Goal: Task Accomplishment & Management: Complete application form

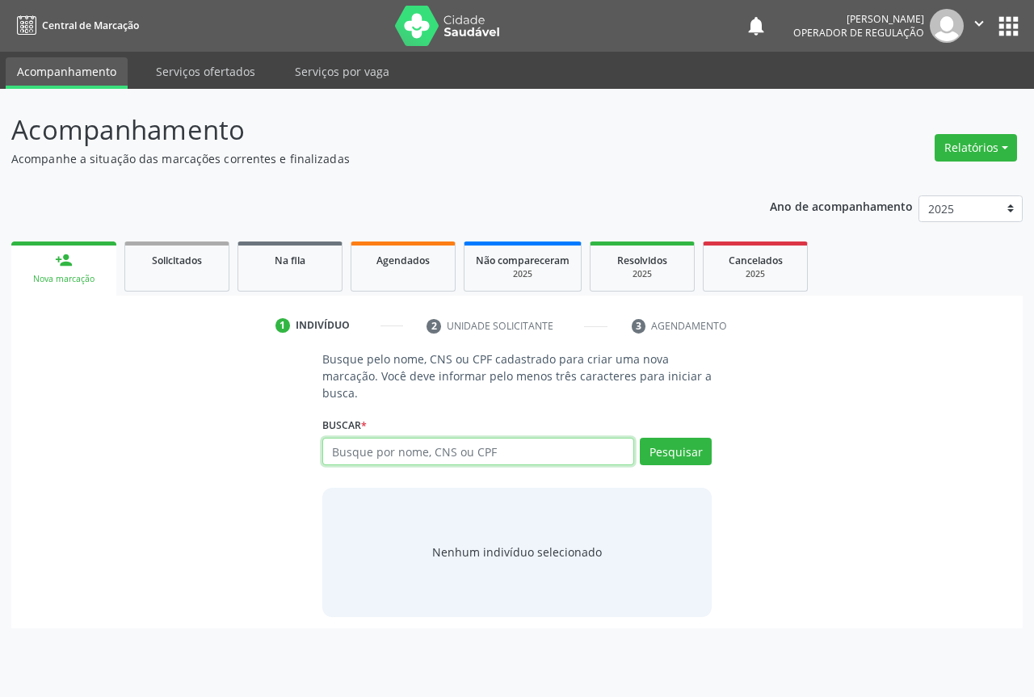
click at [364, 450] on input "text" at bounding box center [478, 451] width 312 height 27
type input "708105506866134"
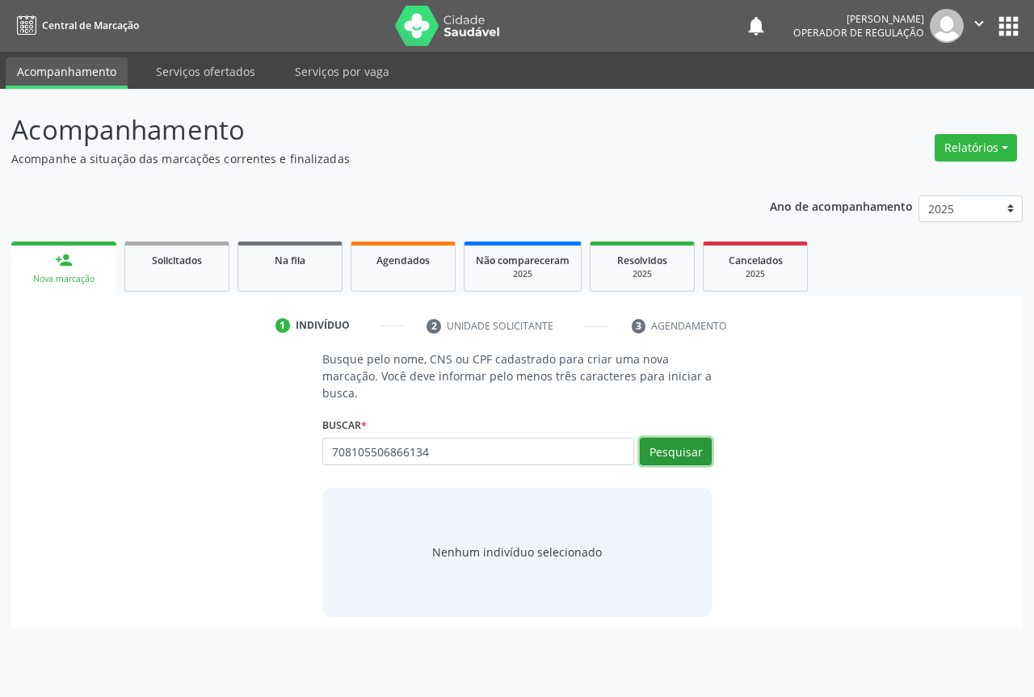
click at [692, 449] on button "Pesquisar" at bounding box center [676, 451] width 72 height 27
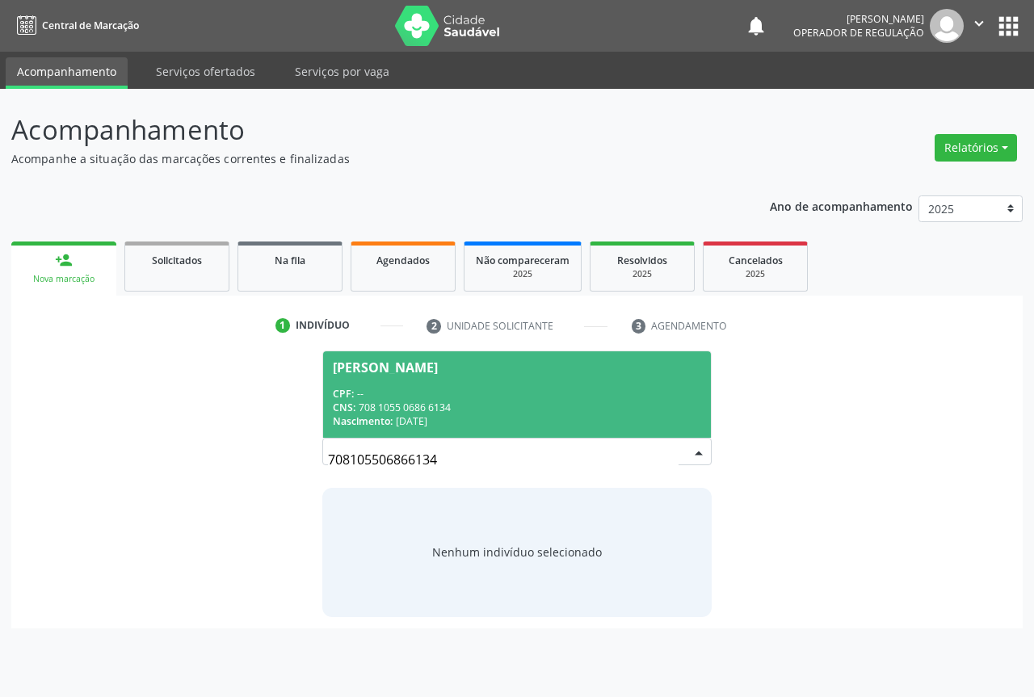
click at [400, 388] on div "CPF: --" at bounding box center [517, 394] width 368 height 14
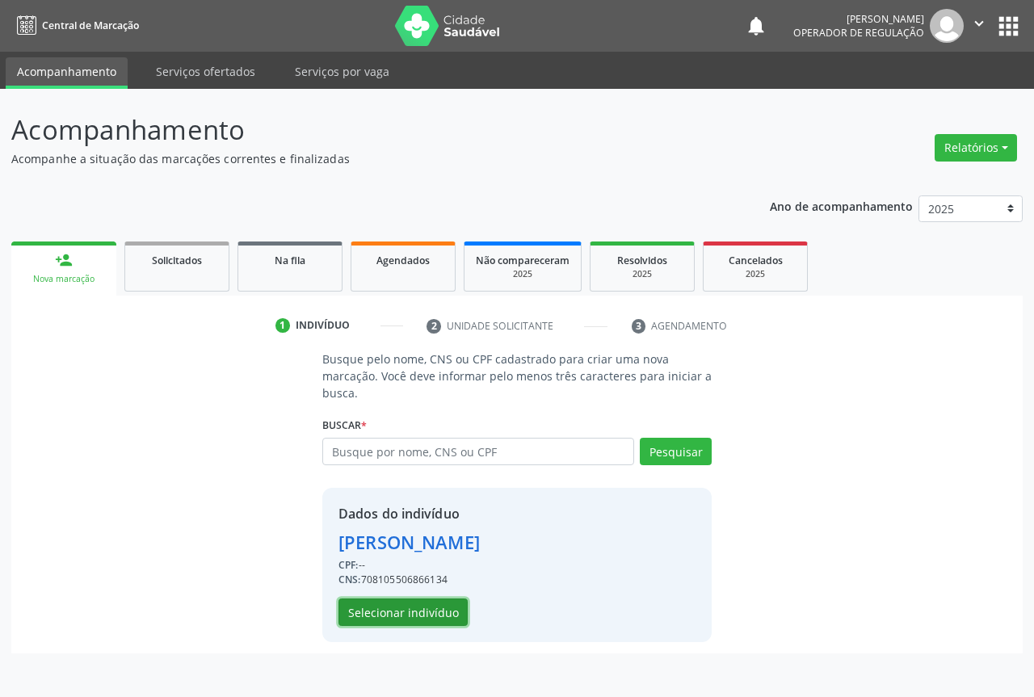
click at [393, 608] on button "Selecionar indivíduo" at bounding box center [403, 612] width 129 height 27
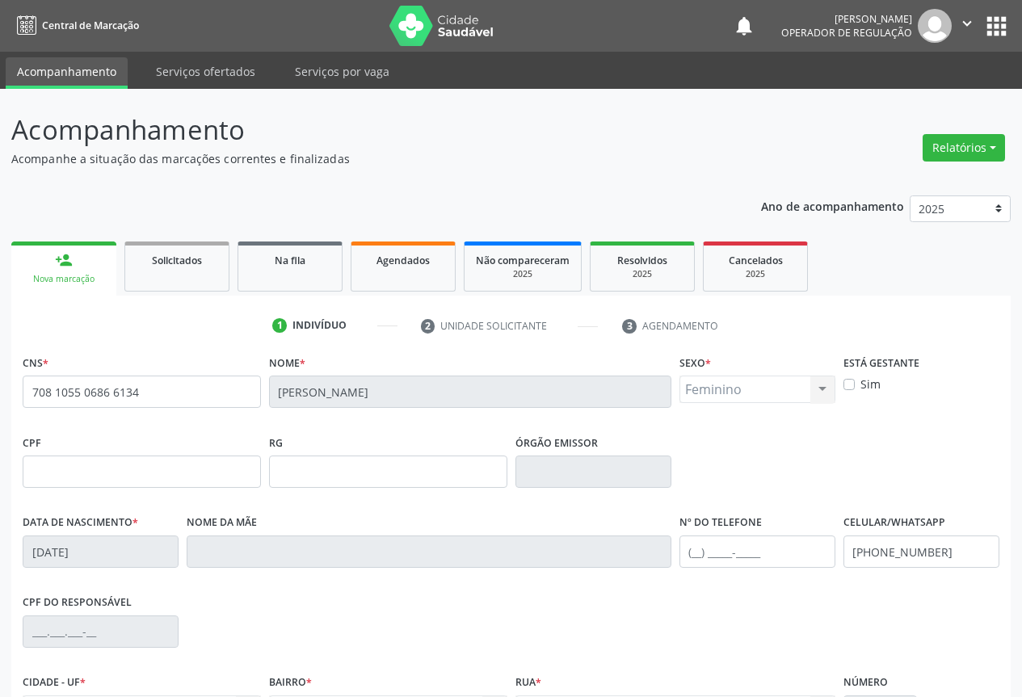
scroll to position [179, 0]
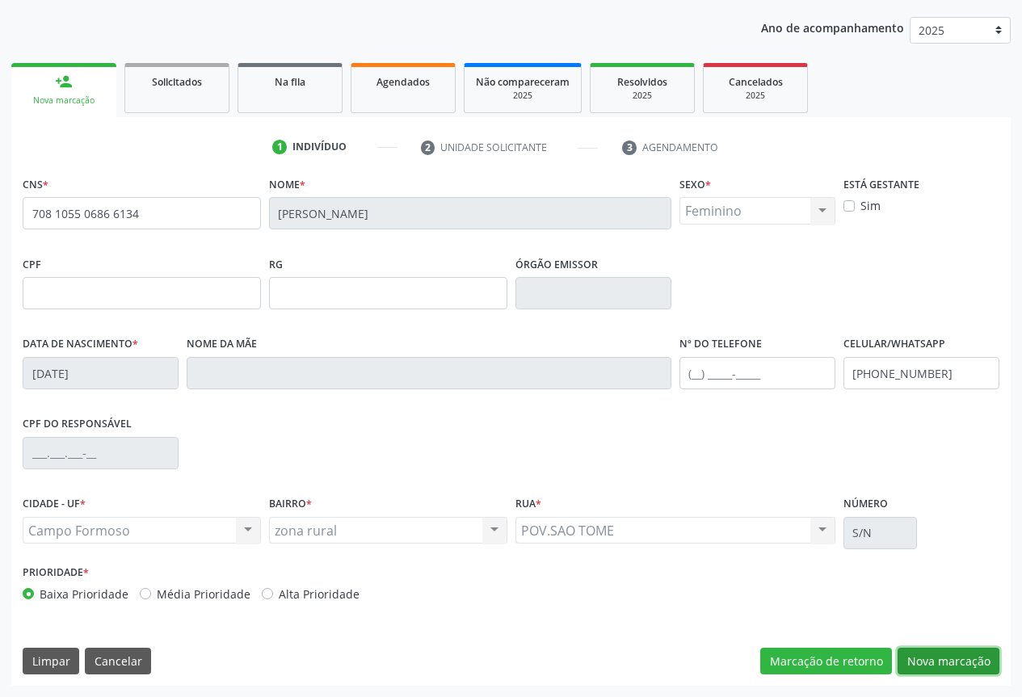
click at [939, 660] on button "Nova marcação" at bounding box center [949, 661] width 102 height 27
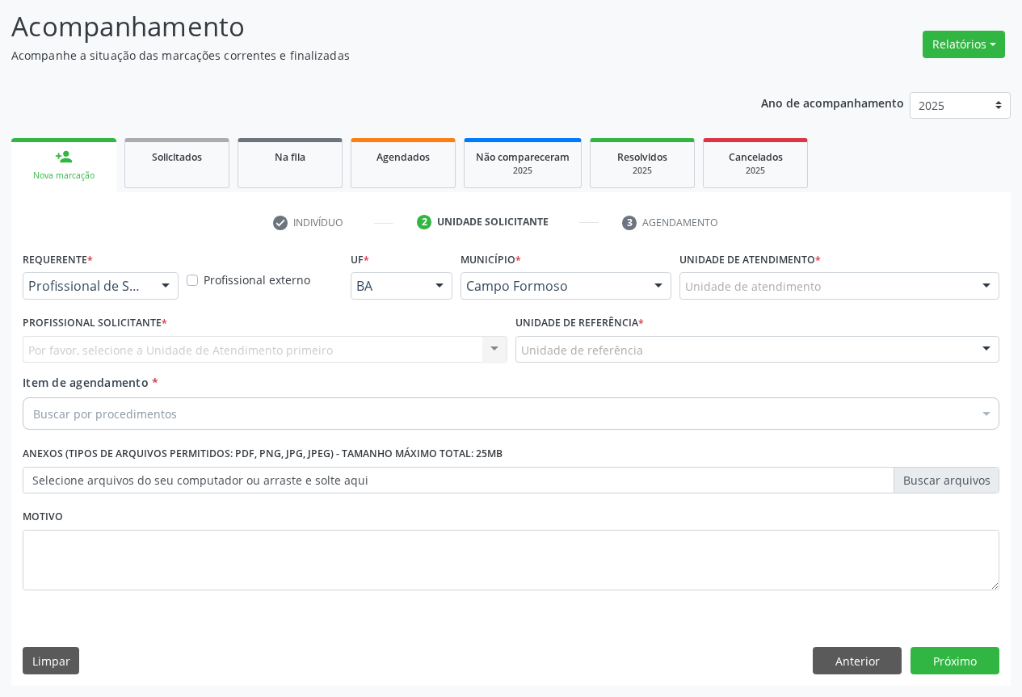
scroll to position [103, 0]
click at [856, 662] on button "Anterior" at bounding box center [857, 660] width 89 height 27
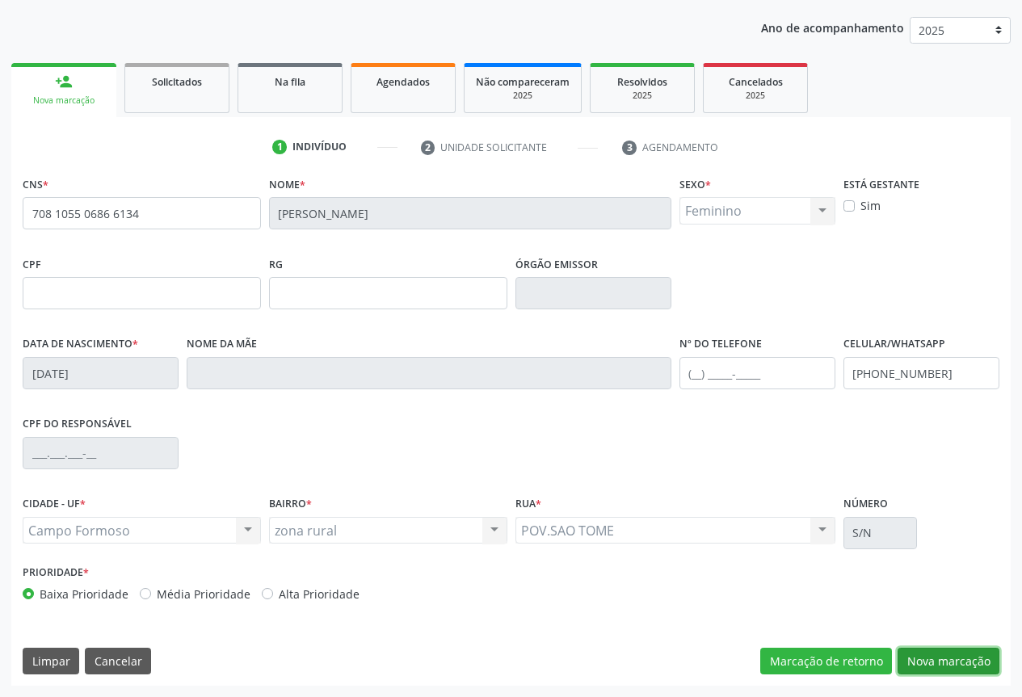
drag, startPoint x: 952, startPoint y: 659, endPoint x: 915, endPoint y: 630, distance: 46.7
click at [951, 659] on button "Nova marcação" at bounding box center [949, 661] width 102 height 27
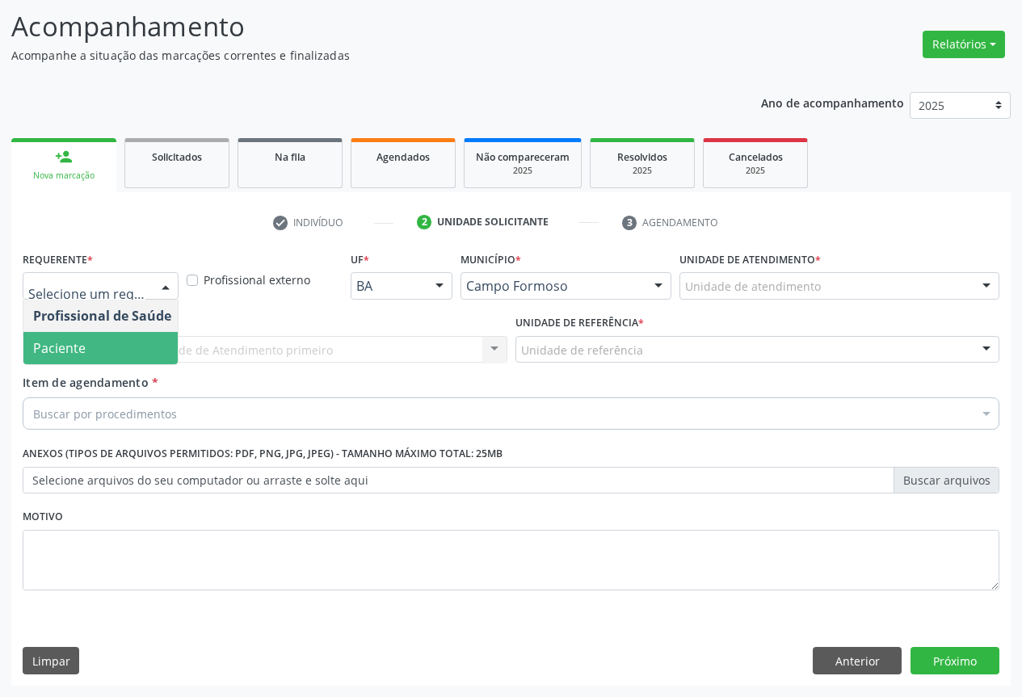
click at [89, 346] on span "Paciente" at bounding box center [102, 348] width 158 height 32
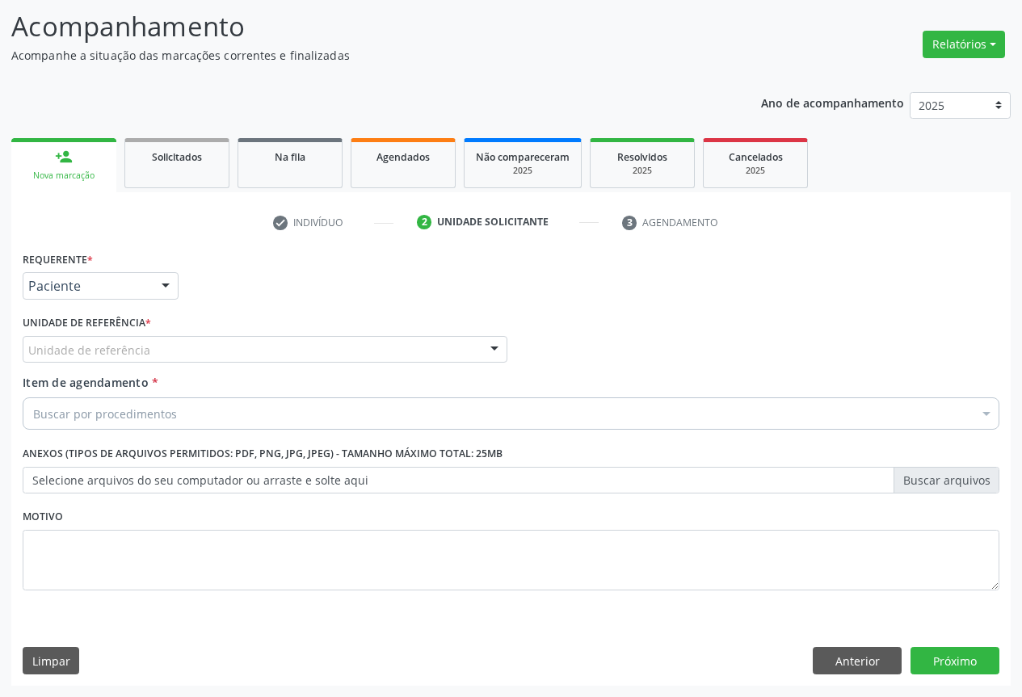
drag, startPoint x: 217, startPoint y: 335, endPoint x: 179, endPoint y: 370, distance: 52.6
click at [216, 335] on div "Unidade de referência * Unidade de referência Unidade Basica de Saude da Famili…" at bounding box center [265, 337] width 485 height 52
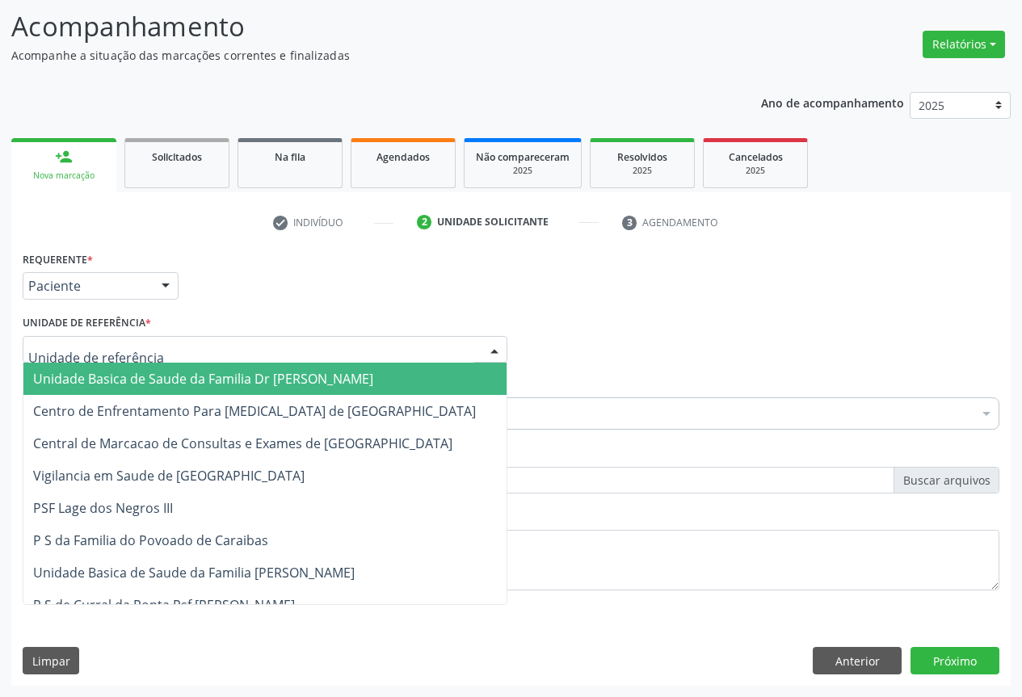
click at [161, 352] on div at bounding box center [265, 349] width 485 height 27
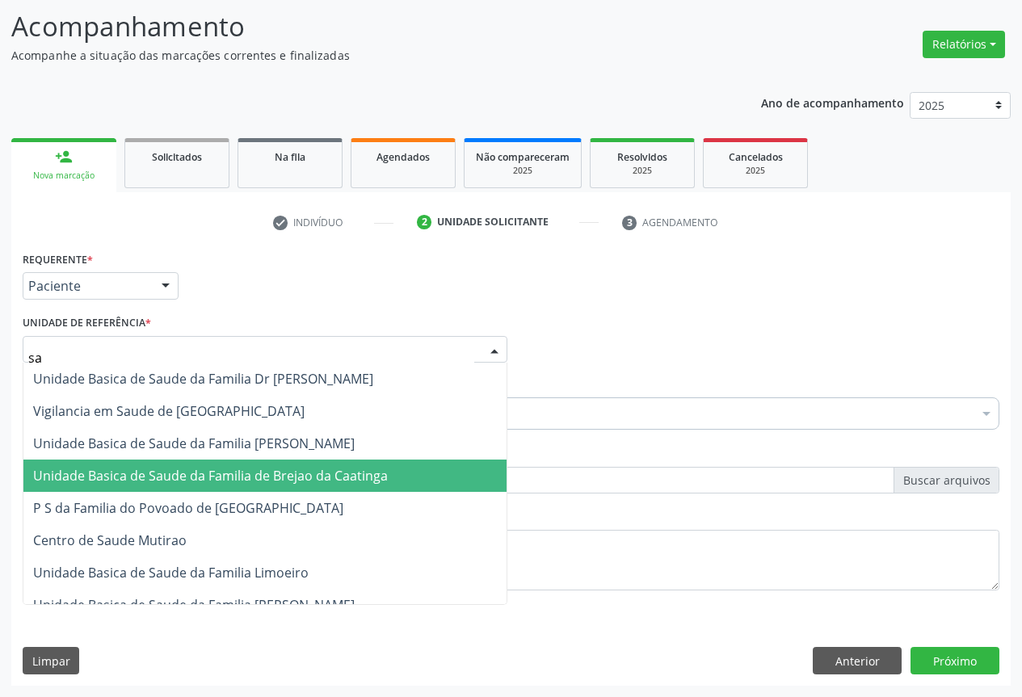
type input "sao"
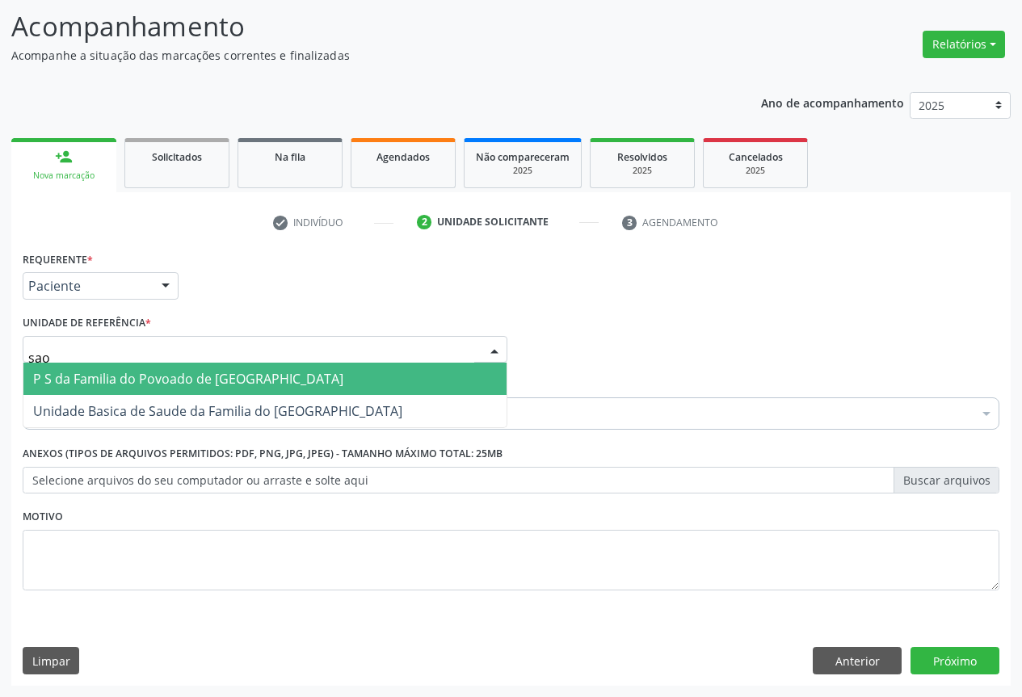
drag, startPoint x: 212, startPoint y: 378, endPoint x: 319, endPoint y: 394, distance: 108.7
click at [222, 378] on span "P S da Familia do Povoado de [GEOGRAPHIC_DATA]" at bounding box center [188, 379] width 310 height 18
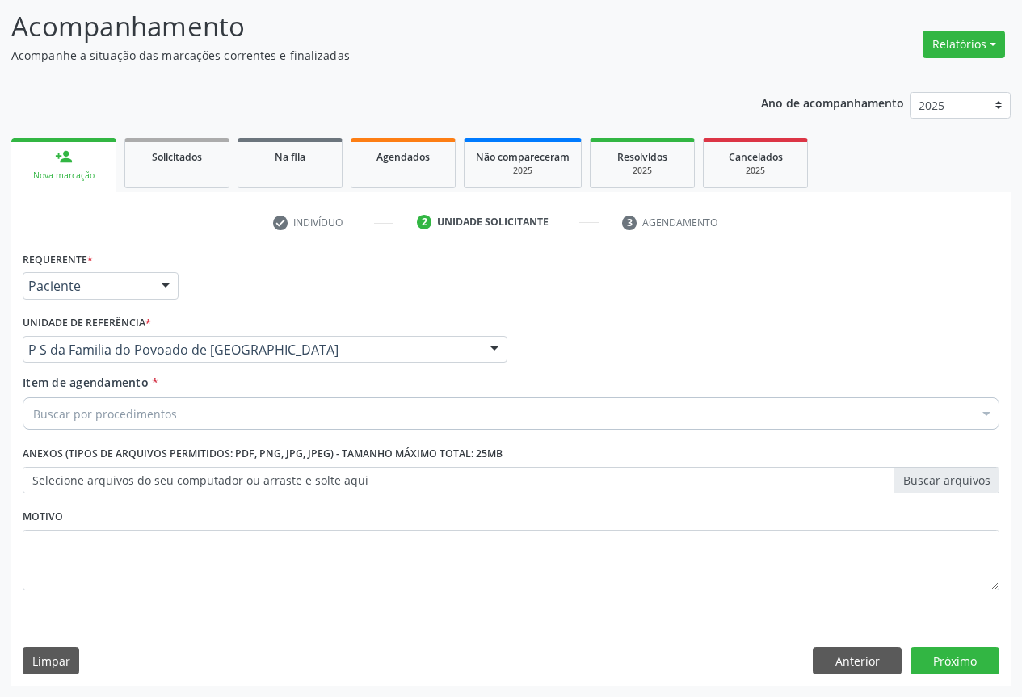
click at [64, 401] on div "Buscar por procedimentos" at bounding box center [511, 414] width 977 height 32
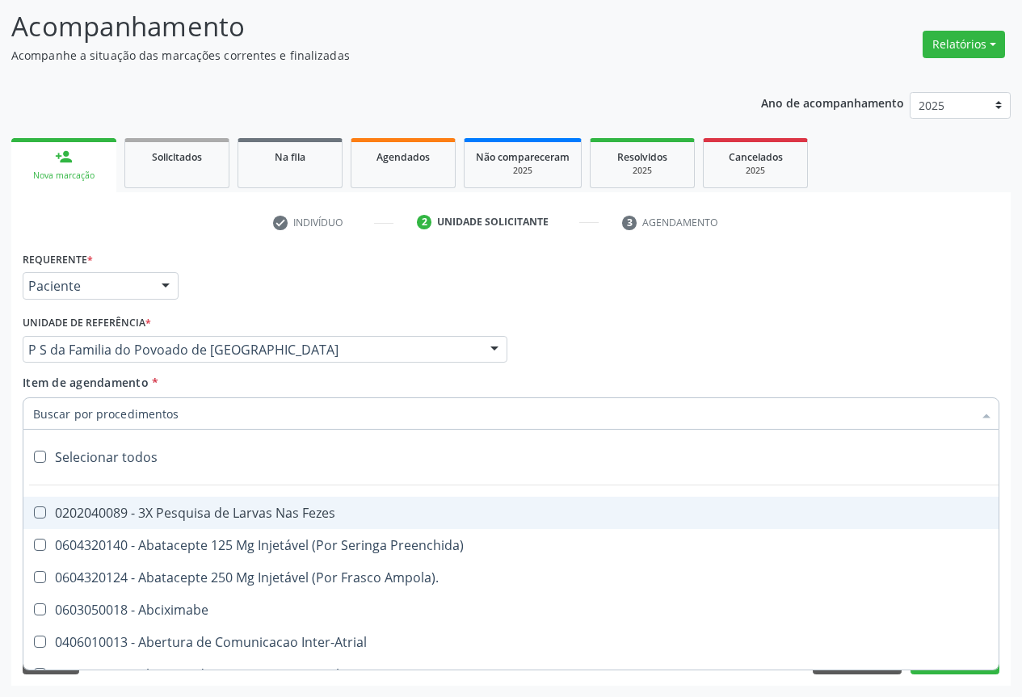
click at [69, 415] on input "Item de agendamento *" at bounding box center [503, 414] width 940 height 32
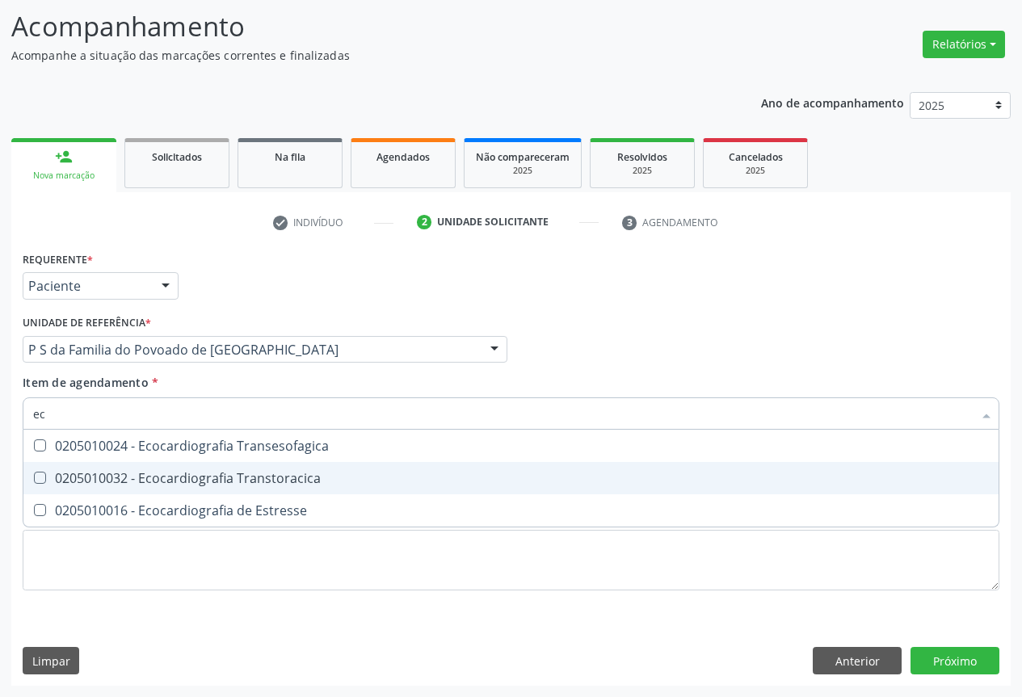
type input "e"
type input "ecocard"
drag, startPoint x: 257, startPoint y: 484, endPoint x: 348, endPoint y: 431, distance: 105.7
click at [259, 484] on div "0205010032 - Ecocardiografia Transtoracica" at bounding box center [511, 478] width 956 height 13
checkbox Transtoracica "true"
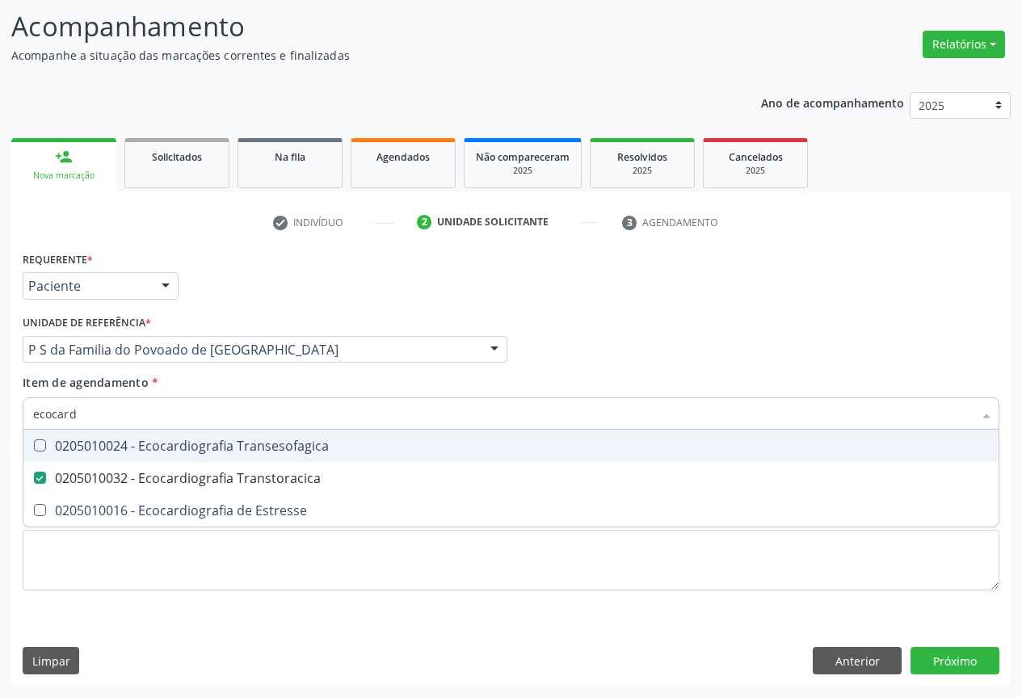
click at [374, 391] on div "Item de agendamento * ecocard Desfazer seleção 0205010024 - Ecocardiografia Tra…" at bounding box center [511, 399] width 977 height 51
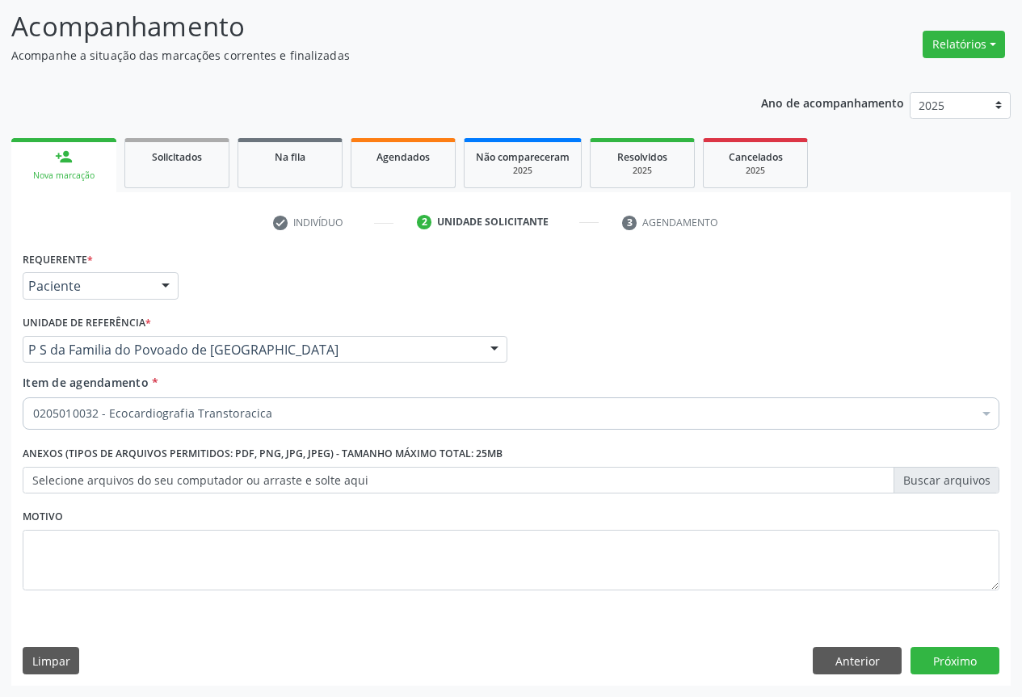
drag, startPoint x: 92, startPoint y: 424, endPoint x: 131, endPoint y: 398, distance: 46.6
click at [95, 423] on div "0205010032 - Ecocardiografia Transtoracica" at bounding box center [511, 414] width 977 height 32
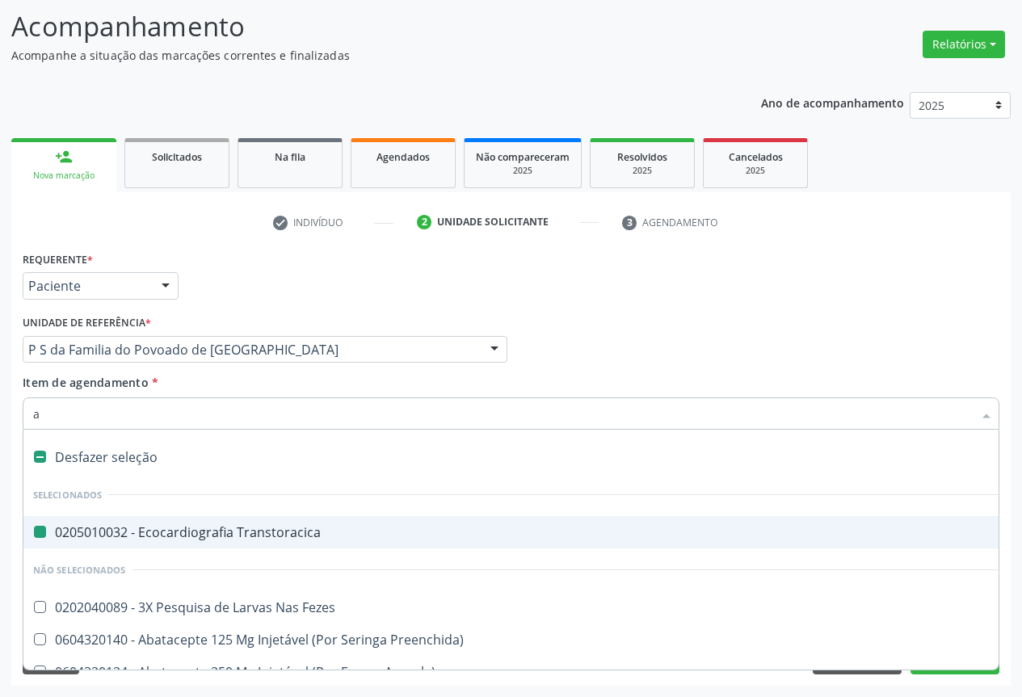
type input "ab"
checkbox Transtoracica "false"
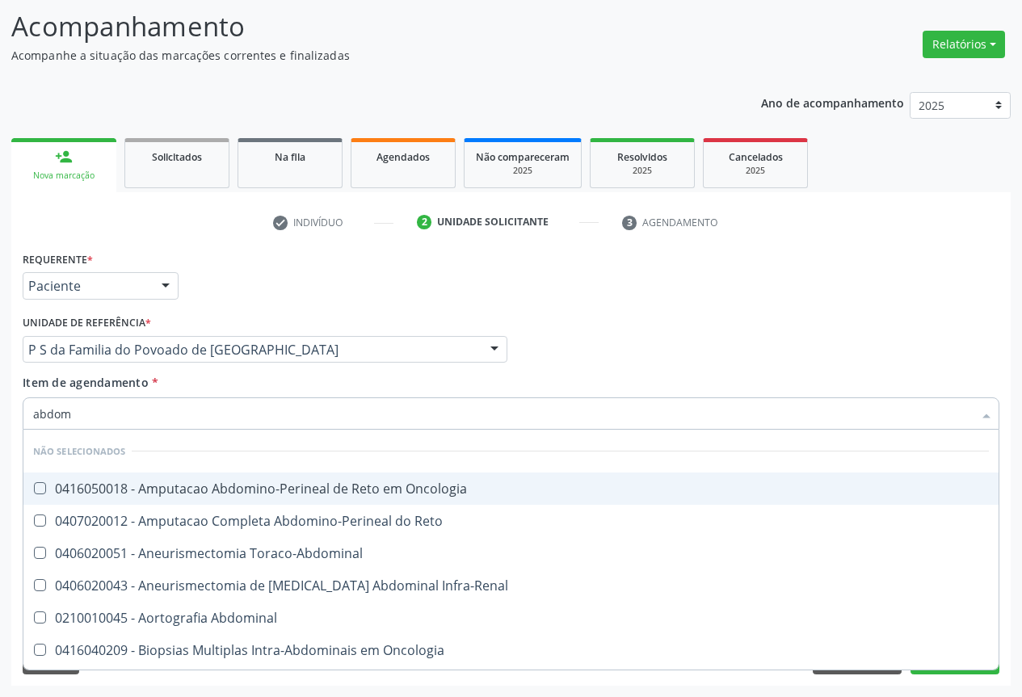
type input "abdome"
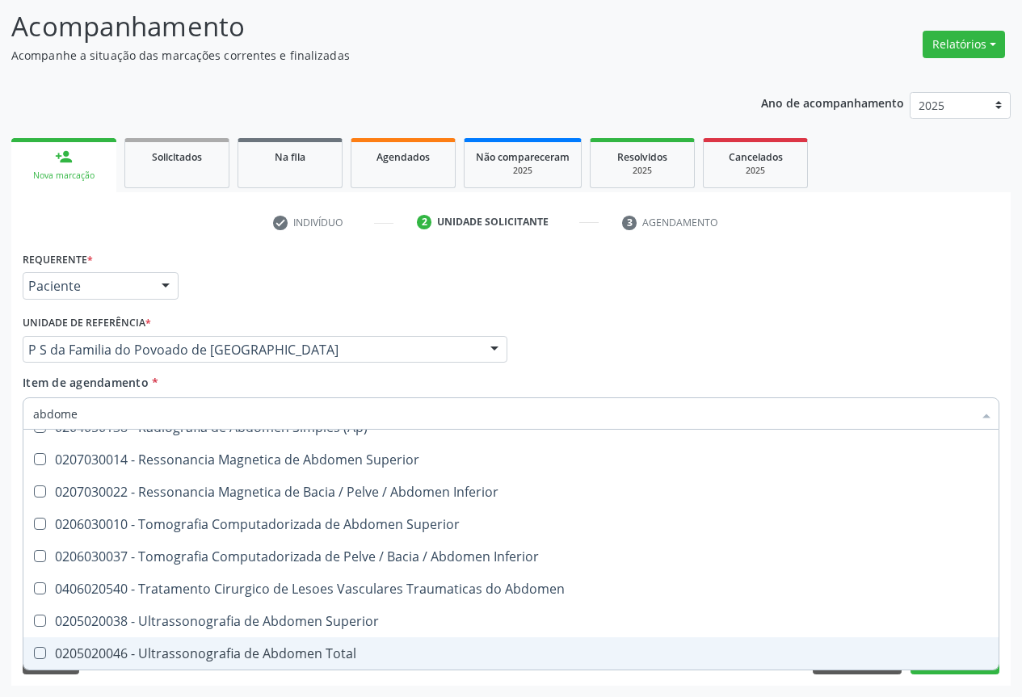
click at [313, 654] on div "0205020046 - Ultrassonografia de Abdomen Total" at bounding box center [511, 653] width 956 height 13
checkbox Total "true"
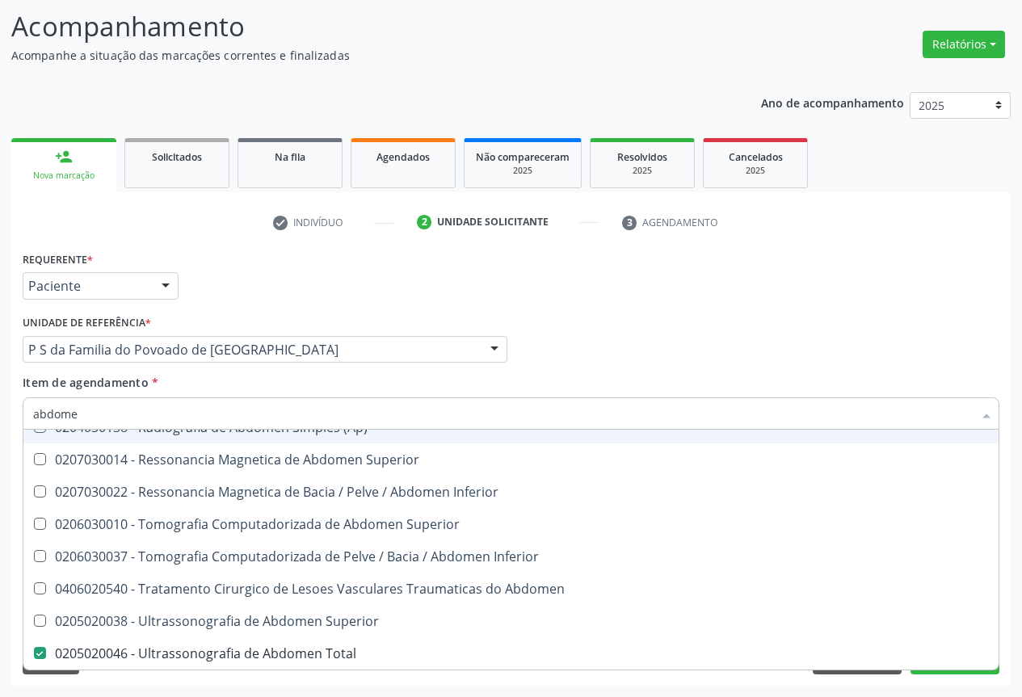
click at [699, 336] on div "Profissional Solicitante Por favor, selecione a Unidade de Atendimento primeiro…" at bounding box center [511, 342] width 985 height 63
checkbox Localizada\) "true"
checkbox Total "false"
checkbox Incidencias\) "true"
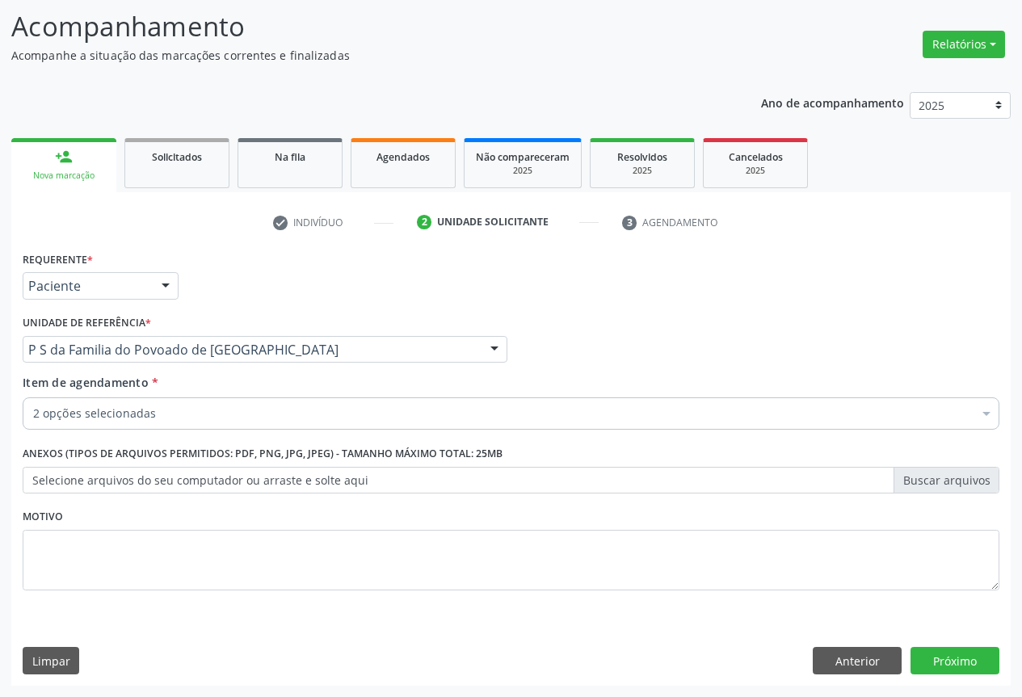
scroll to position [0, 0]
click at [941, 662] on button "Próximo" at bounding box center [955, 660] width 89 height 27
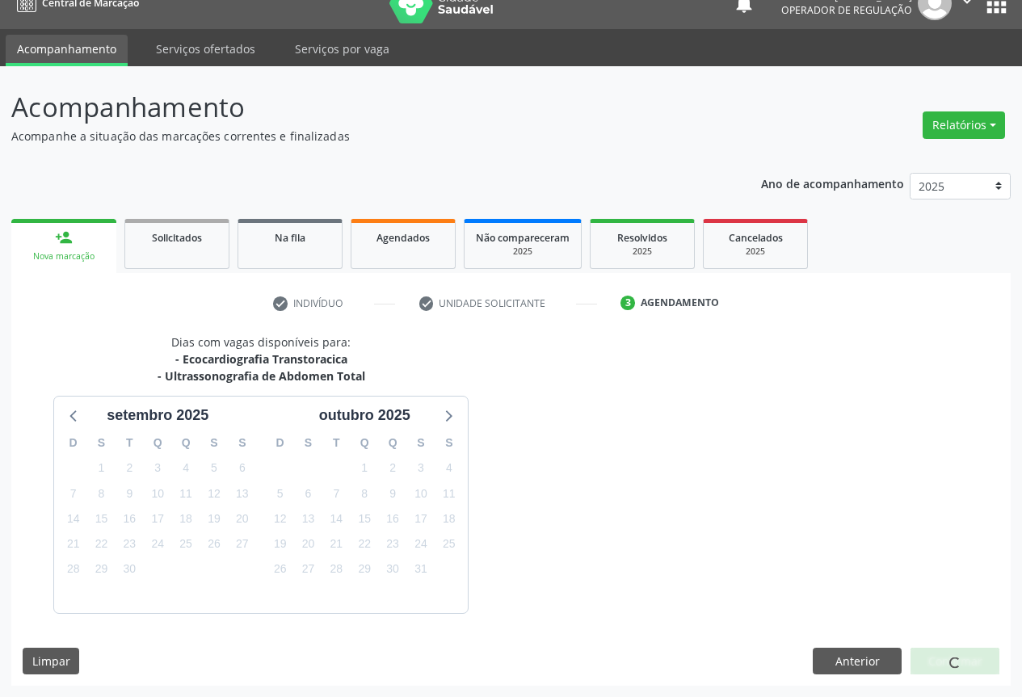
scroll to position [70, 0]
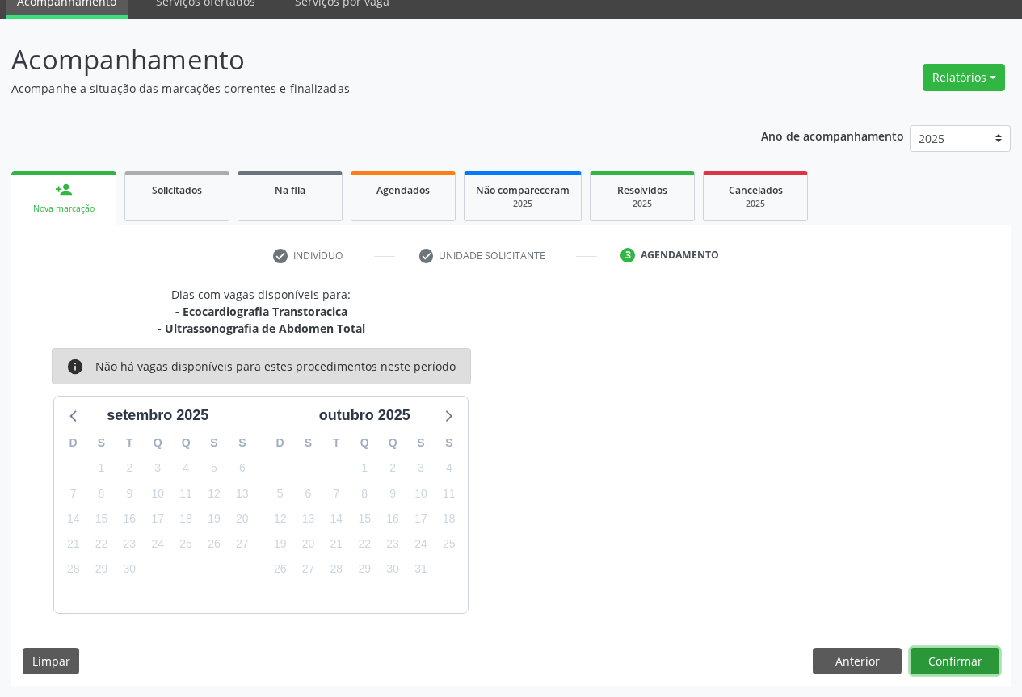
click at [981, 663] on button "Confirmar" at bounding box center [955, 661] width 89 height 27
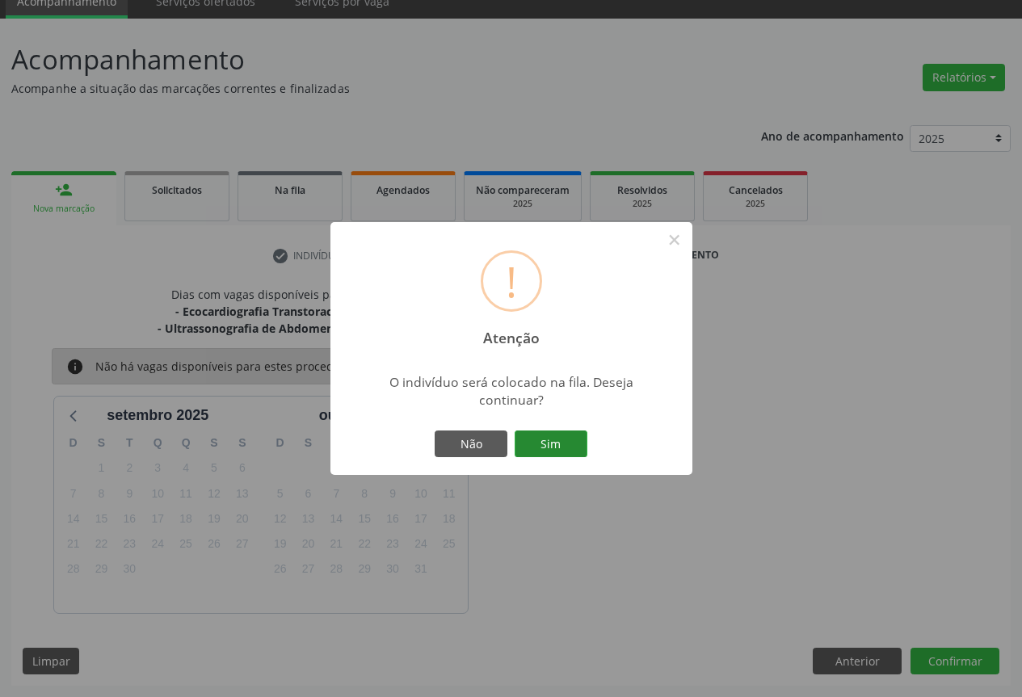
click at [546, 445] on button "Sim" at bounding box center [551, 444] width 73 height 27
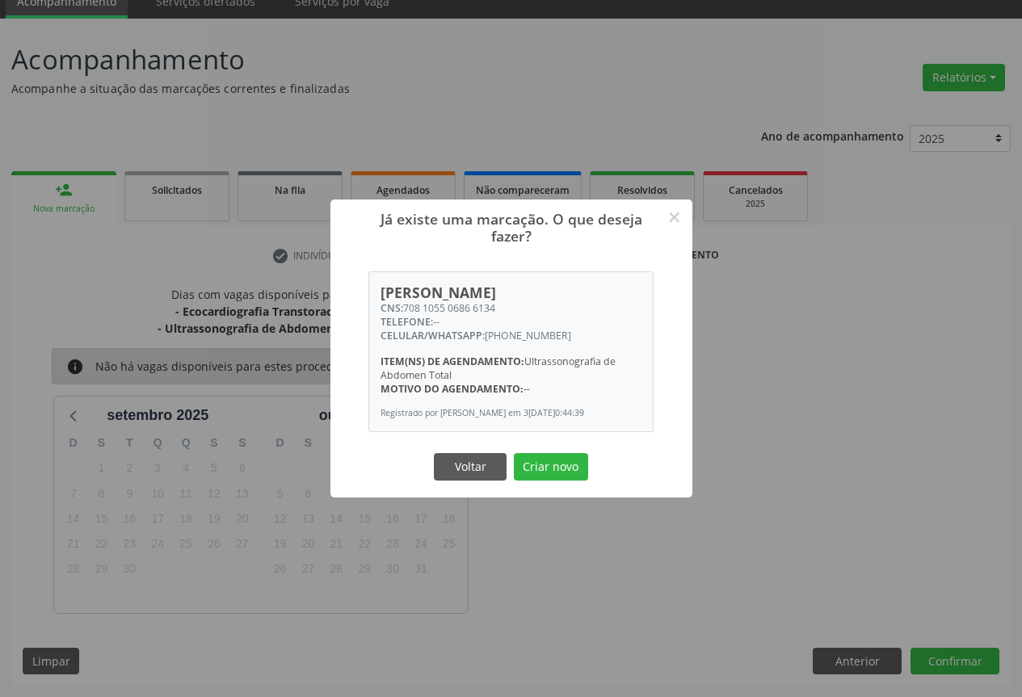
click at [548, 451] on div "Voltar Criar novo" at bounding box center [512, 467] width 162 height 34
click at [547, 463] on button "Criar novo" at bounding box center [551, 466] width 74 height 27
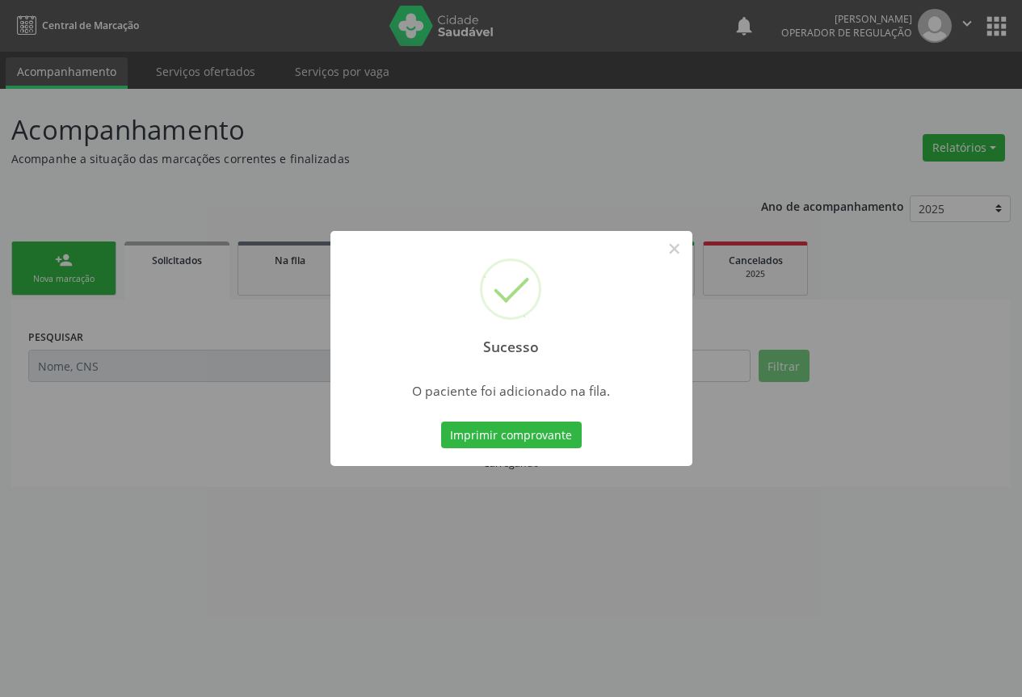
scroll to position [0, 0]
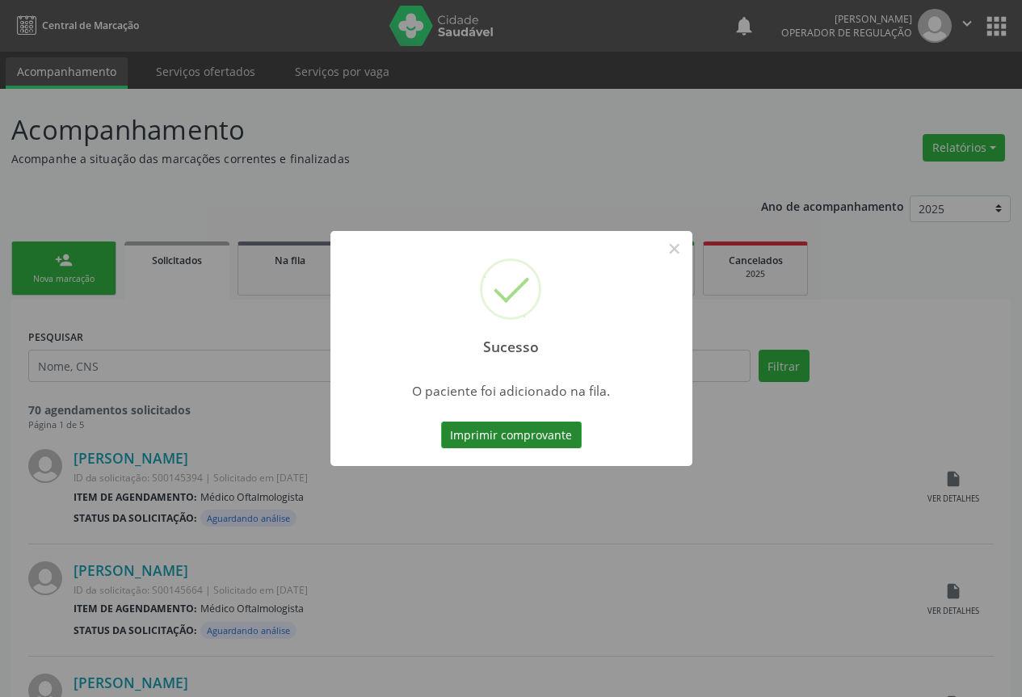
click at [482, 431] on button "Imprimir comprovante" at bounding box center [511, 435] width 141 height 27
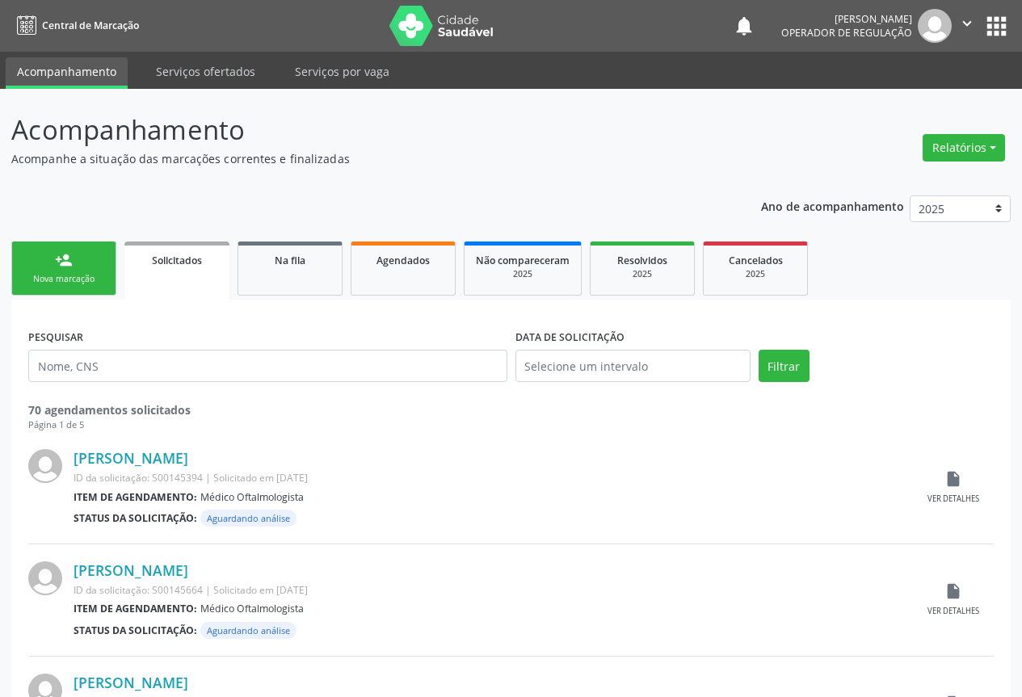
click at [61, 269] on link "person_add Nova marcação" at bounding box center [63, 269] width 105 height 54
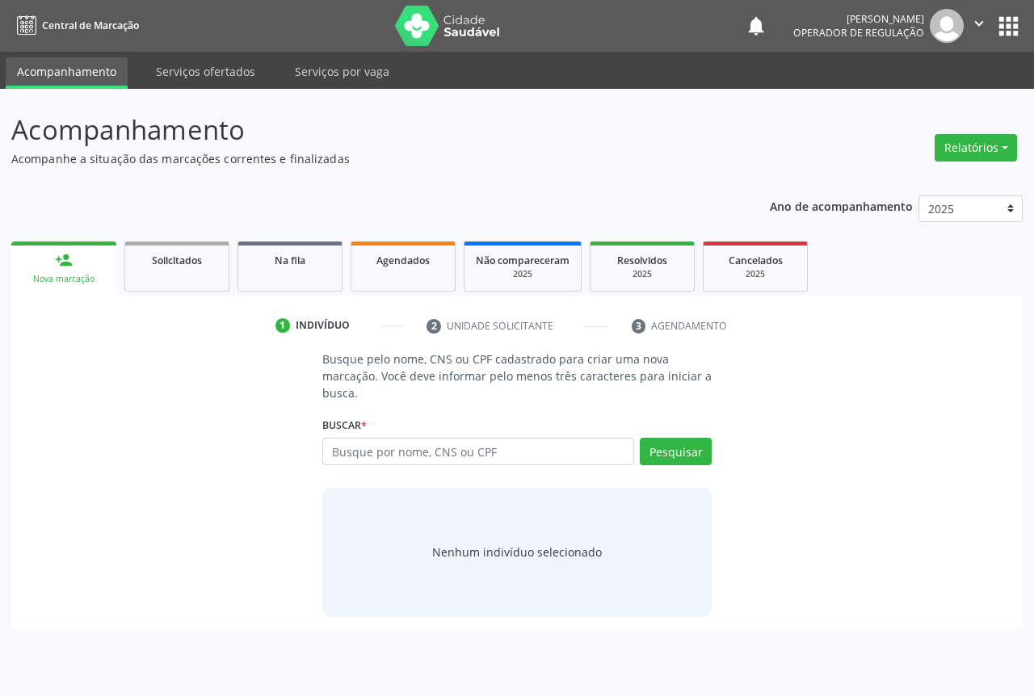
click at [61, 269] on link "person_add Nova marcação" at bounding box center [63, 269] width 105 height 54
click at [393, 458] on input "text" at bounding box center [478, 451] width 312 height 27
click at [393, 459] on input "text" at bounding box center [478, 451] width 312 height 27
click at [376, 458] on input "text" at bounding box center [478, 451] width 312 height 27
click at [364, 452] on input "text" at bounding box center [478, 451] width 312 height 27
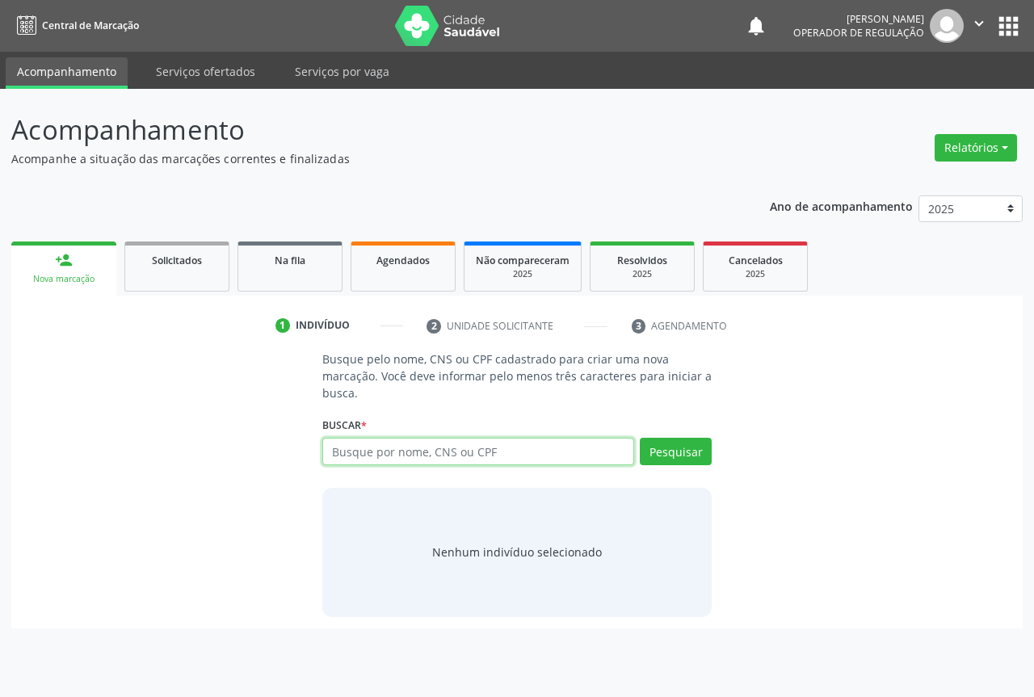
click at [364, 452] on input "text" at bounding box center [478, 451] width 312 height 27
click at [373, 428] on div "Buscar * Busque por nome, CNS ou CPF Nenhum resultado encontrado para: " " Digi…" at bounding box center [516, 444] width 389 height 63
click at [372, 447] on input "text" at bounding box center [478, 451] width 312 height 27
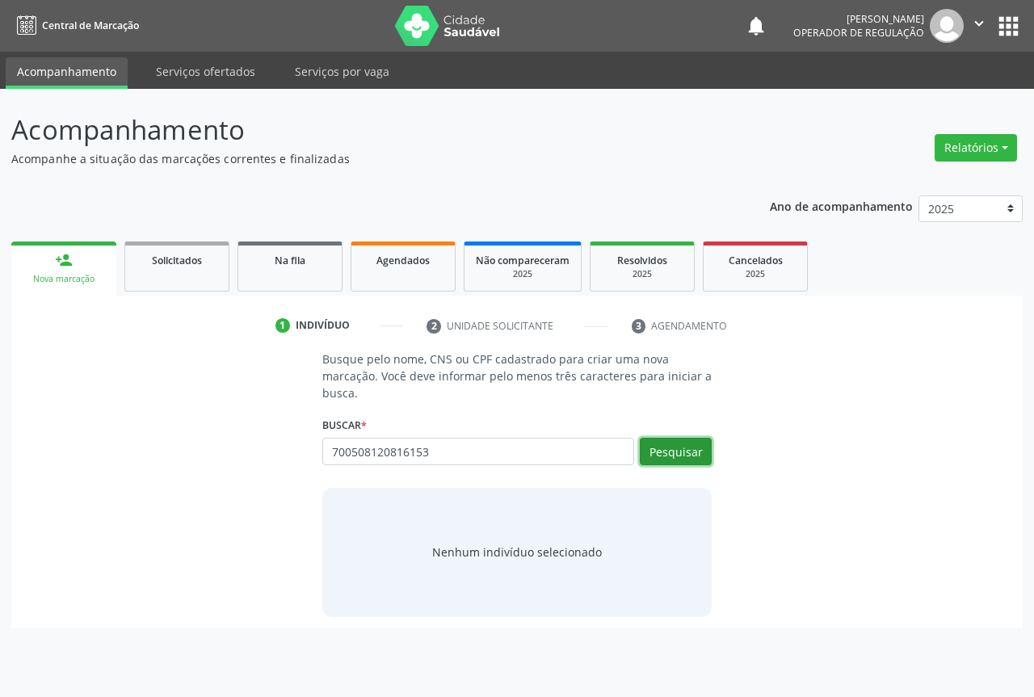
click at [666, 448] on button "Pesquisar" at bounding box center [676, 451] width 72 height 27
click at [440, 442] on input "700508120816153" at bounding box center [478, 451] width 312 height 27
type input "70050812081615"
type input "7"
click at [343, 452] on input "text" at bounding box center [478, 451] width 312 height 27
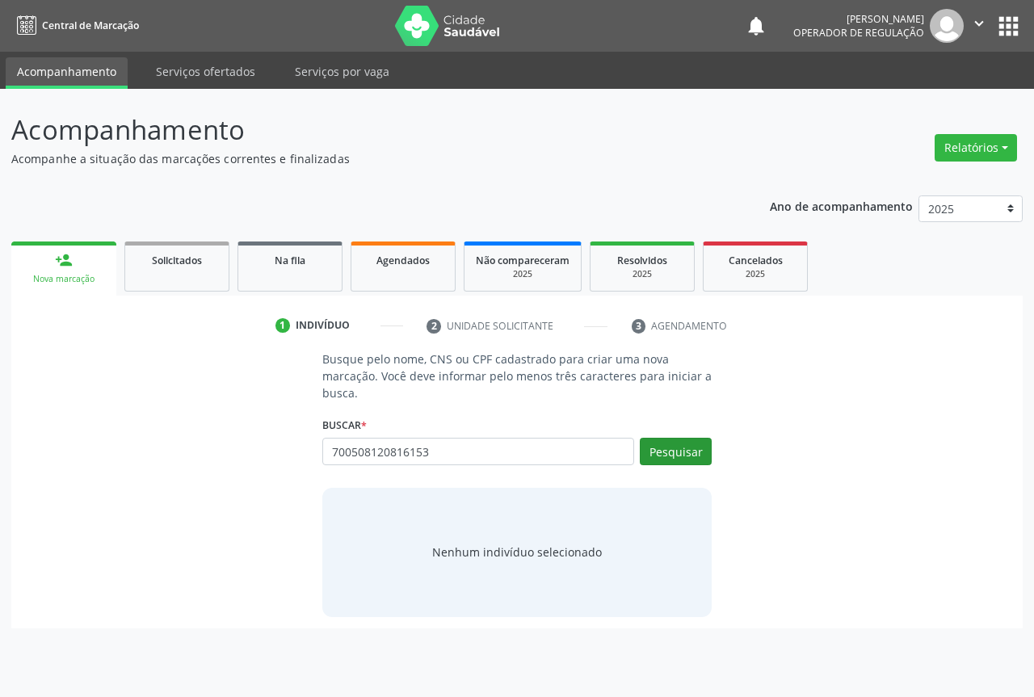
type input "700508120816153"
click at [664, 445] on button "Pesquisar" at bounding box center [676, 451] width 72 height 27
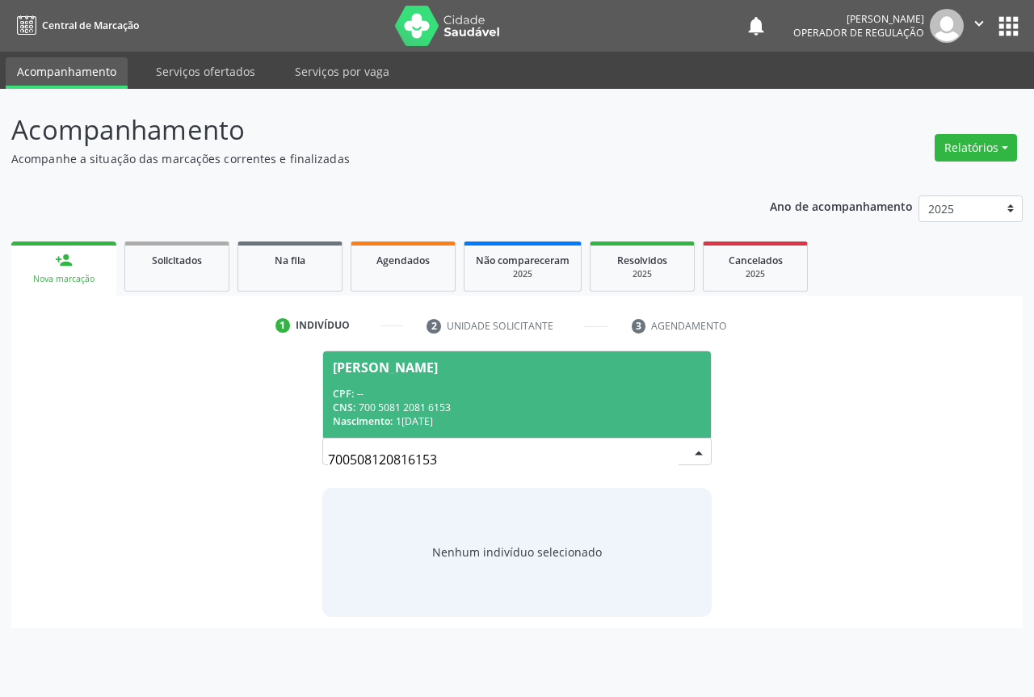
click at [415, 398] on div "CPF: --" at bounding box center [517, 394] width 368 height 14
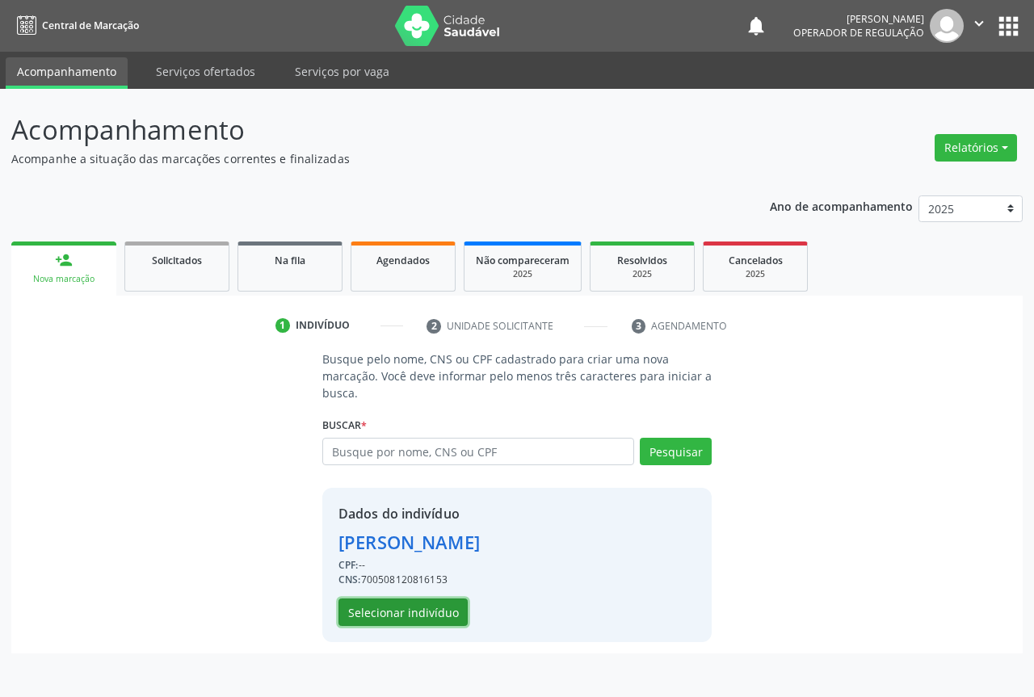
click at [370, 612] on button "Selecionar indivíduo" at bounding box center [403, 612] width 129 height 27
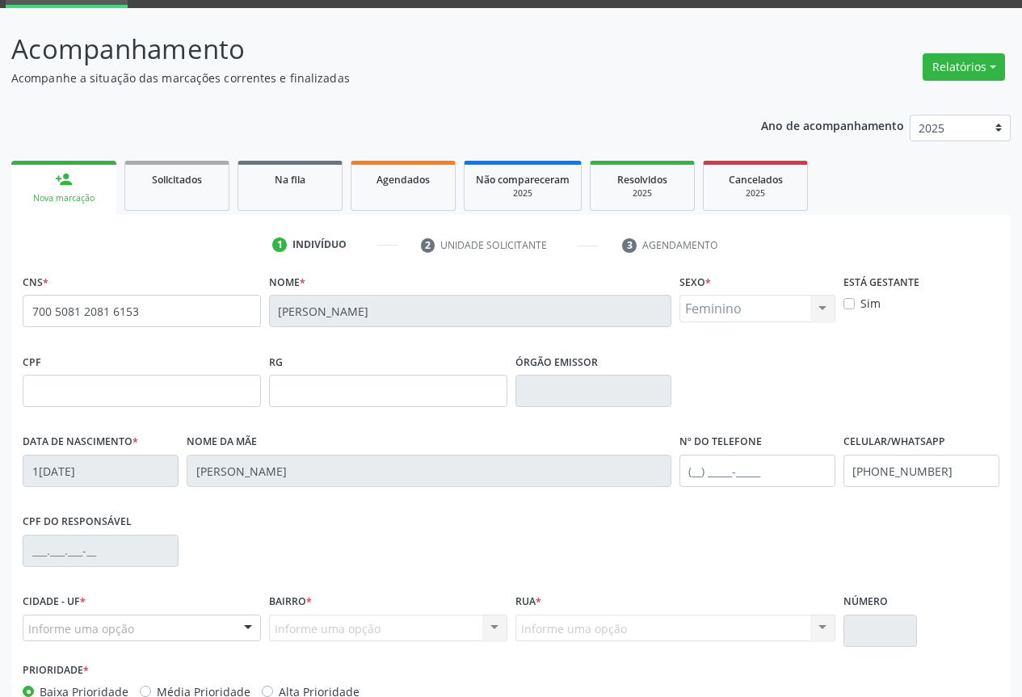
scroll to position [179, 0]
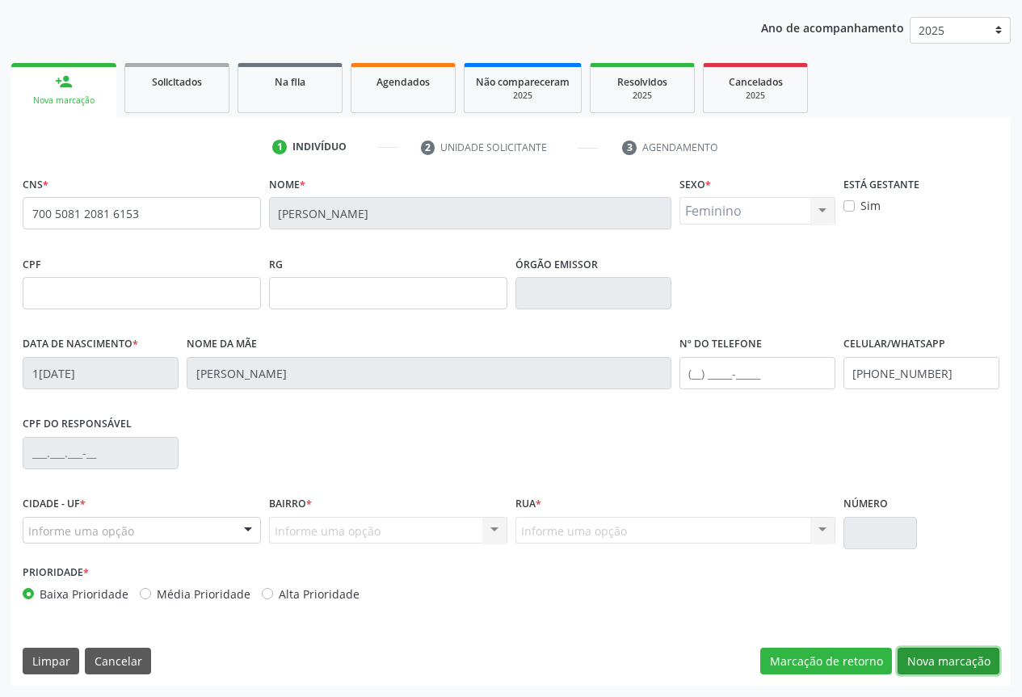
click at [945, 650] on button "Nova marcação" at bounding box center [949, 661] width 102 height 27
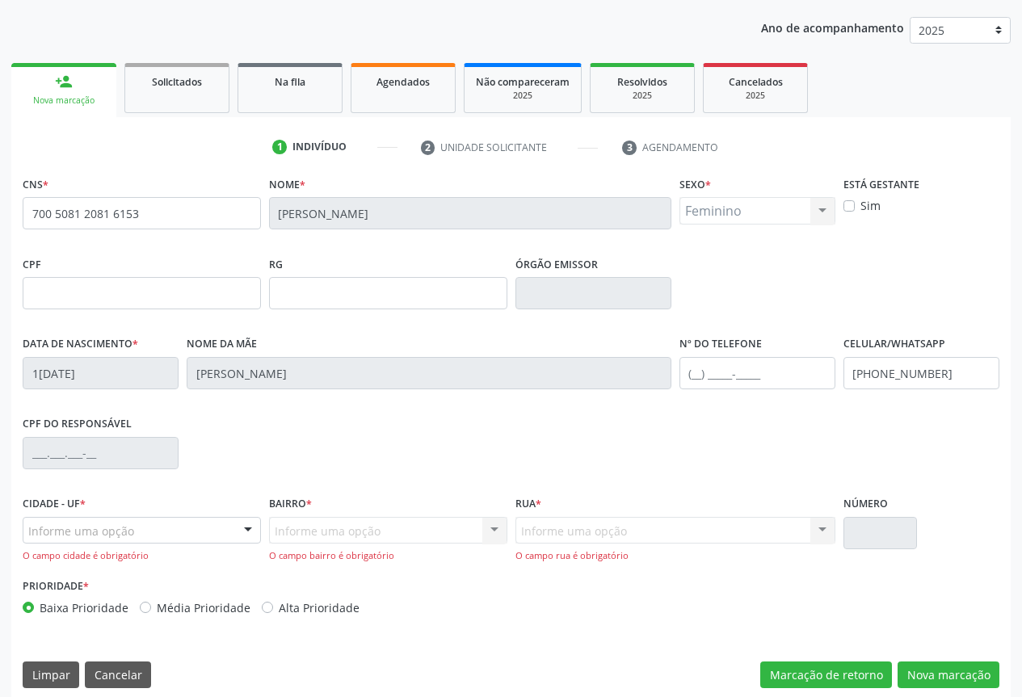
click at [246, 532] on div at bounding box center [248, 531] width 24 height 27
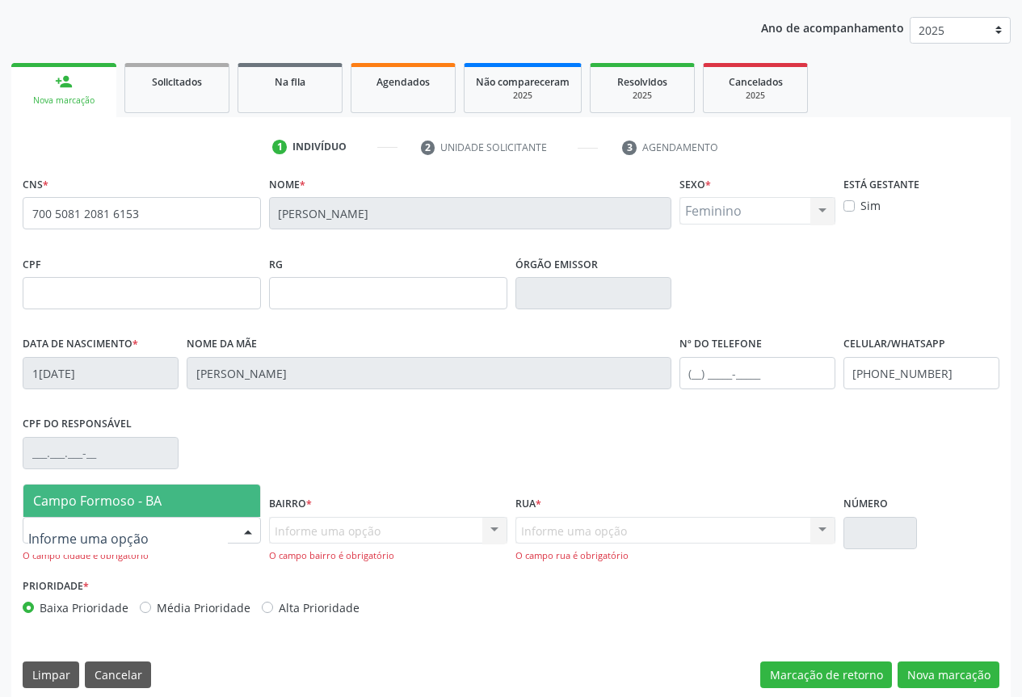
drag, startPoint x: 110, startPoint y: 504, endPoint x: 165, endPoint y: 486, distance: 57.7
click at [109, 504] on span "Campo Formoso - BA" at bounding box center [97, 501] width 128 height 18
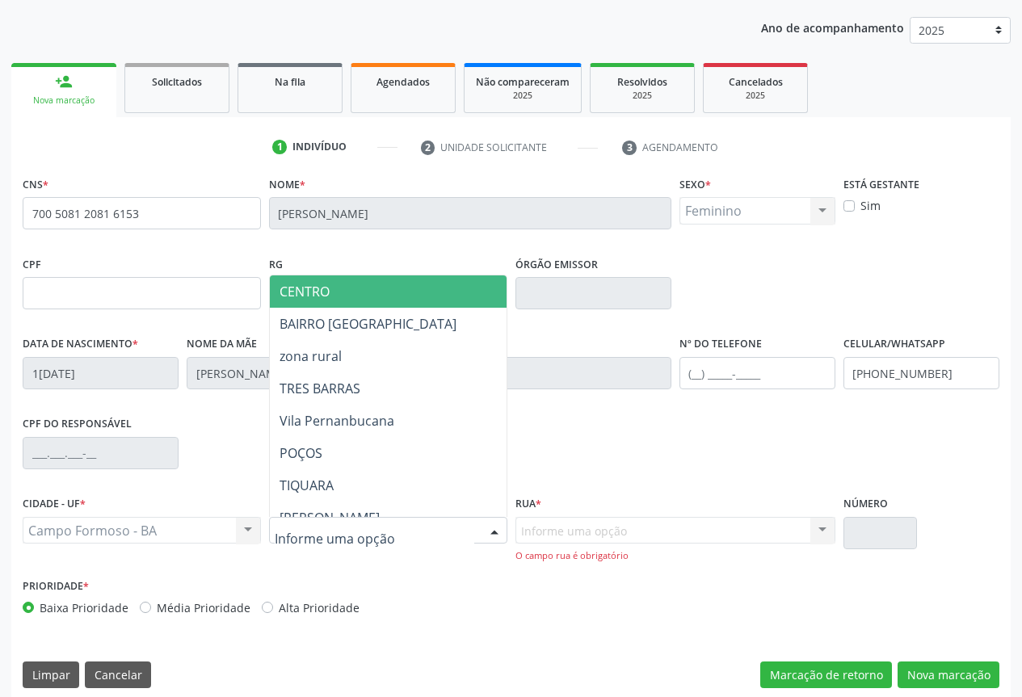
click at [495, 529] on div at bounding box center [494, 531] width 24 height 27
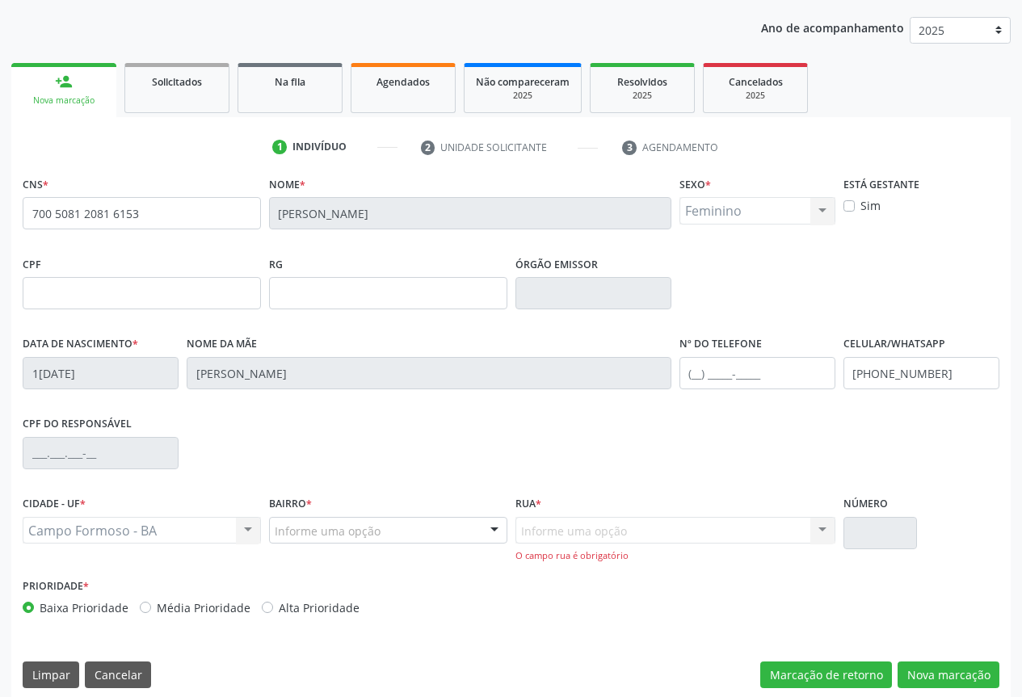
click at [376, 256] on div "RG" at bounding box center [388, 280] width 238 height 57
click at [483, 524] on div "Informe uma opção CENTRO BAIRRO SÃO FRANCISCO zona rural TRES BARRAS Vila Perna…" at bounding box center [388, 530] width 238 height 27
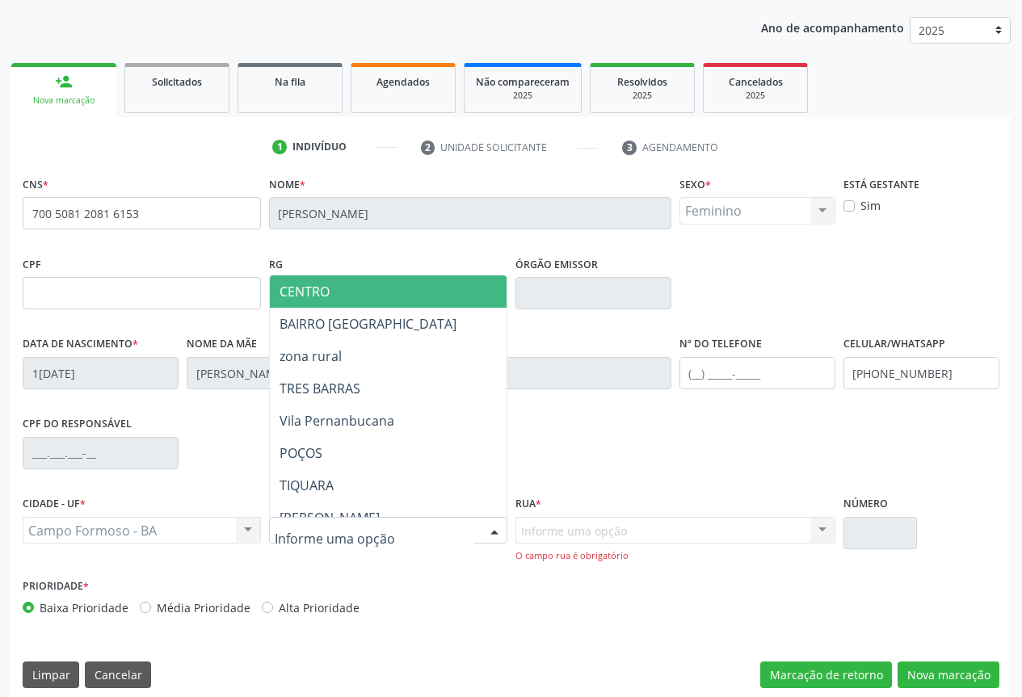
click at [415, 247] on div "Nome * Stefhany Vitoria Vieira Souza" at bounding box center [470, 212] width 410 height 80
click at [487, 522] on div at bounding box center [494, 531] width 24 height 27
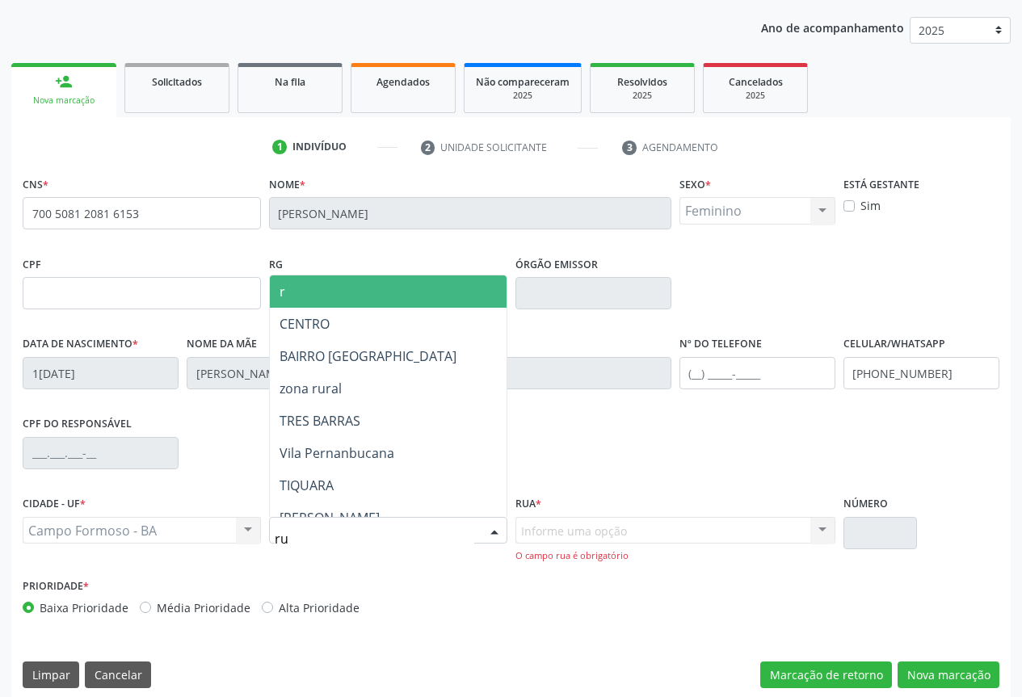
type input "rua"
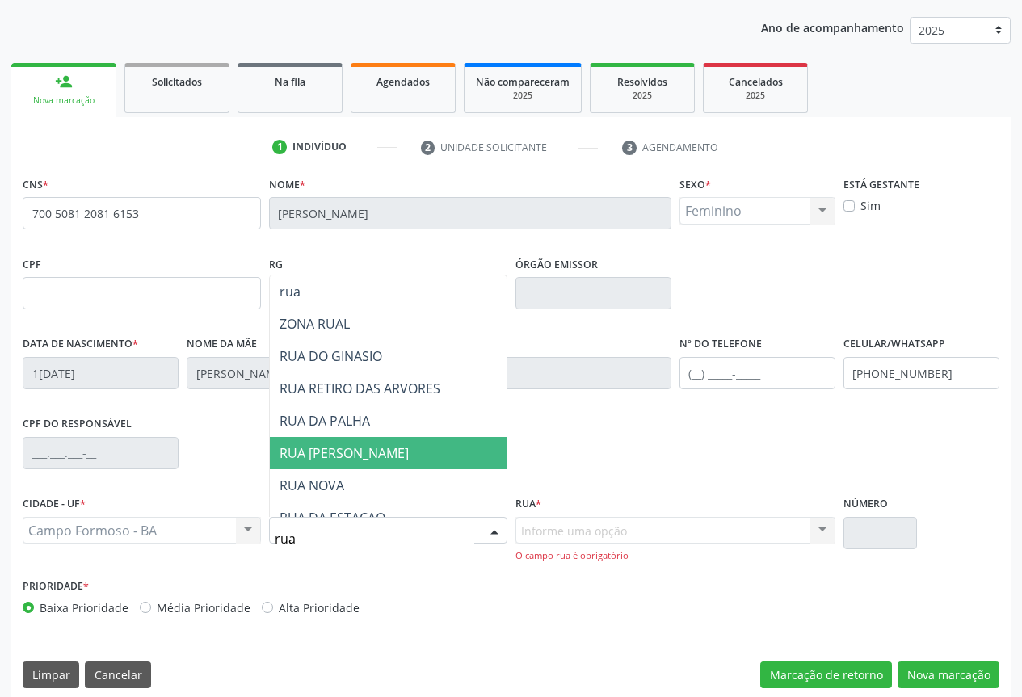
click at [339, 453] on span "RUA EUCLIDES DA CUNHA" at bounding box center [344, 453] width 129 height 18
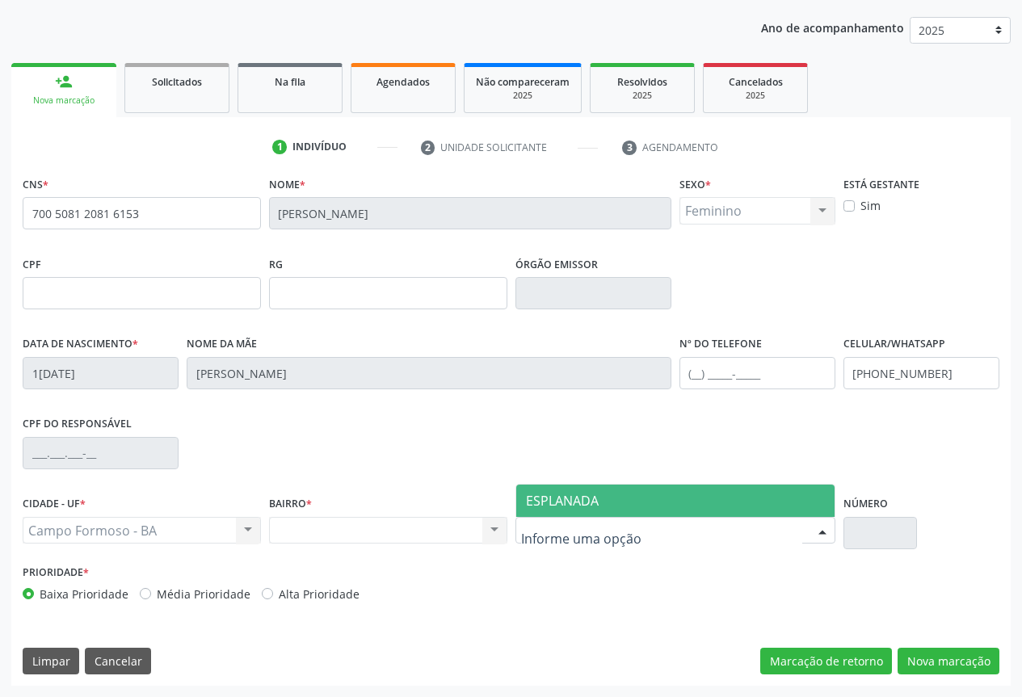
click at [828, 528] on div at bounding box center [822, 531] width 24 height 27
click at [587, 503] on span "ESPLANADA" at bounding box center [562, 501] width 73 height 18
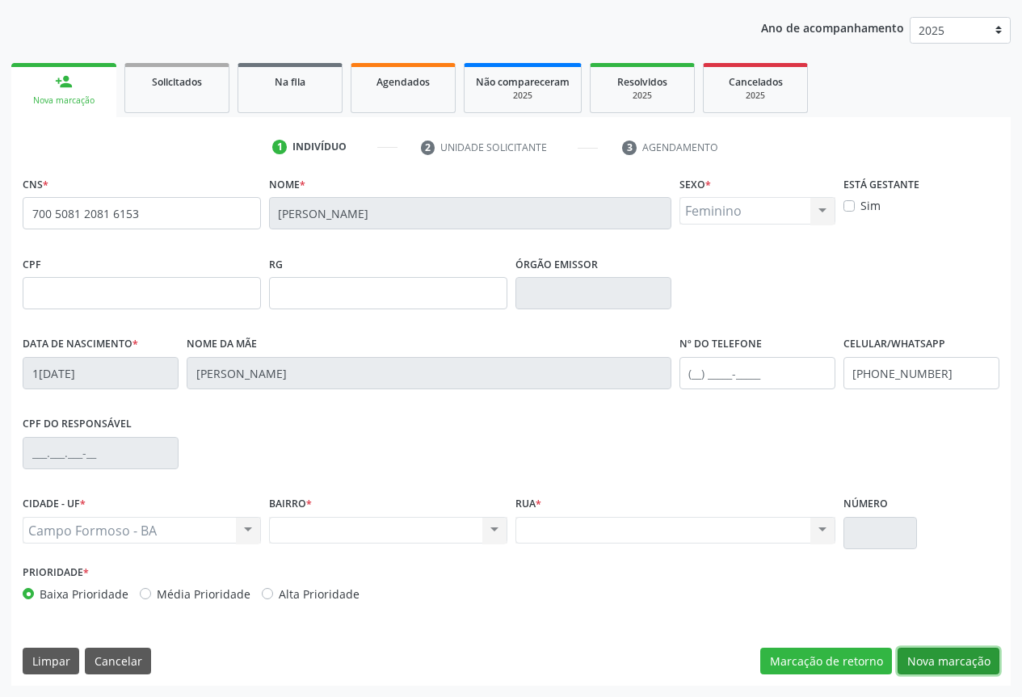
click at [927, 659] on button "Nova marcação" at bounding box center [949, 661] width 102 height 27
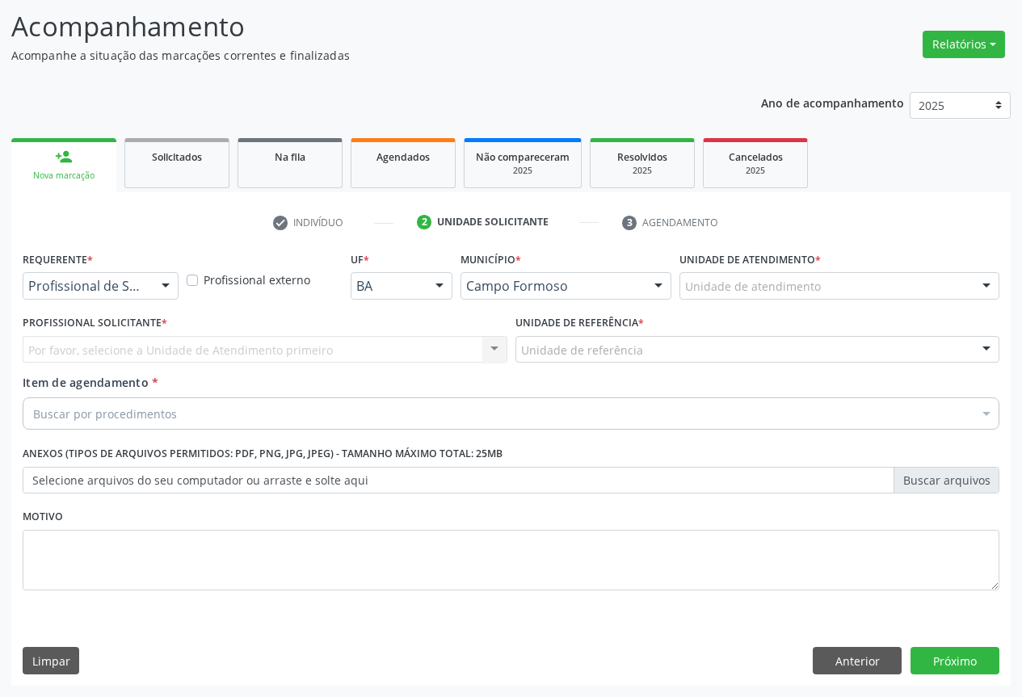
scroll to position [103, 0]
click at [157, 278] on div at bounding box center [166, 286] width 24 height 27
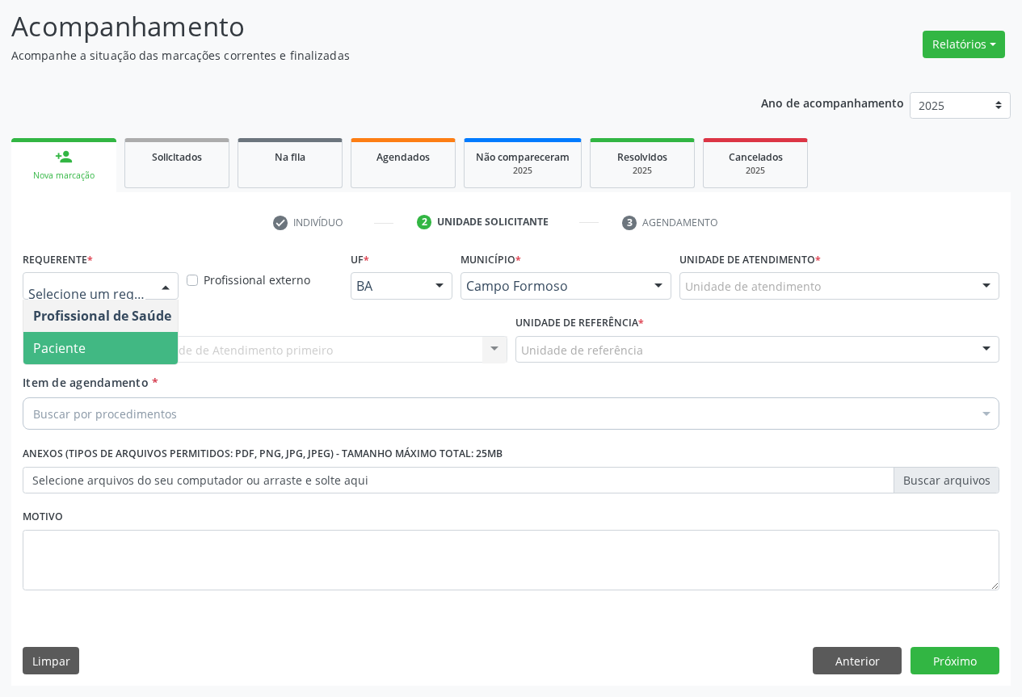
click at [69, 352] on span "Paciente" at bounding box center [59, 348] width 53 height 18
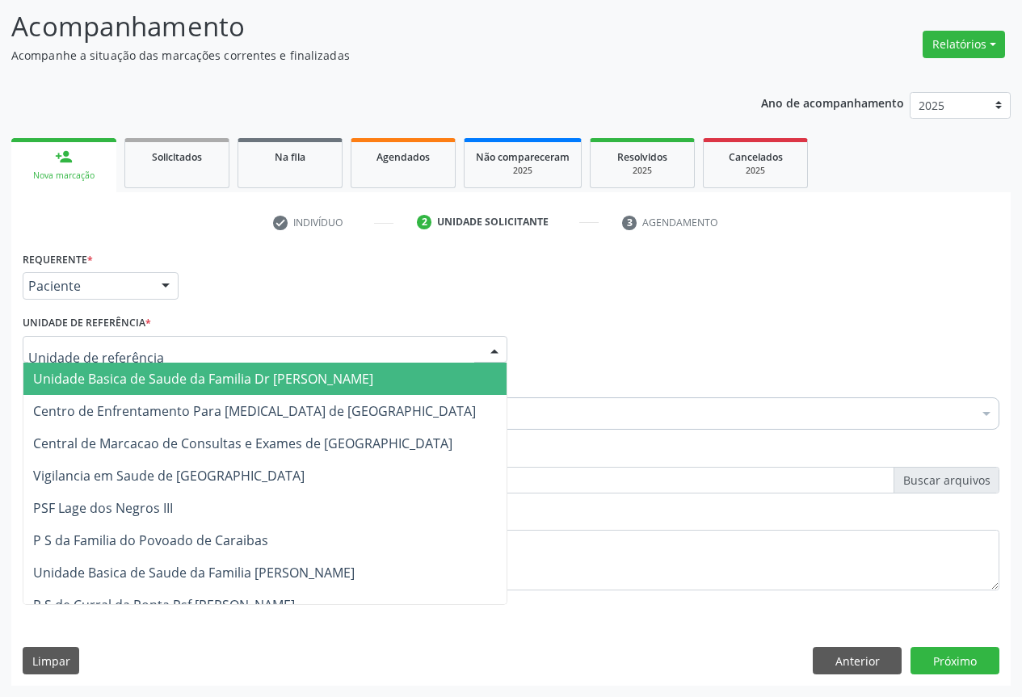
click at [496, 344] on div at bounding box center [494, 350] width 24 height 27
click at [242, 378] on span "Unidade Basica de Saude da Familia Dr [PERSON_NAME]" at bounding box center [203, 379] width 340 height 18
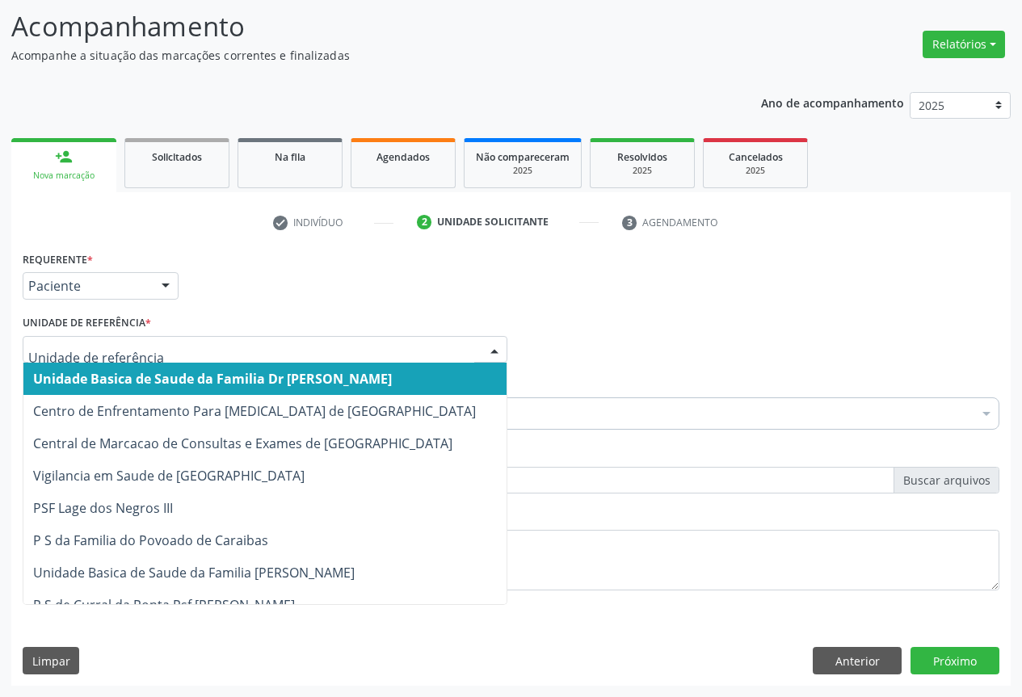
click at [487, 337] on div at bounding box center [494, 350] width 24 height 27
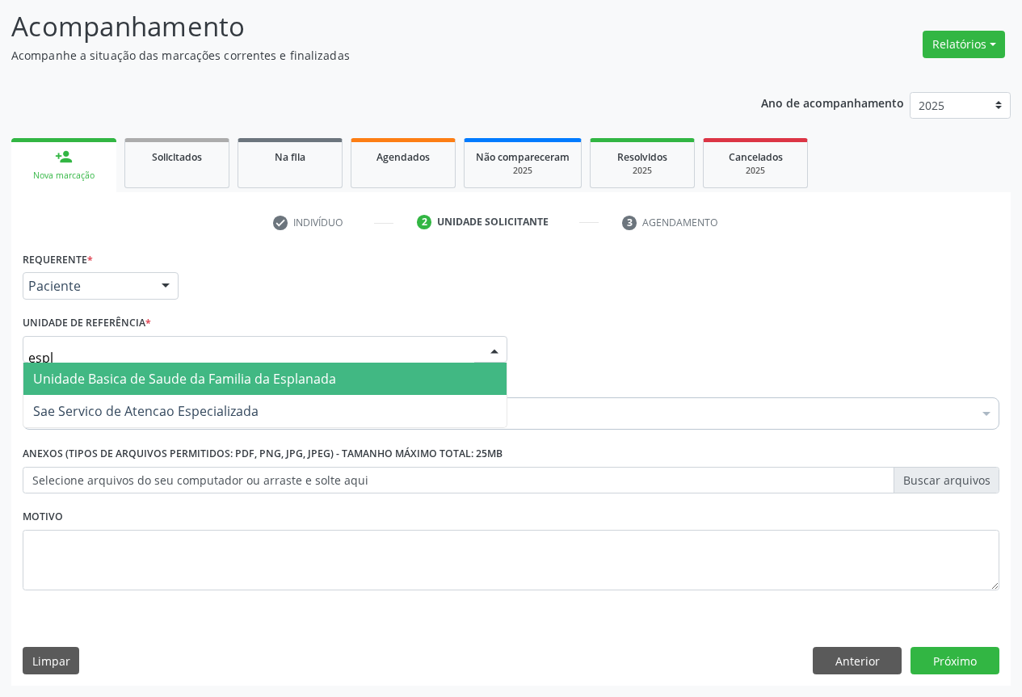
type input "espla"
click at [334, 379] on span "Unidade Basica de Saude da Familia da Esplanada" at bounding box center [264, 379] width 483 height 32
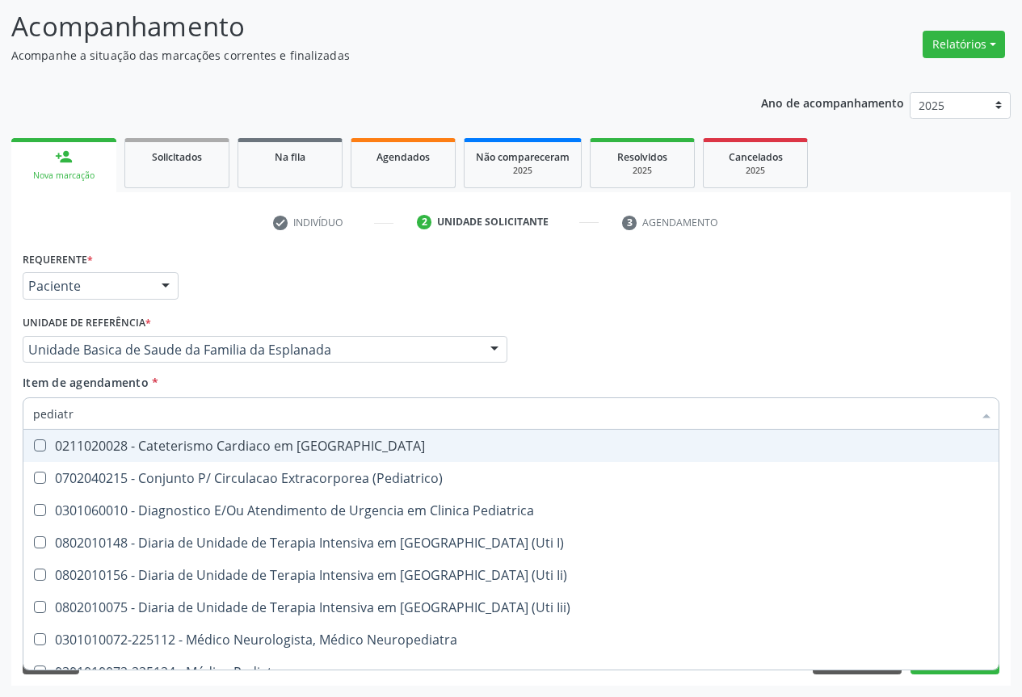
type input "pediatra"
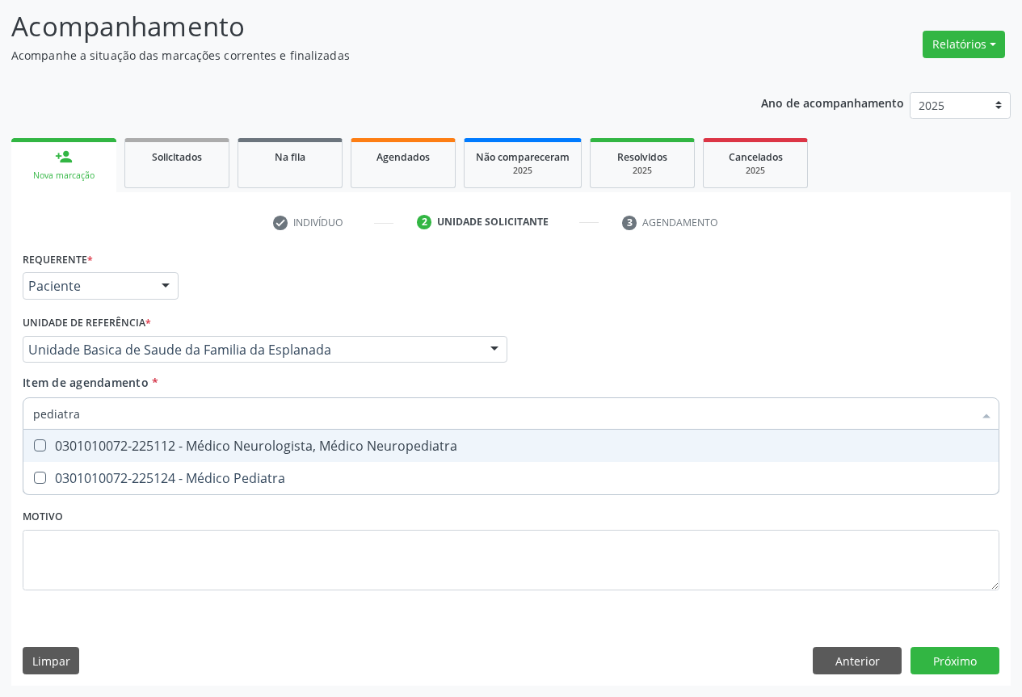
scroll to position [23, 0]
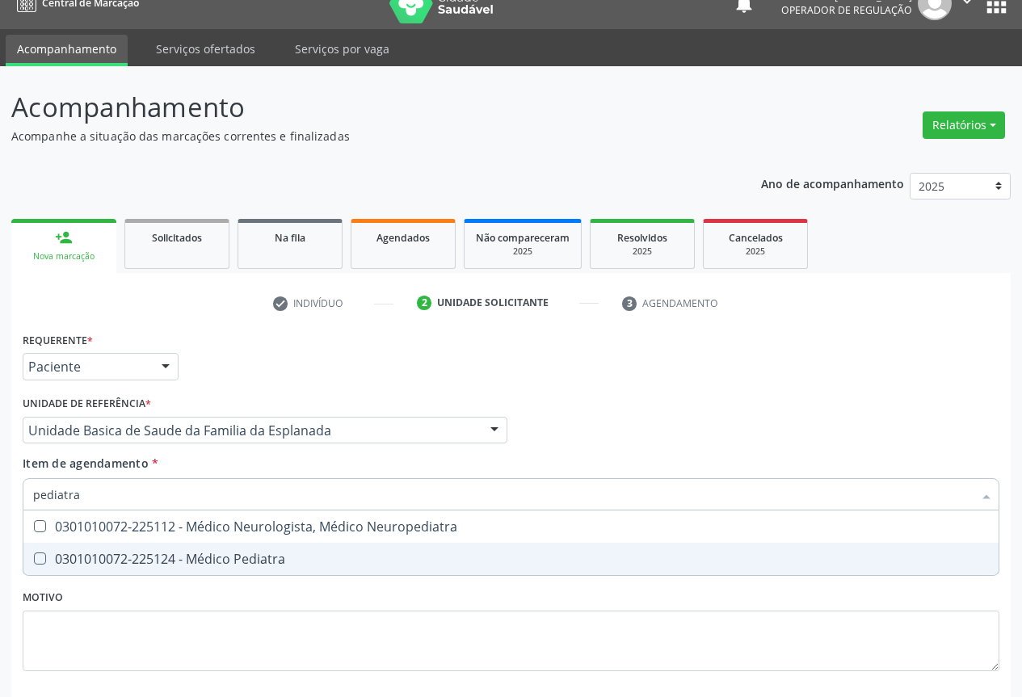
click at [232, 557] on div "0301010072-225124 - Médico Pediatra" at bounding box center [511, 559] width 956 height 13
checkbox Pediatra "true"
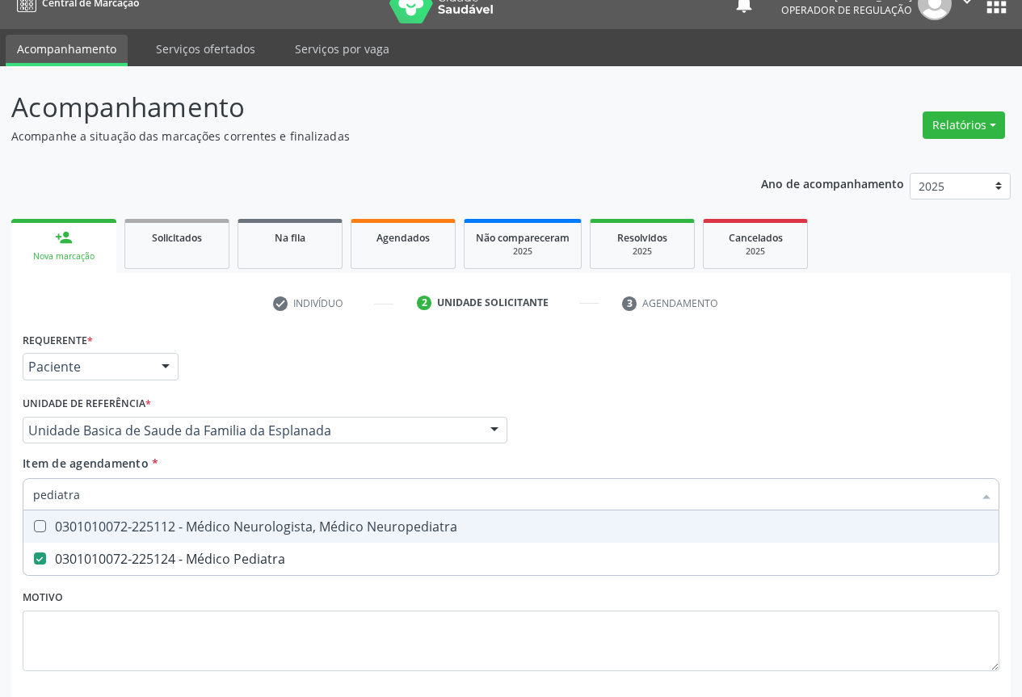
click at [309, 461] on div "Item de agendamento * pediatra Desfazer seleção 0301010072-225112 - Médico Neur…" at bounding box center [511, 480] width 977 height 51
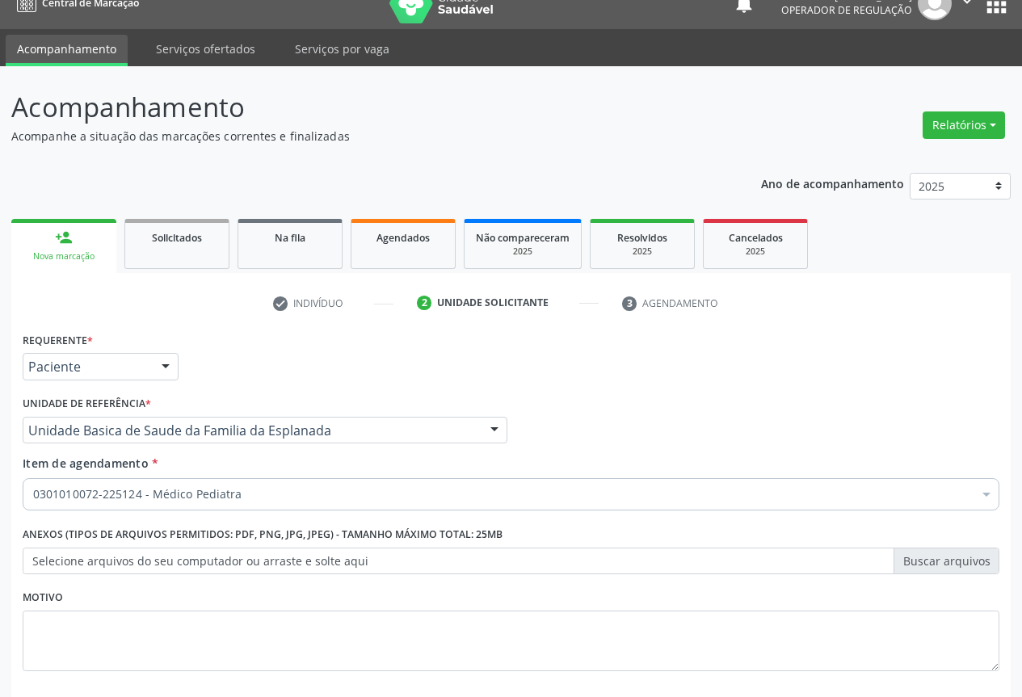
scroll to position [103, 0]
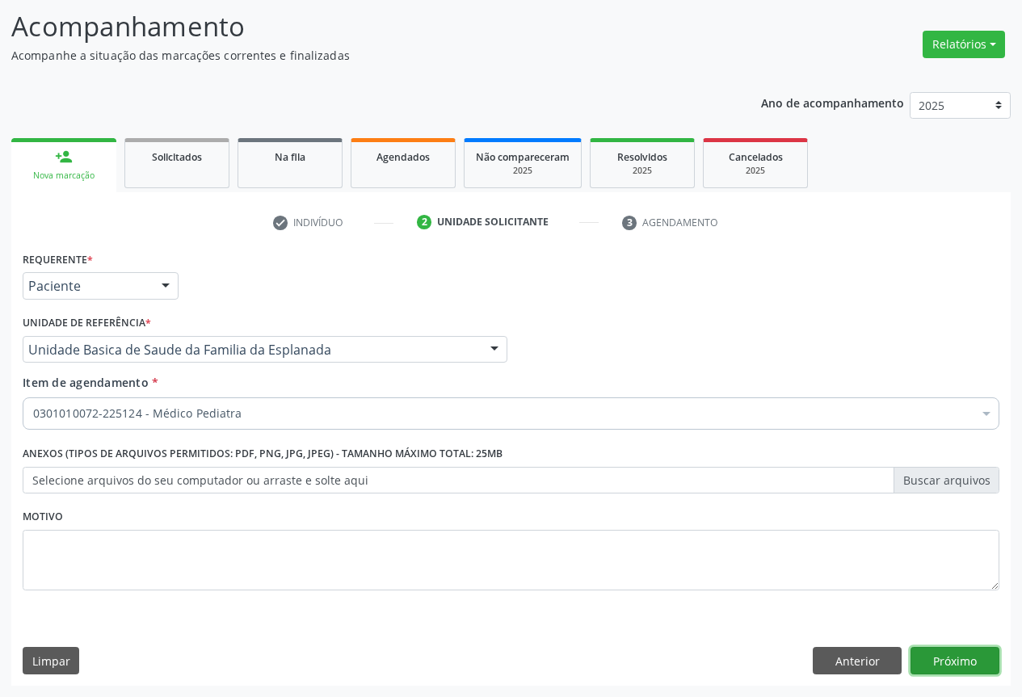
click at [955, 655] on button "Próximo" at bounding box center [955, 660] width 89 height 27
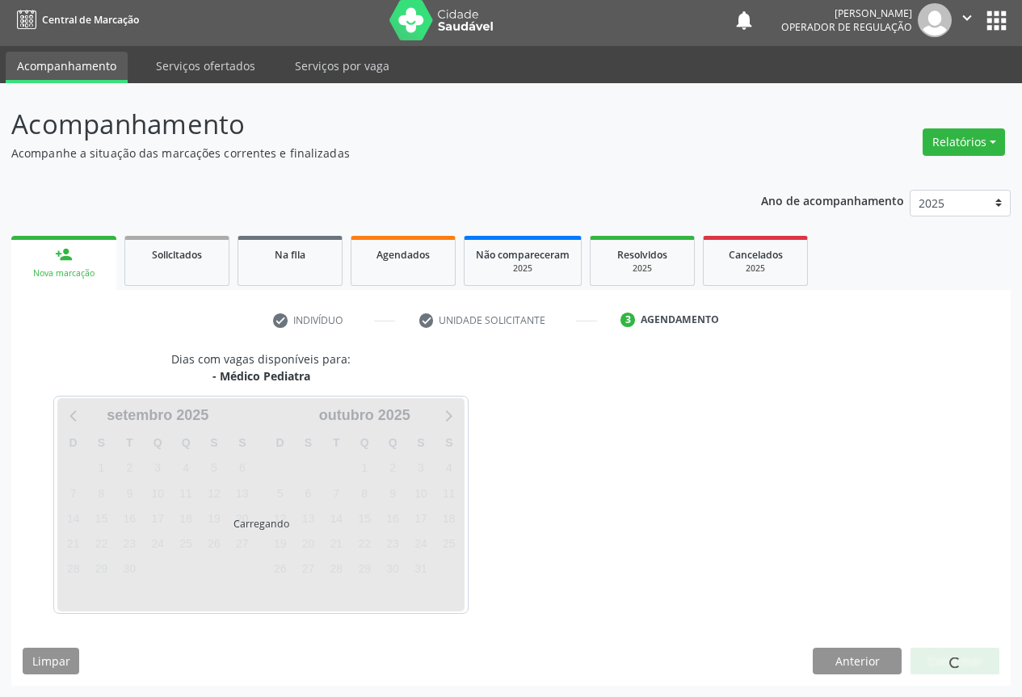
scroll to position [6, 0]
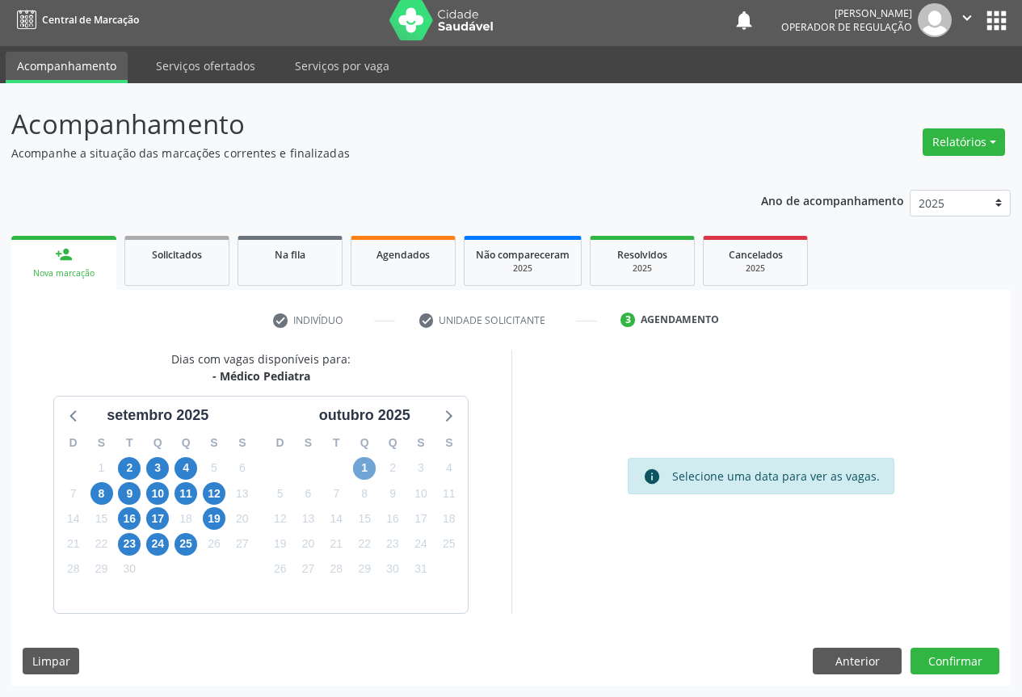
click at [366, 469] on span "1" at bounding box center [364, 468] width 23 height 23
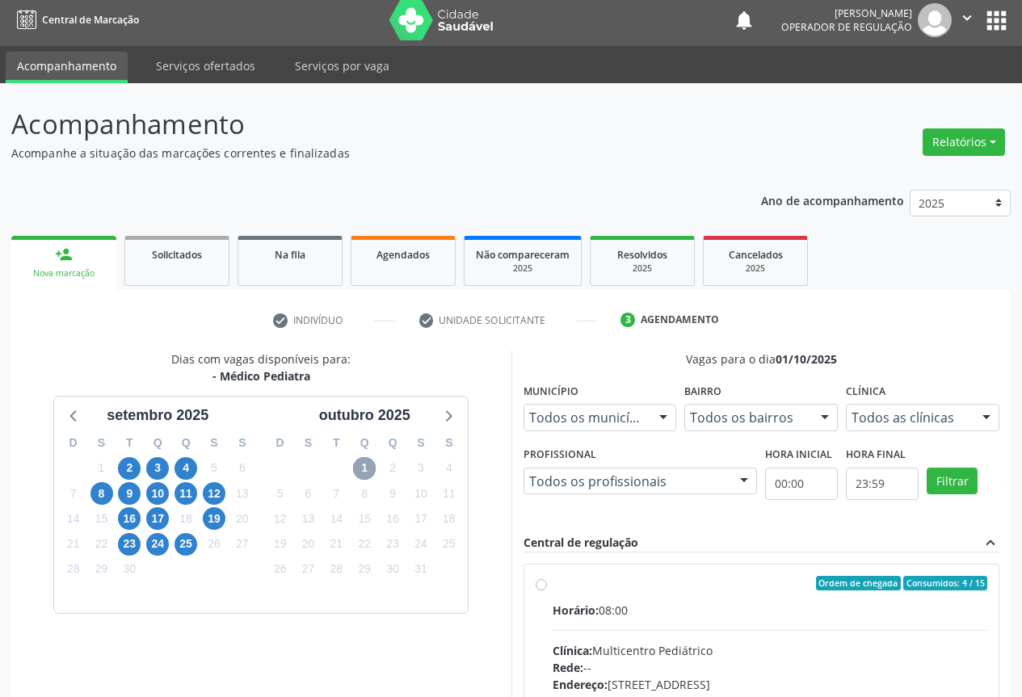
scroll to position [239, 0]
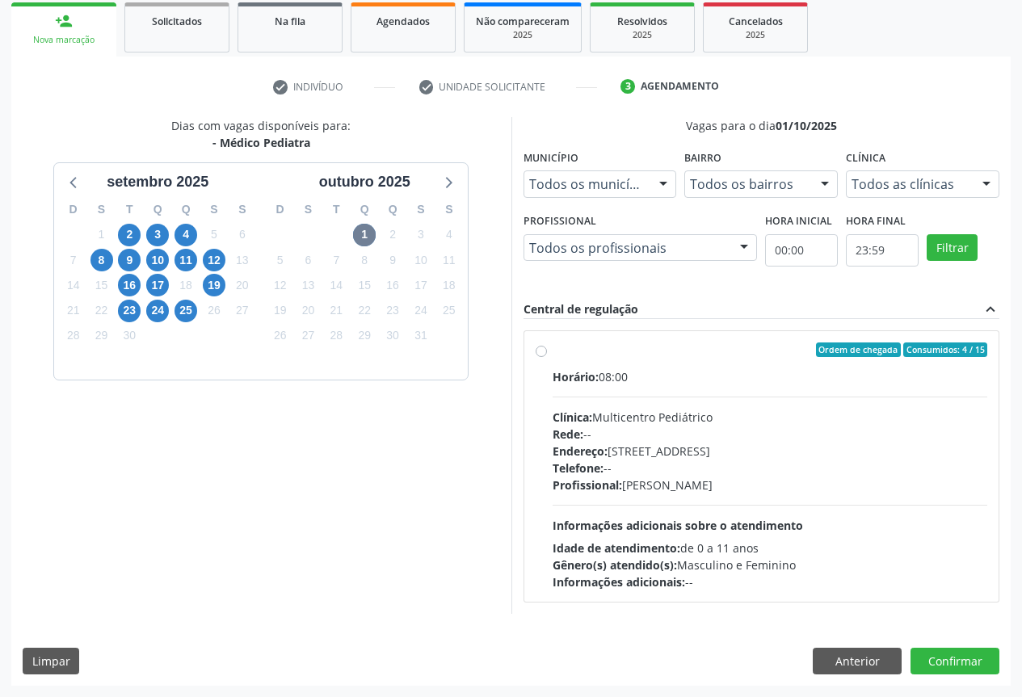
click at [562, 364] on label "Ordem de chegada Consumidos: 4 / 15 Horário: 08:00 Clínica: Multicentro Pediátr…" at bounding box center [771, 467] width 436 height 248
click at [547, 357] on input "Ordem de chegada Consumidos: 4 / 15 Horário: 08:00 Clínica: Multicentro Pediátr…" at bounding box center [541, 350] width 11 height 15
radio input "true"
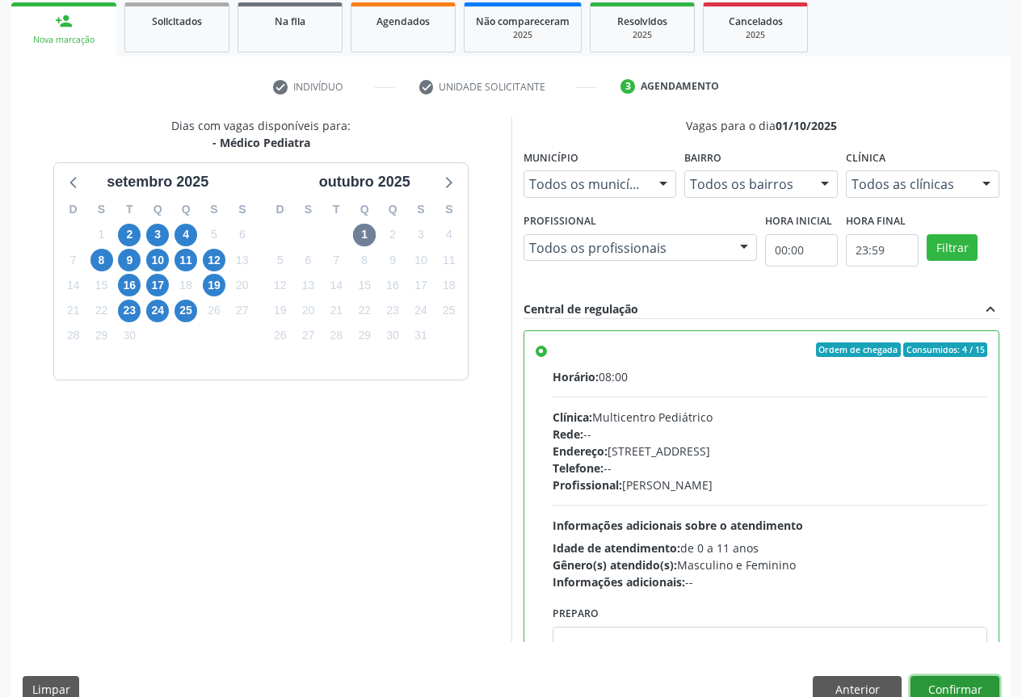
click at [944, 688] on button "Confirmar" at bounding box center [955, 689] width 89 height 27
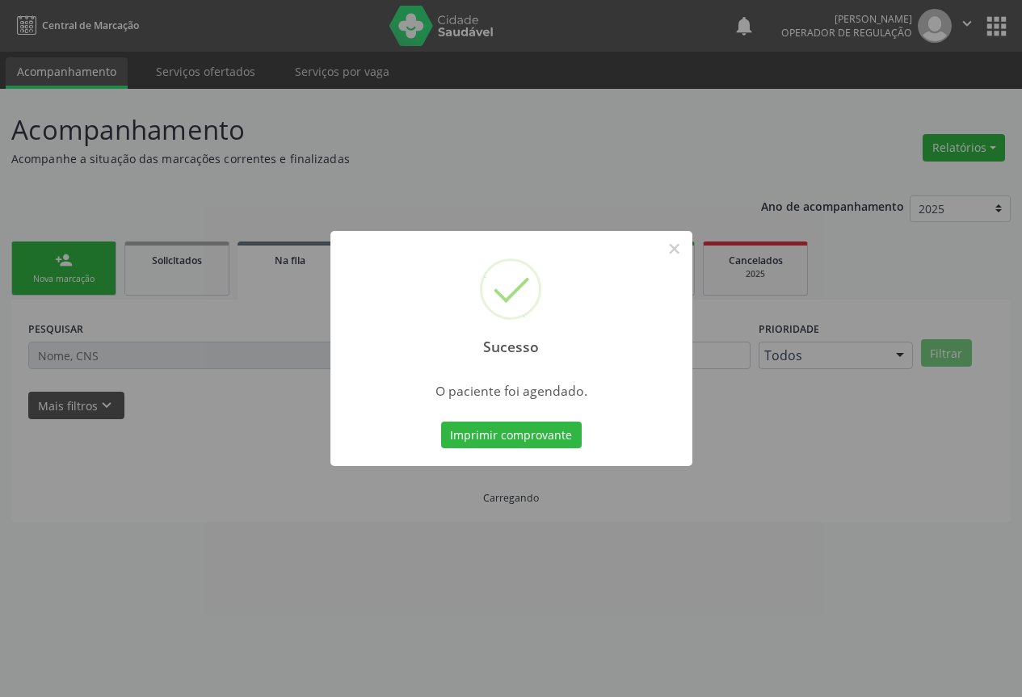
scroll to position [0, 0]
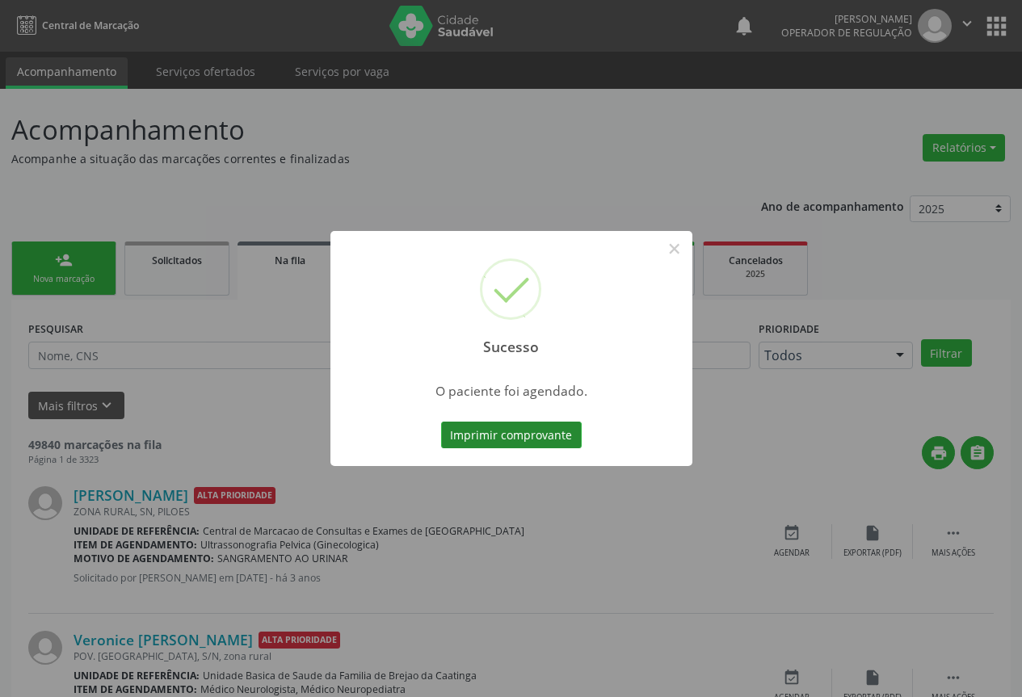
click at [500, 427] on button "Imprimir comprovante" at bounding box center [511, 435] width 141 height 27
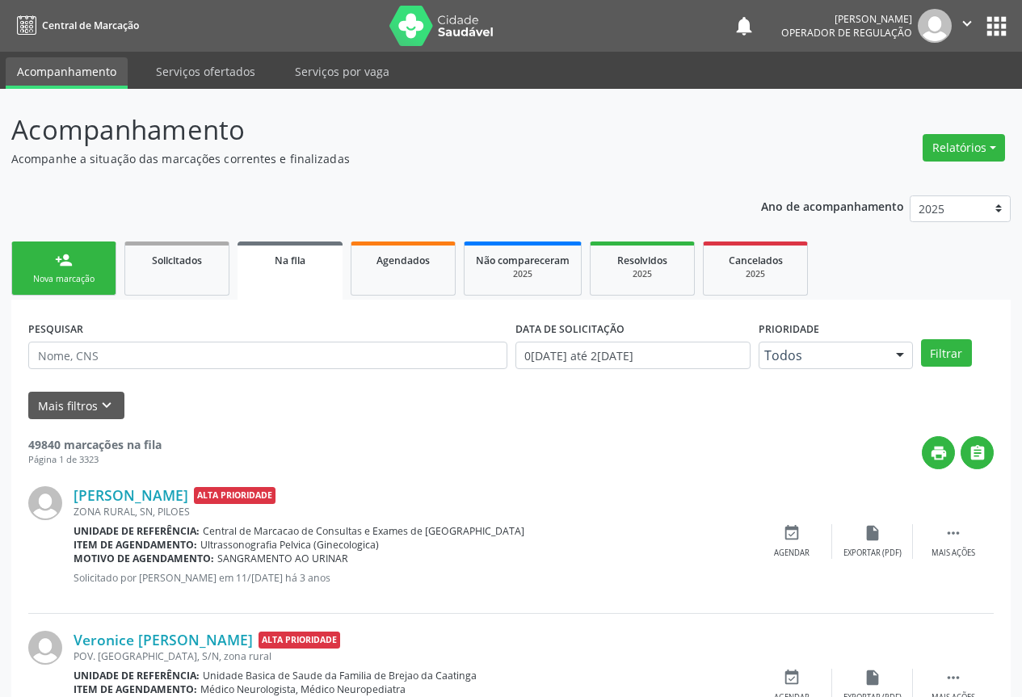
click at [111, 277] on link "person_add Nova marcação" at bounding box center [63, 269] width 105 height 54
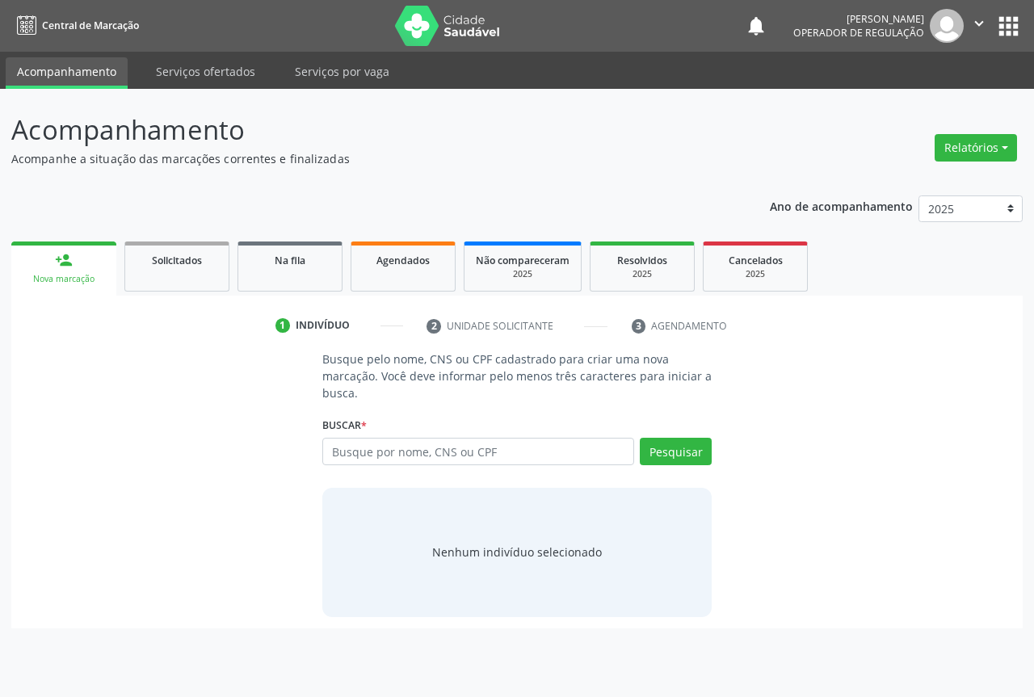
click at [90, 276] on div "Nova marcação" at bounding box center [64, 279] width 82 height 12
click at [421, 437] on div "Buscar * Busque por nome, CNS ou CPF Nenhum resultado encontrado para: " " Digi…" at bounding box center [516, 444] width 389 height 63
click at [423, 444] on input "text" at bounding box center [478, 451] width 312 height 27
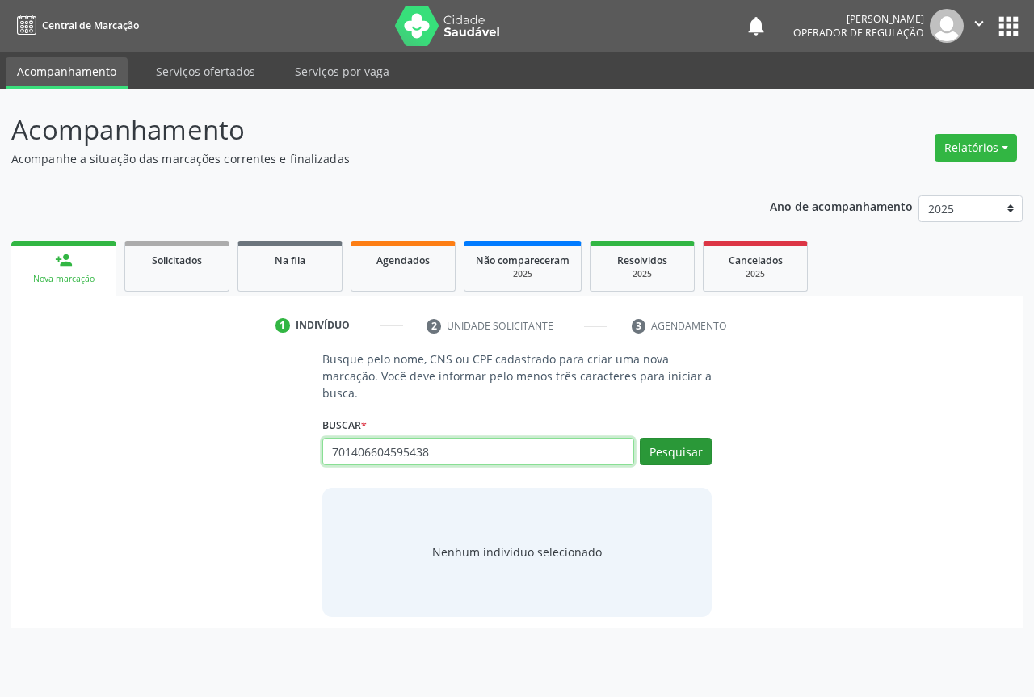
type input "701406604595438"
click at [671, 451] on button "Pesquisar" at bounding box center [676, 451] width 72 height 27
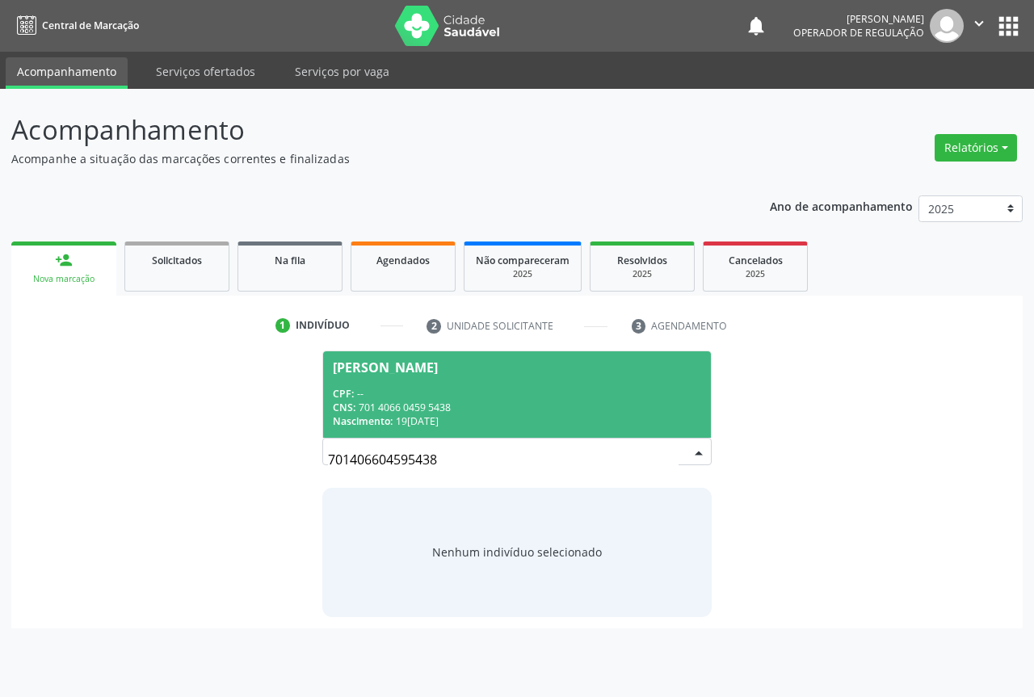
click at [431, 391] on div "CPF: --" at bounding box center [517, 394] width 368 height 14
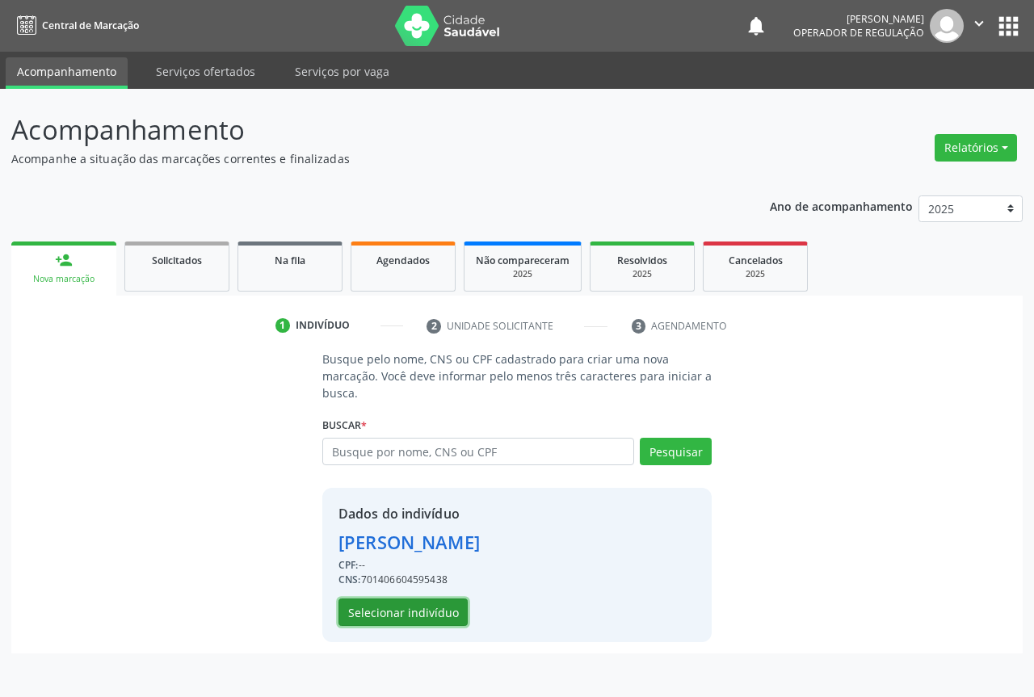
click at [373, 605] on button "Selecionar indivíduo" at bounding box center [403, 612] width 129 height 27
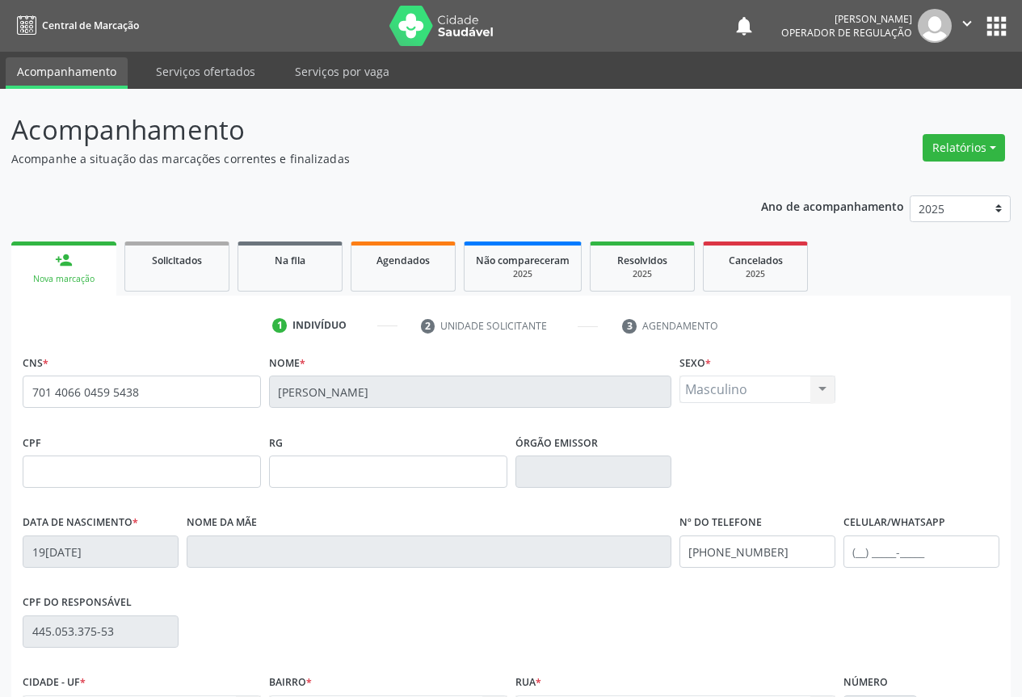
scroll to position [179, 0]
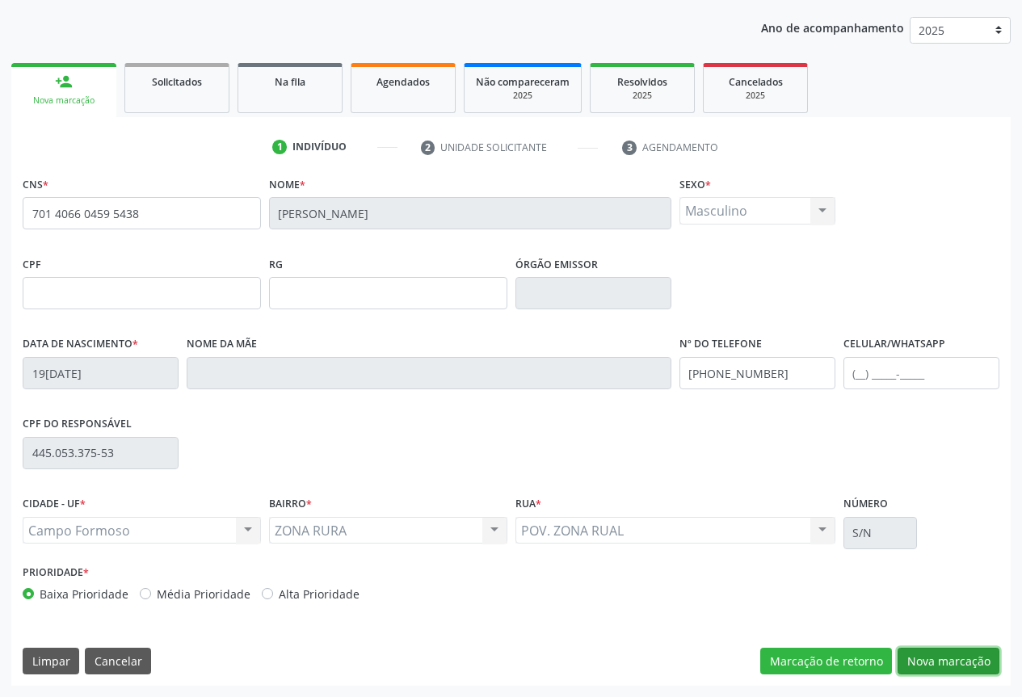
click at [962, 651] on button "Nova marcação" at bounding box center [949, 661] width 102 height 27
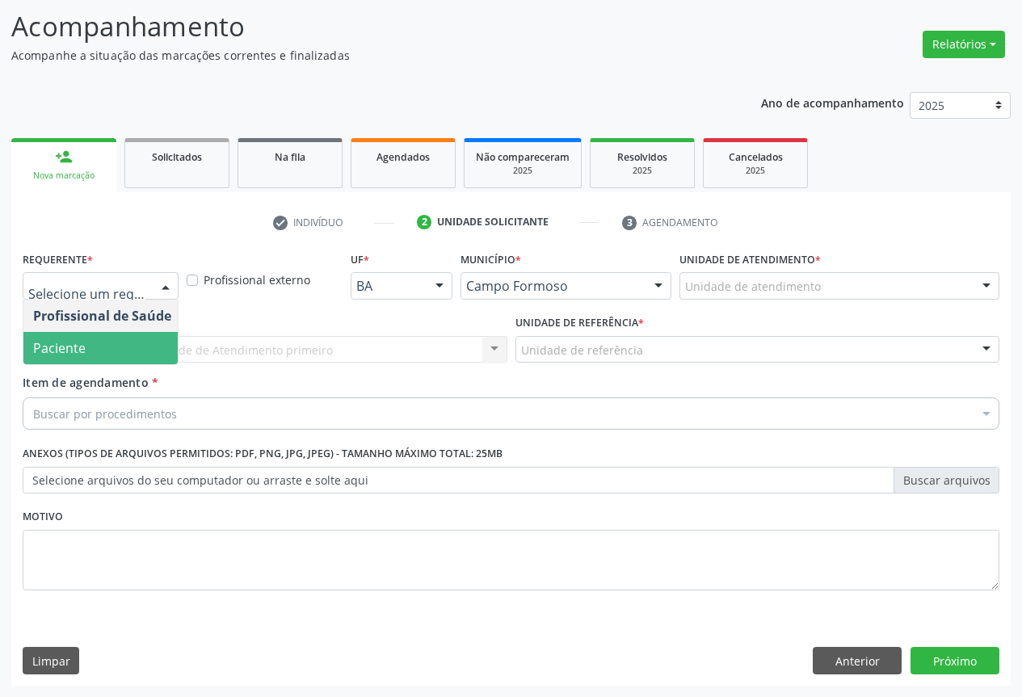
click at [92, 348] on span "Paciente" at bounding box center [102, 348] width 158 height 32
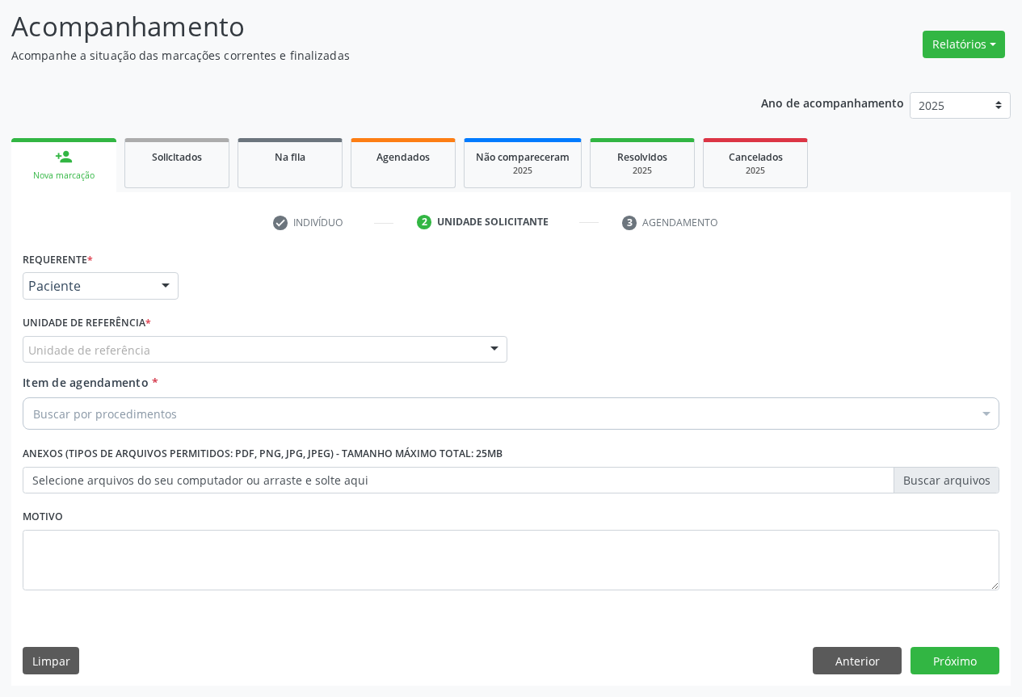
click at [171, 349] on div "Unidade de referência" at bounding box center [265, 349] width 485 height 27
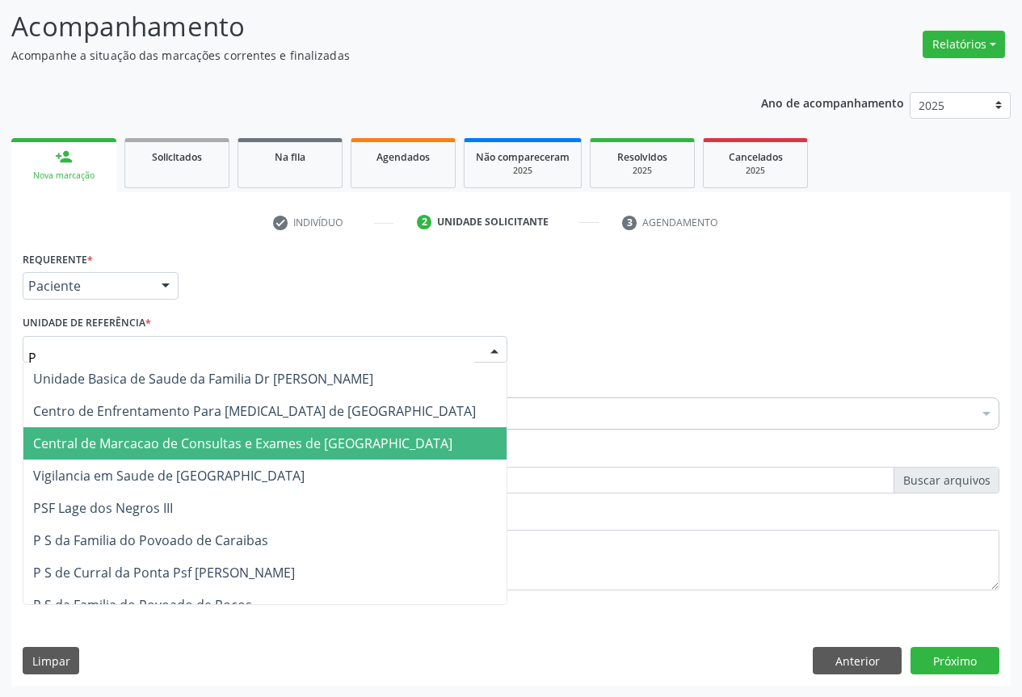
type input "PO"
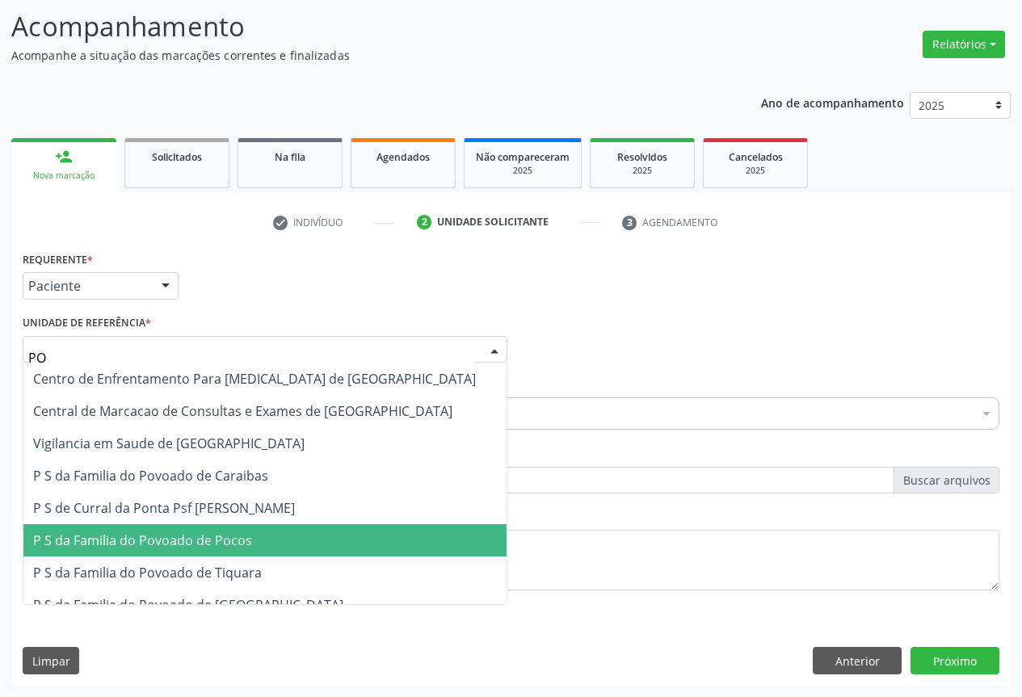
click at [176, 546] on span "P S da Familia do Povoado de Pocos" at bounding box center [142, 541] width 219 height 18
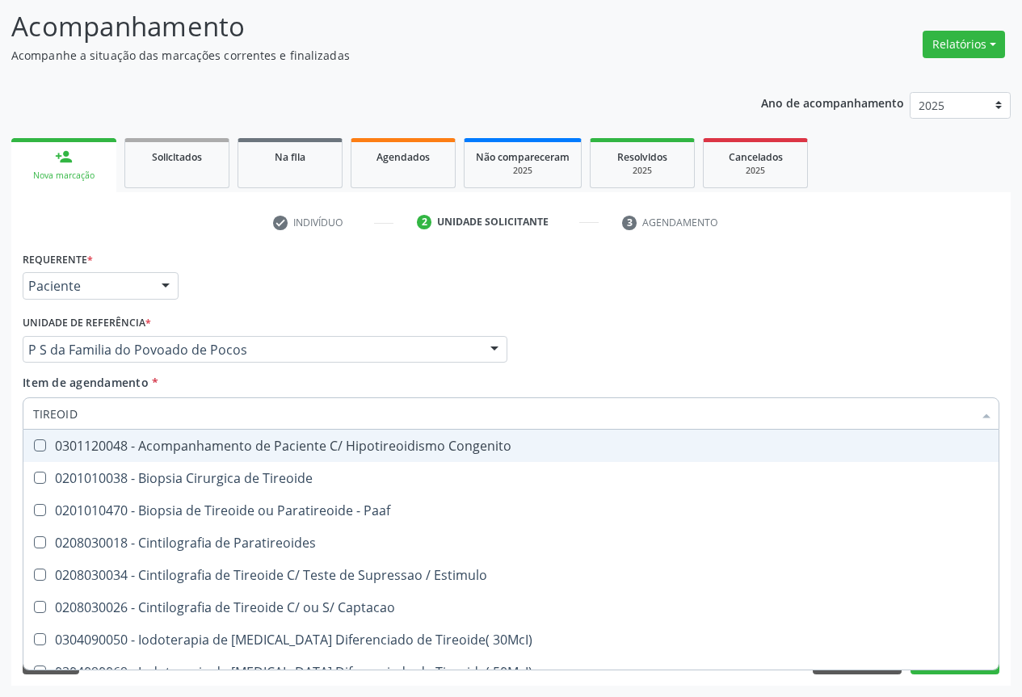
type input "TIREOIDE"
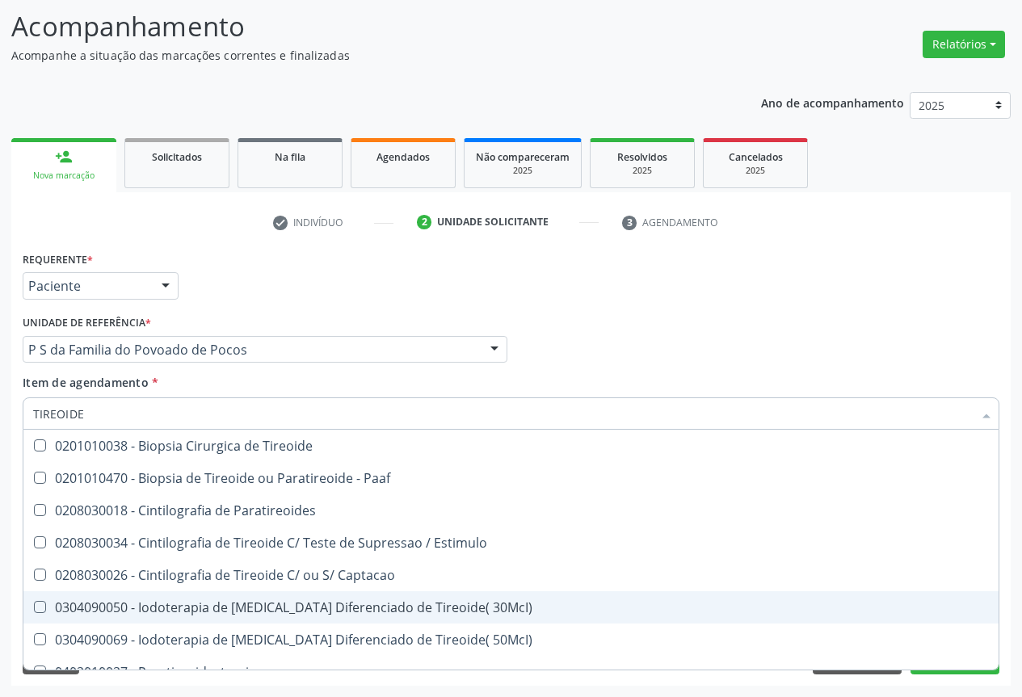
scroll to position [309, 0]
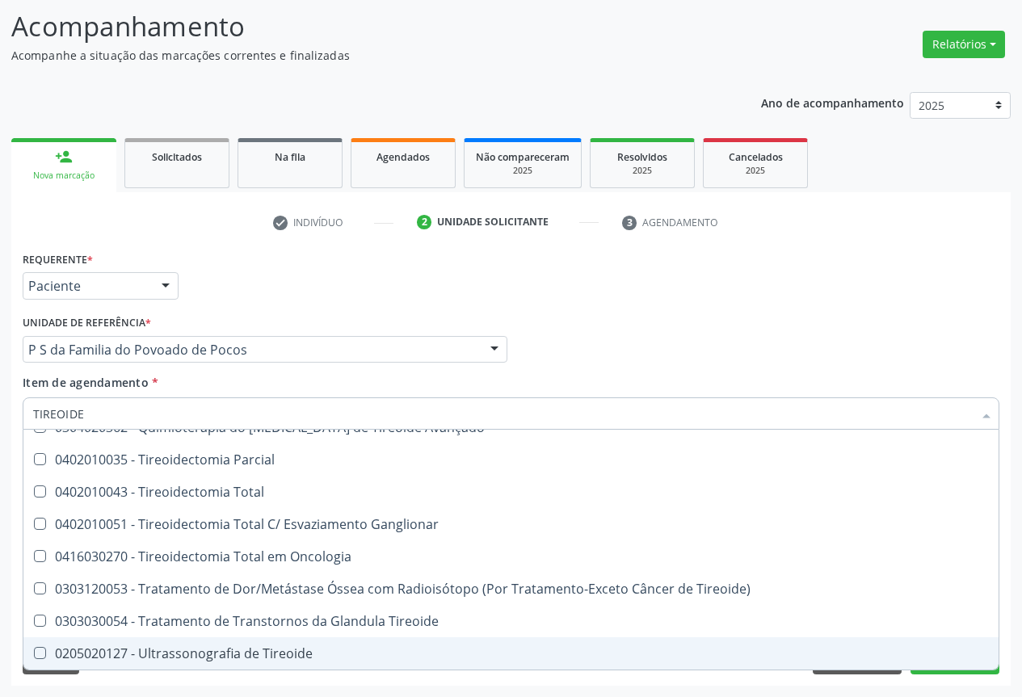
click at [227, 652] on div "0205020127 - Ultrassonografia de Tireoide" at bounding box center [511, 653] width 956 height 13
checkbox Tireoide "true"
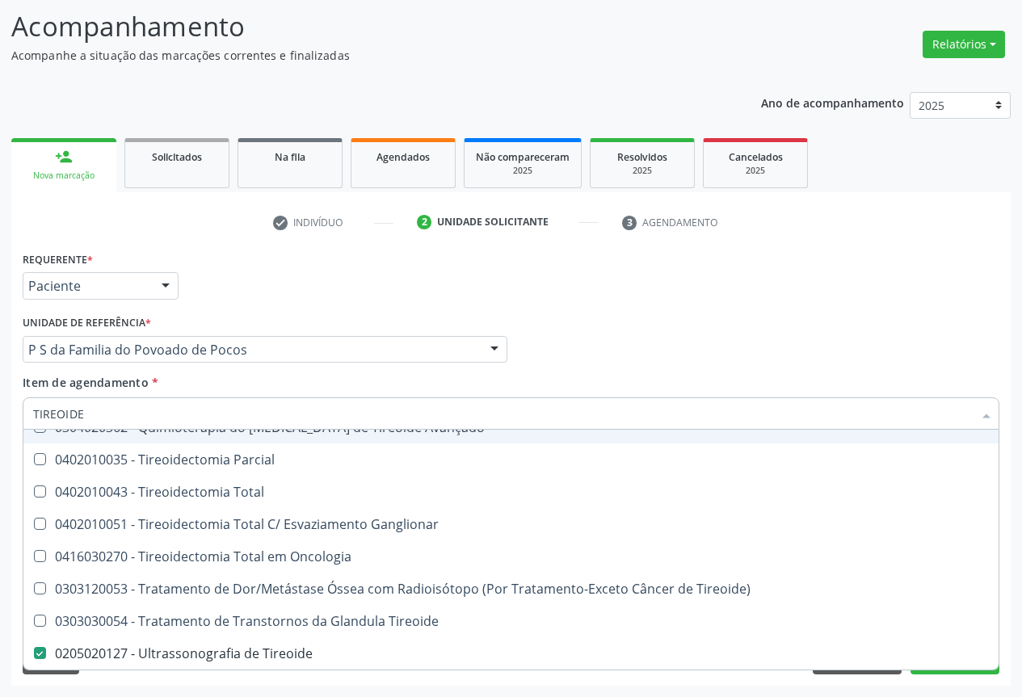
click at [324, 383] on div "Item de agendamento * TIREOIDE Desfazer seleção 0201010038 - Biopsia Cirurgica …" at bounding box center [511, 399] width 977 height 51
checkbox Paaf "true"
checkbox Tireoide "false"
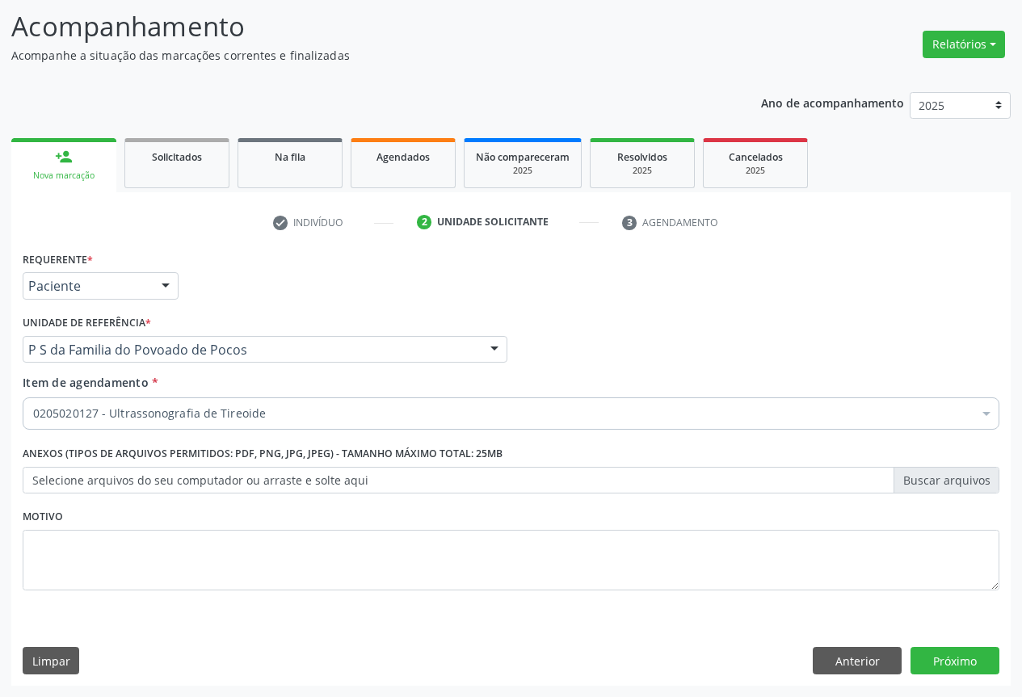
scroll to position [0, 0]
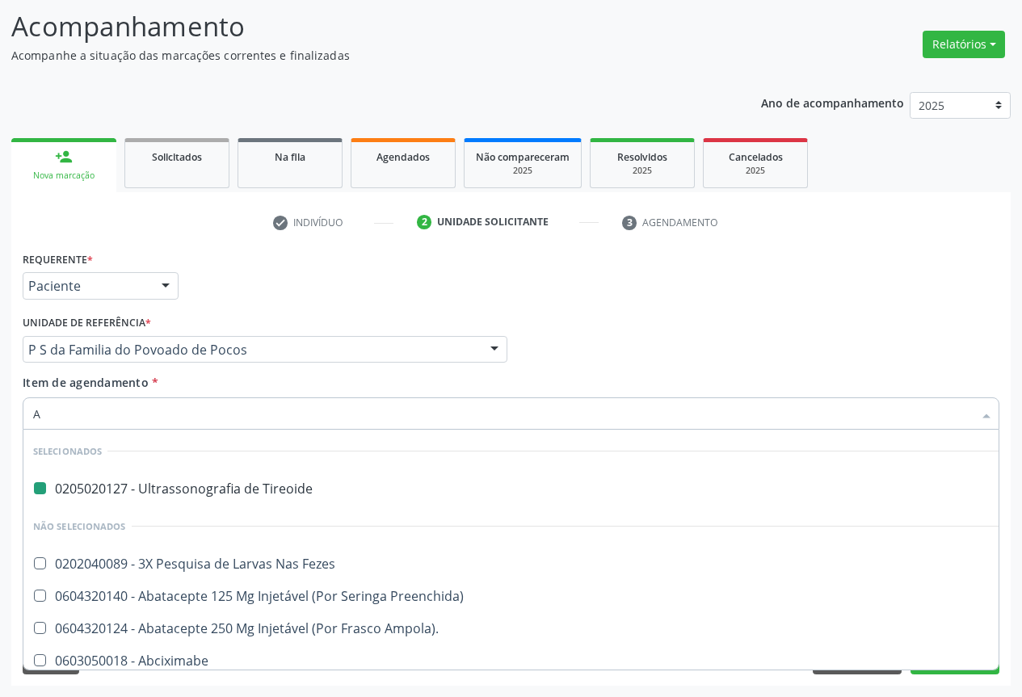
type input "AB"
checkbox Tireoide "false"
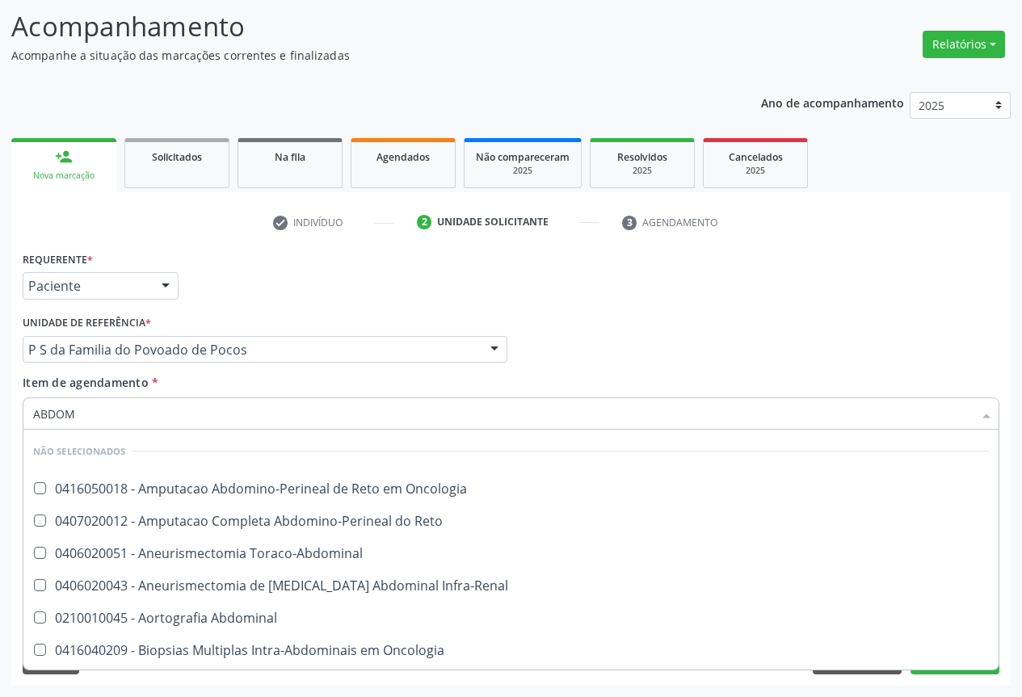
type input "ABDOME"
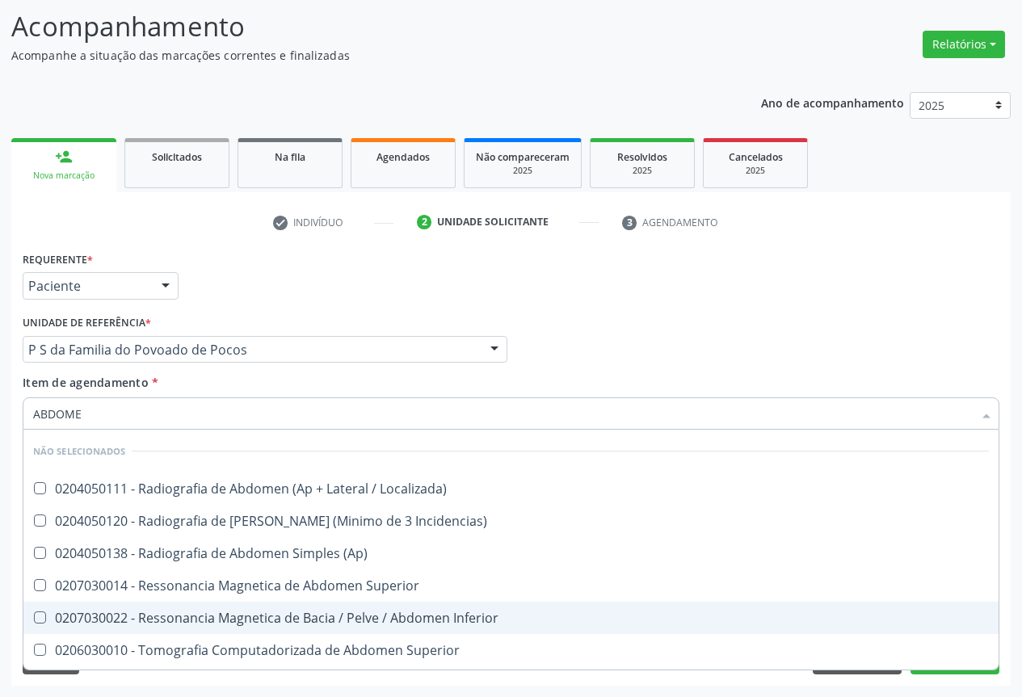
scroll to position [126, 0]
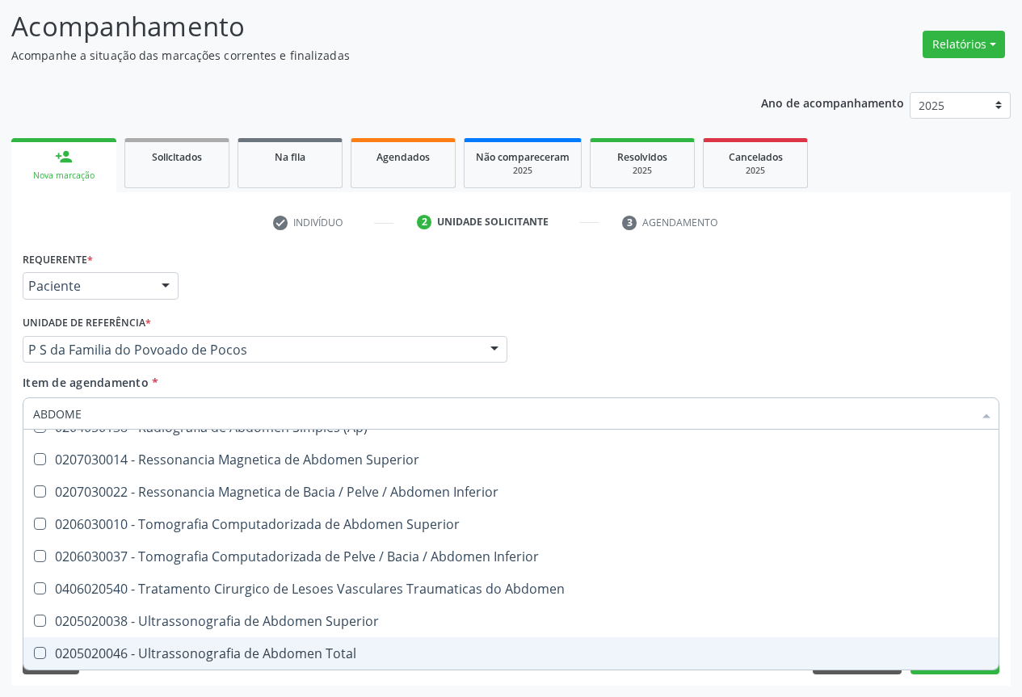
click at [250, 647] on div "0205020046 - Ultrassonografia de Abdomen Total" at bounding box center [511, 653] width 956 height 13
checkbox Total "true"
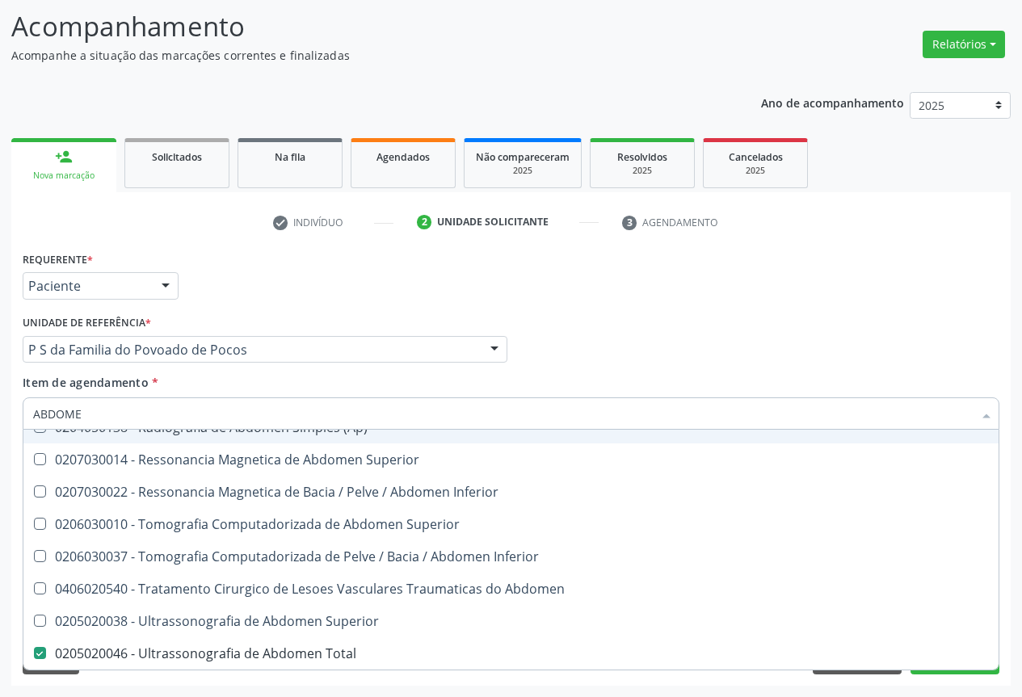
click at [345, 388] on div "Item de agendamento * ABDOME Desfazer seleção Não selecionados 0204050111 - Rad…" at bounding box center [511, 399] width 977 height 51
checkbox Localizada\) "true"
checkbox Total "false"
checkbox Incidencias\) "true"
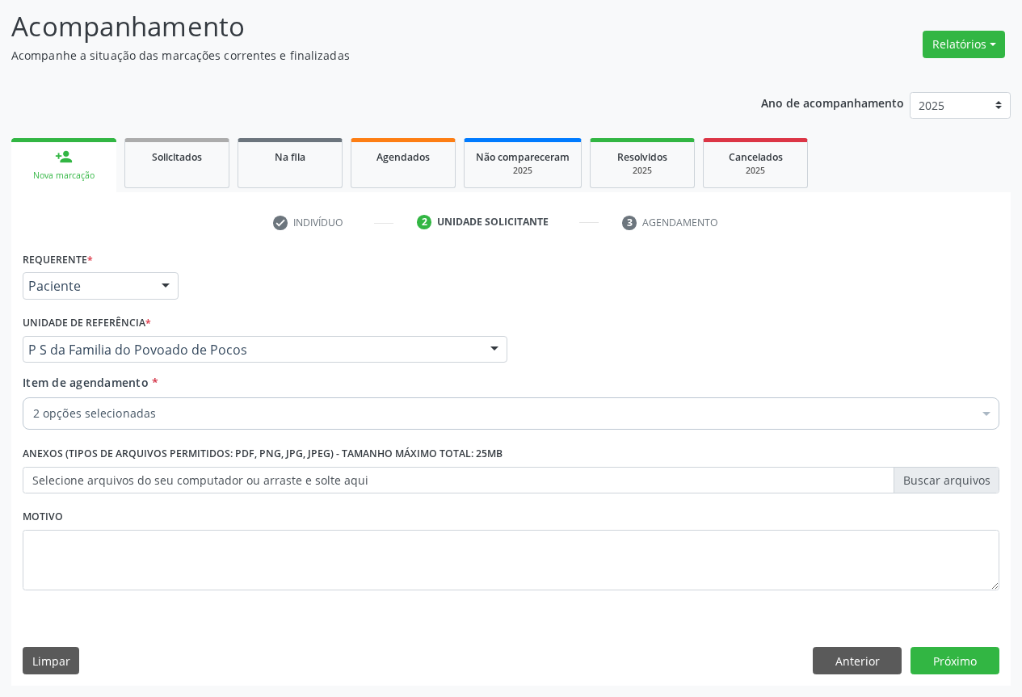
scroll to position [0, 0]
click at [941, 659] on button "Próximo" at bounding box center [955, 660] width 89 height 27
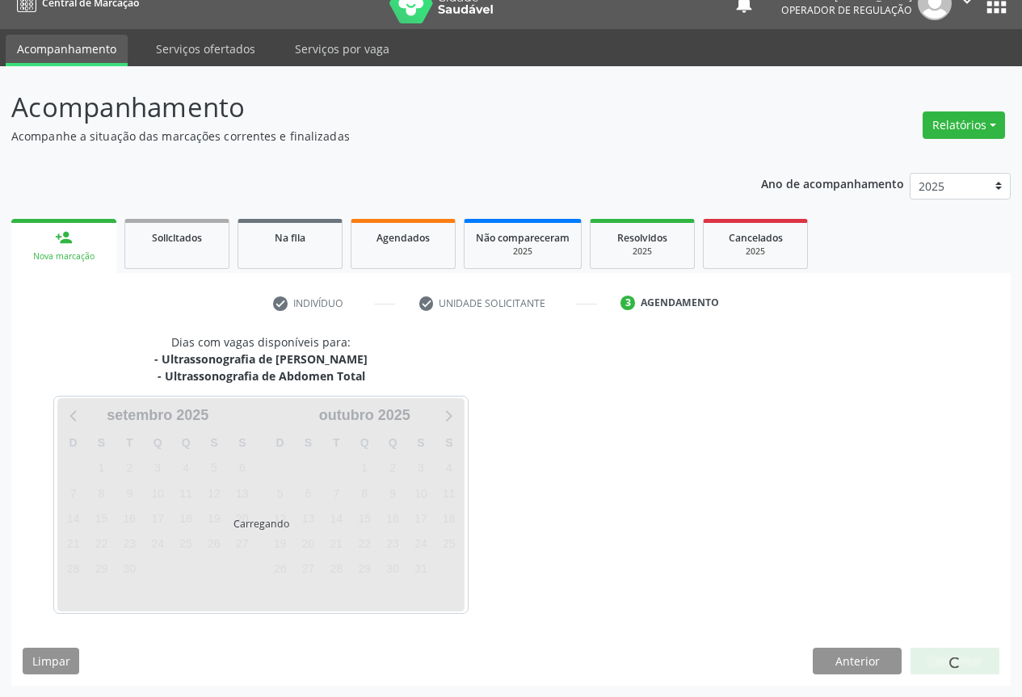
scroll to position [23, 0]
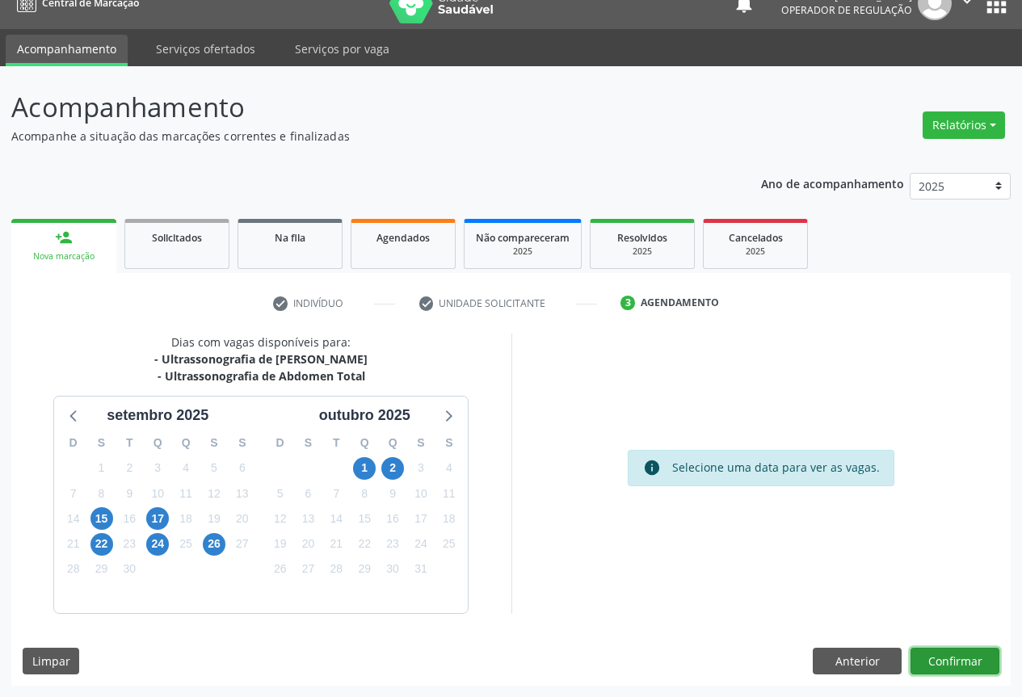
click at [978, 654] on button "Confirmar" at bounding box center [955, 661] width 89 height 27
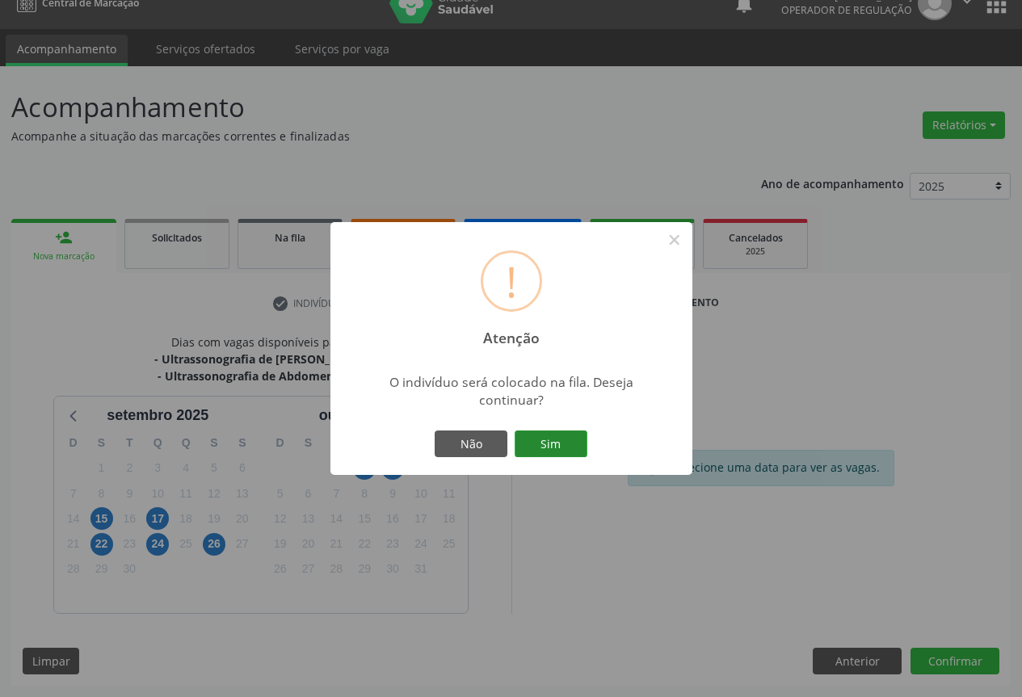
click at [535, 440] on button "Sim" at bounding box center [551, 444] width 73 height 27
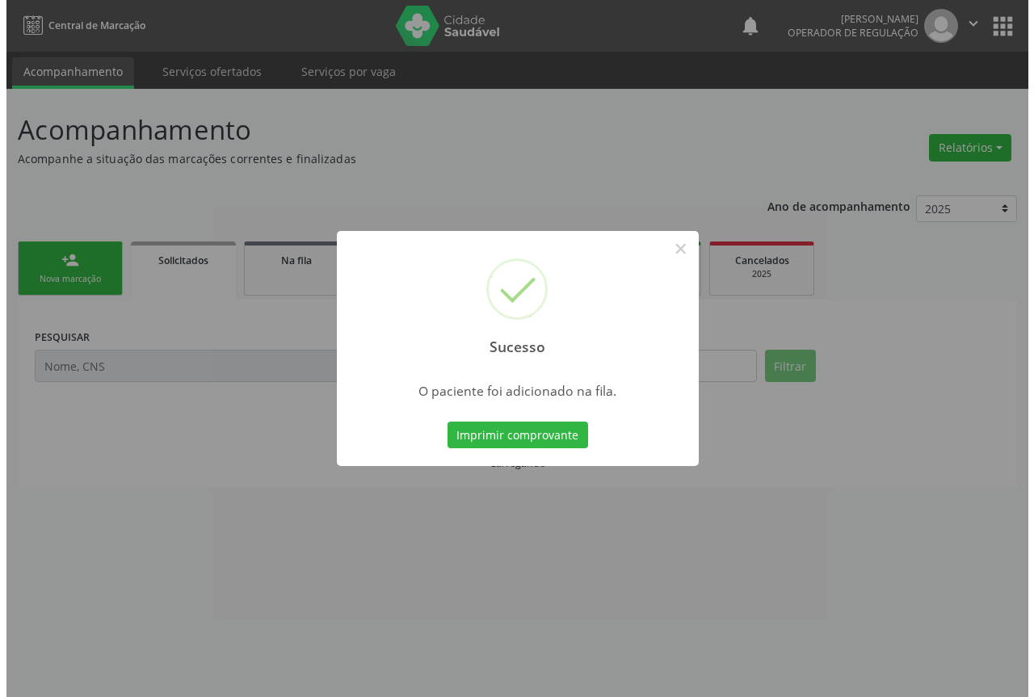
scroll to position [0, 0]
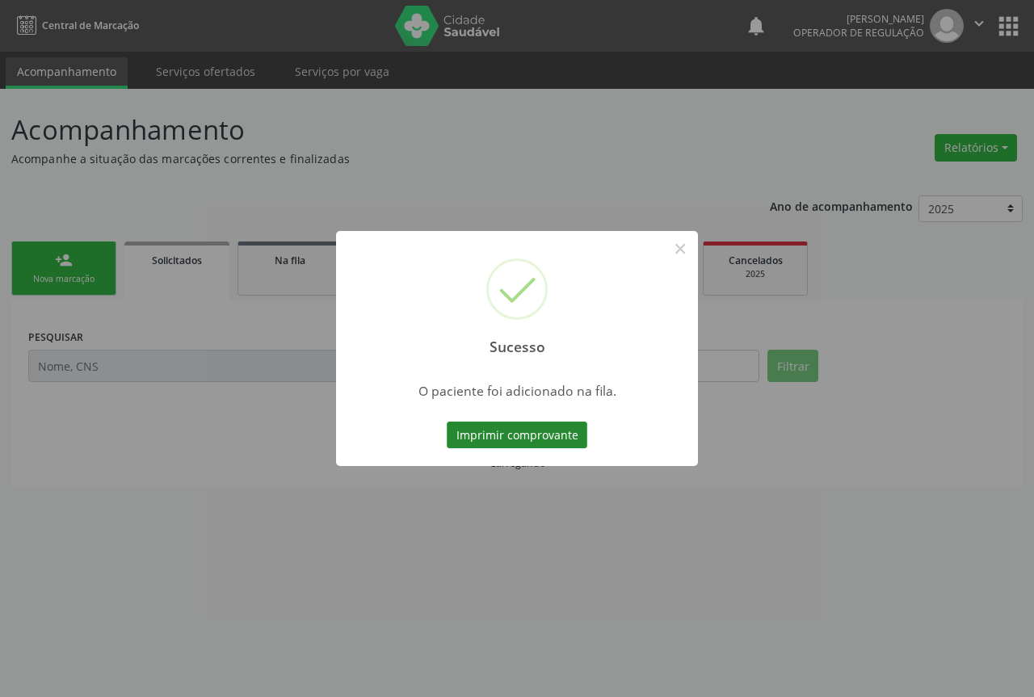
click at [530, 434] on button "Imprimir comprovante" at bounding box center [517, 435] width 141 height 27
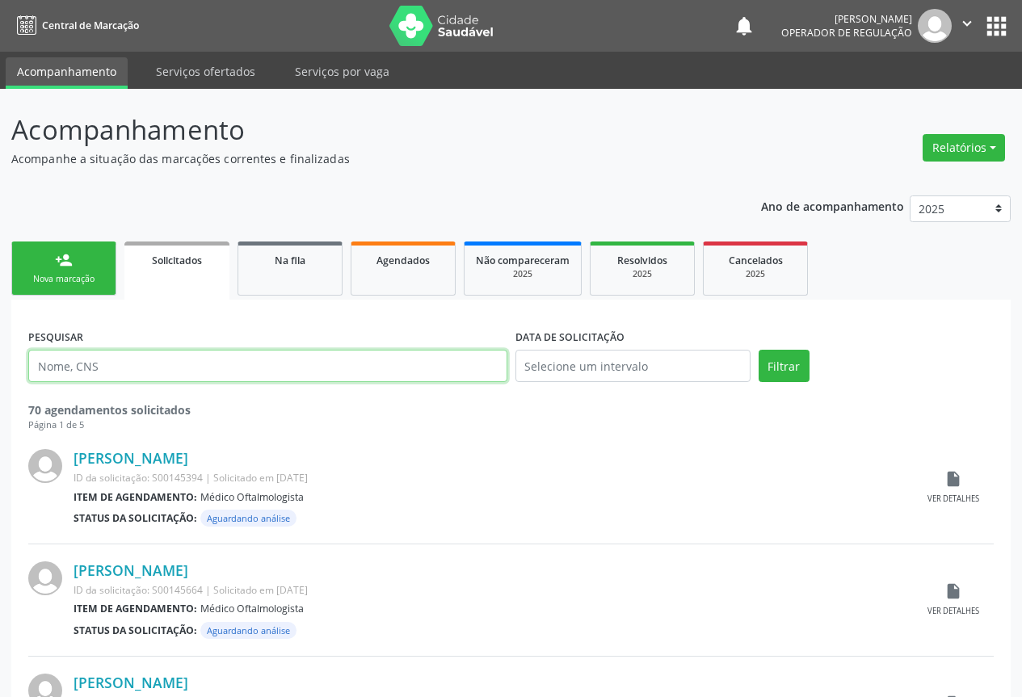
click at [107, 364] on input "text" at bounding box center [267, 366] width 479 height 32
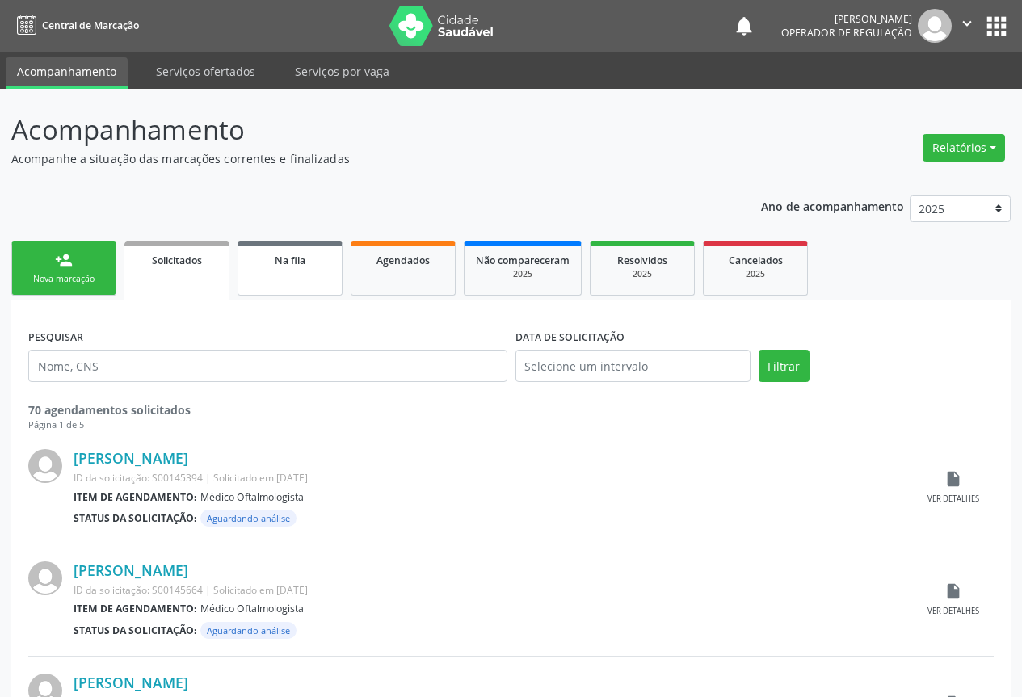
drag, startPoint x: 320, startPoint y: 277, endPoint x: 311, endPoint y: 284, distance: 11.0
click at [320, 277] on link "Na fila" at bounding box center [290, 269] width 105 height 54
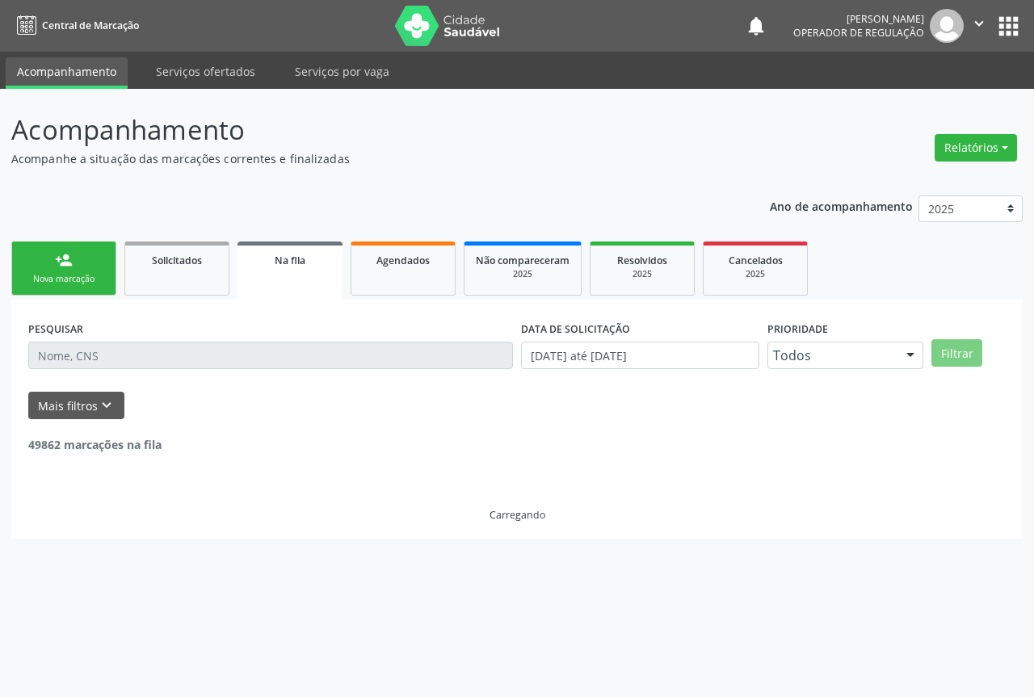
click at [72, 355] on input "text" at bounding box center [270, 355] width 485 height 27
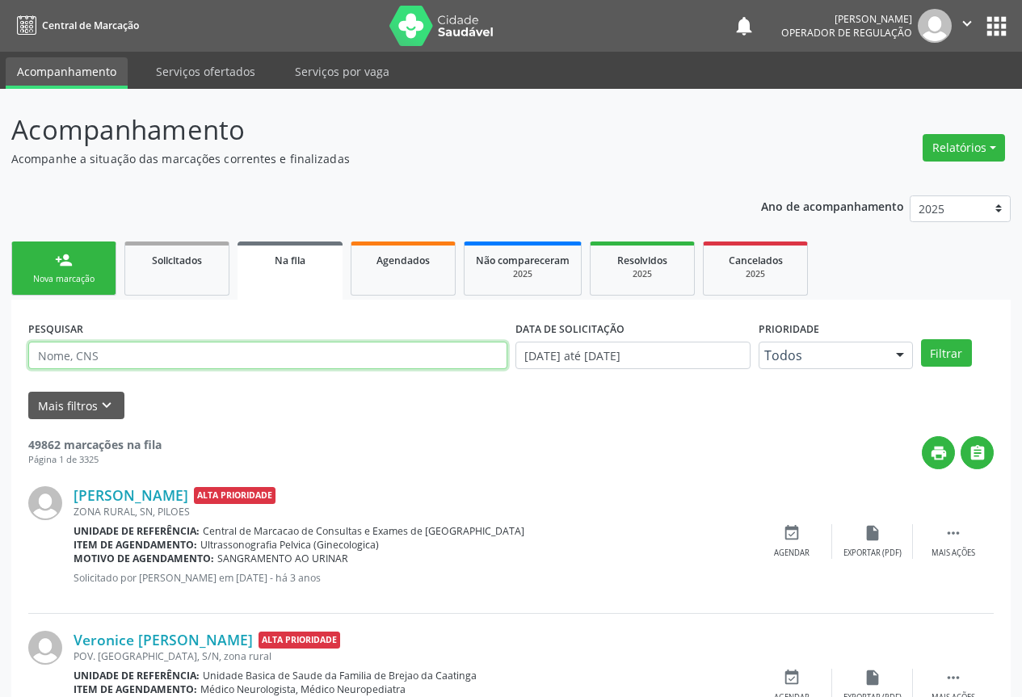
click at [77, 346] on input "text" at bounding box center [267, 355] width 479 height 27
type input "[PERSON_NAME]"
click at [921, 339] on button "Filtrar" at bounding box center [946, 352] width 51 height 27
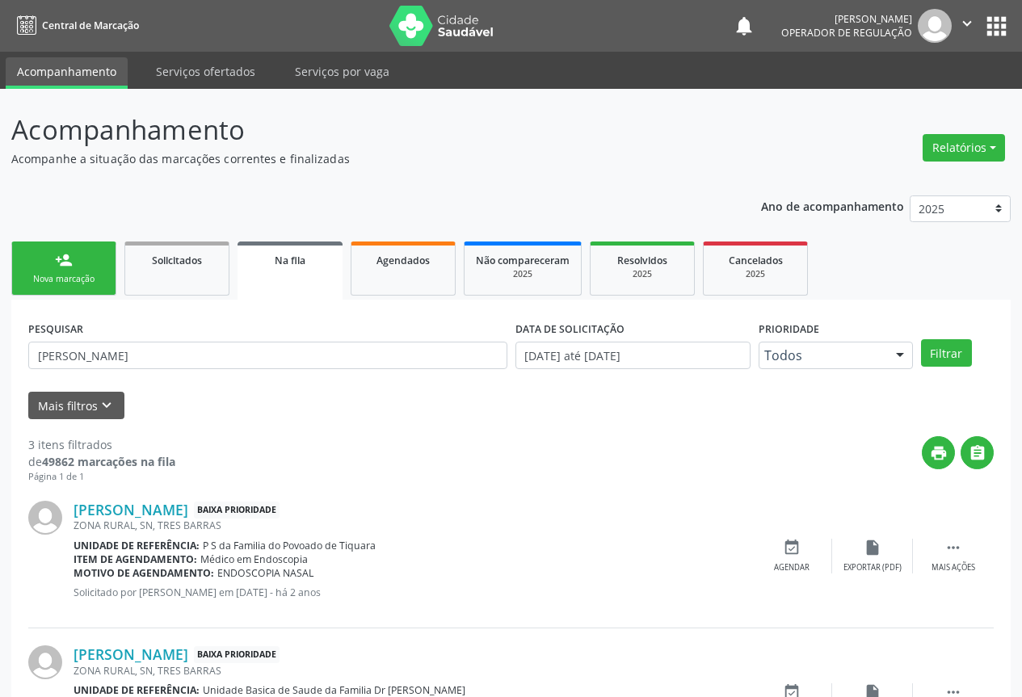
scroll to position [249, 0]
click at [966, 22] on icon "" at bounding box center [967, 24] width 18 height 18
click at [893, 104] on link "Sair" at bounding box center [926, 98] width 112 height 23
